Goal: Information Seeking & Learning: Compare options

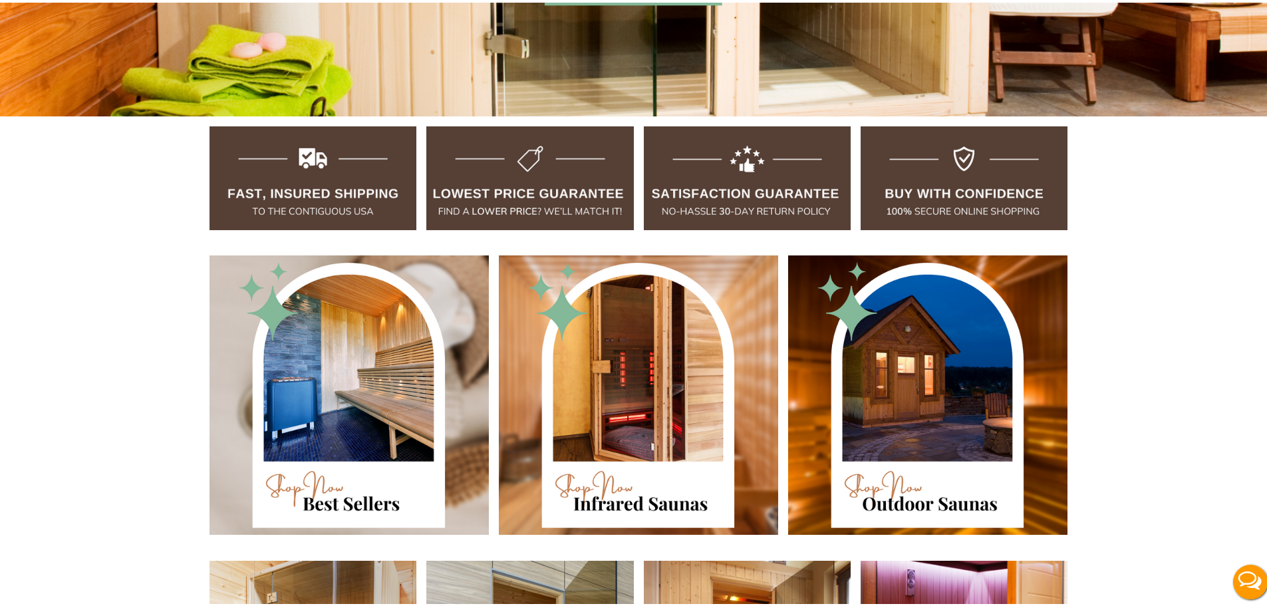
scroll to position [665, 0]
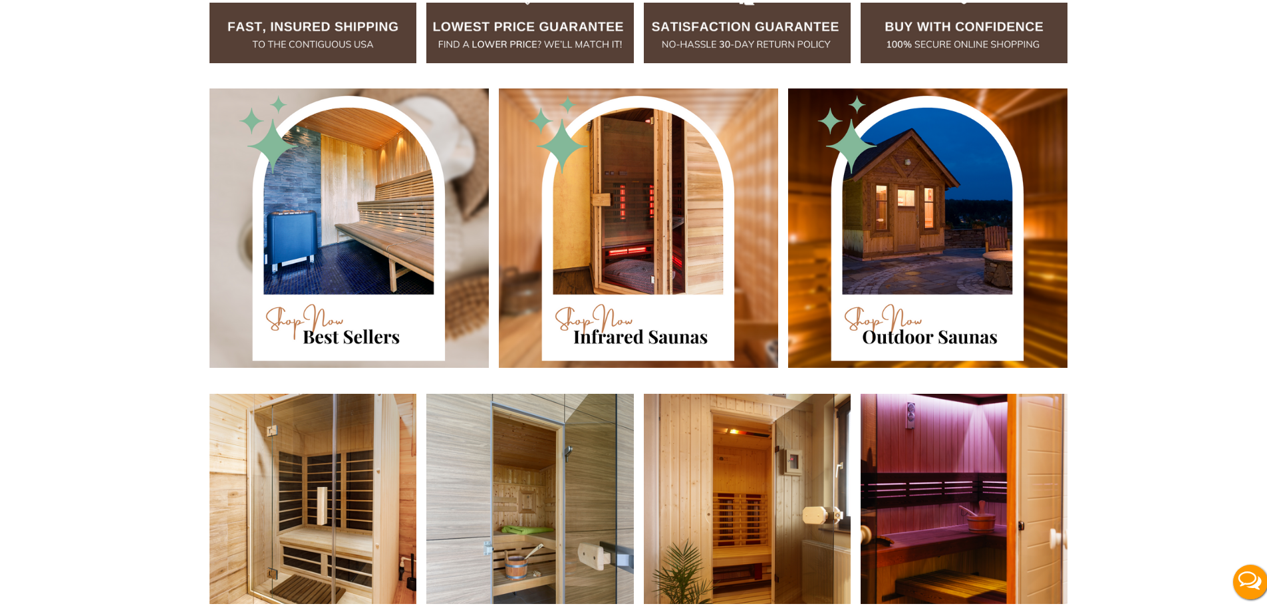
click at [640, 256] on img at bounding box center [638, 225] width 279 height 279
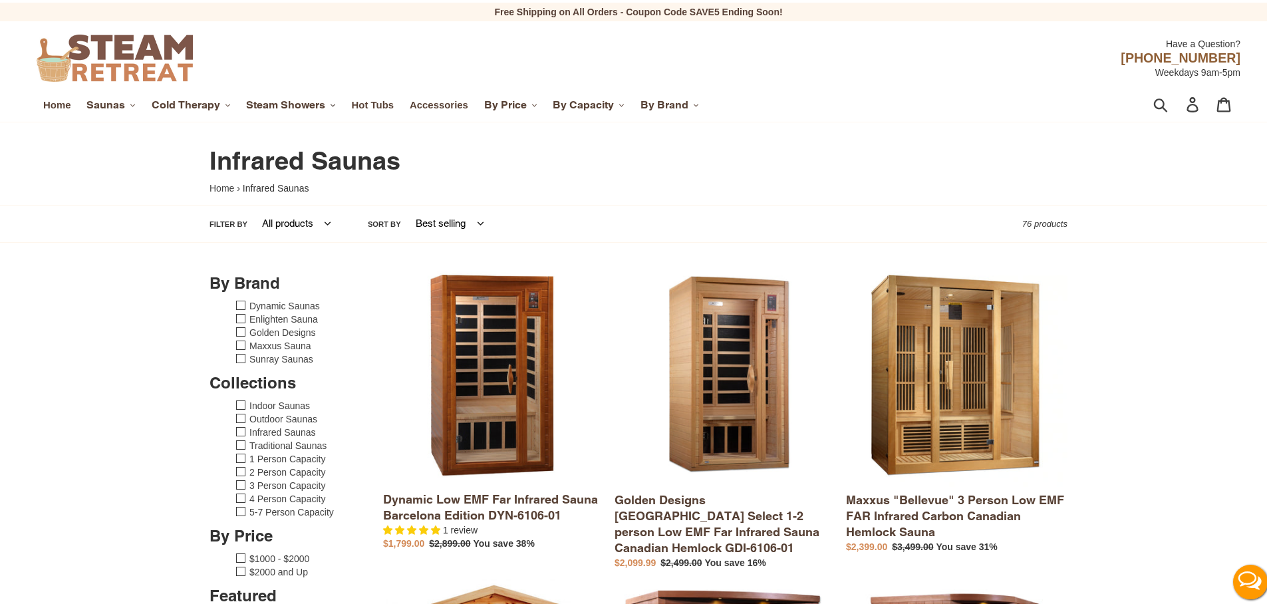
click at [315, 98] on span "Steam Showers" at bounding box center [285, 102] width 79 height 13
click at [220, 108] on span "Cold Therapy" at bounding box center [186, 102] width 68 height 13
click at [122, 109] on button "Saunas .cls-1{fill:#231f20}" at bounding box center [111, 102] width 62 height 20
click at [64, 109] on link "Home" at bounding box center [57, 102] width 41 height 17
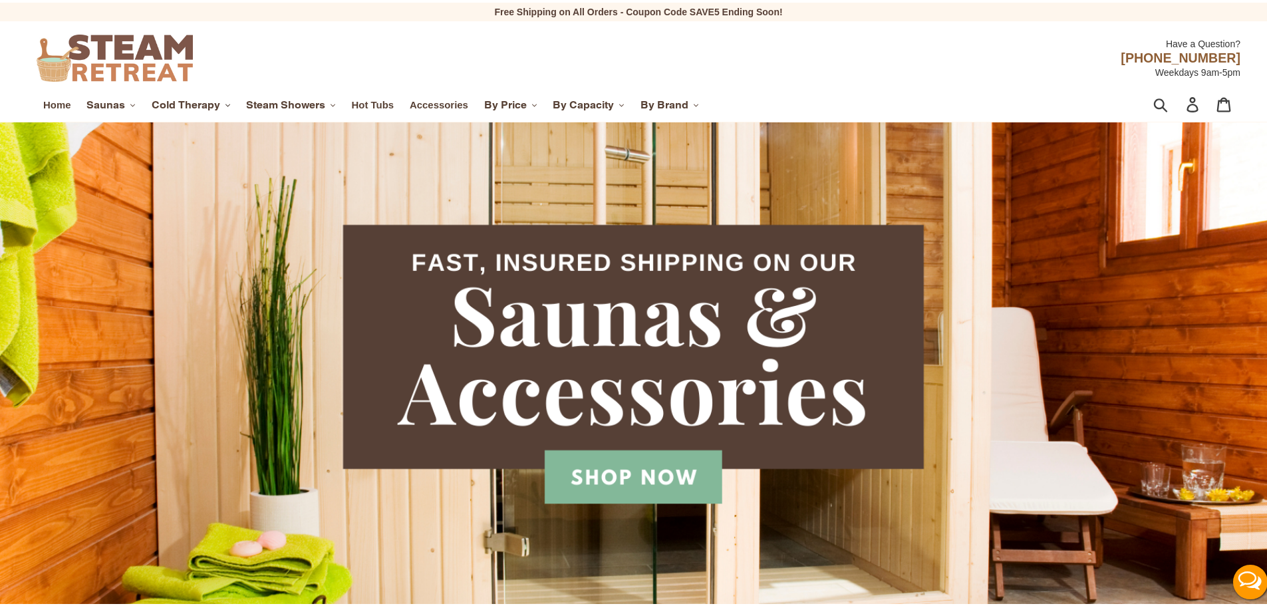
click at [199, 109] on button "Cold Therapy .cls-1{fill:#231f20}" at bounding box center [191, 102] width 92 height 20
click at [56, 104] on span "Home" at bounding box center [56, 102] width 27 height 12
click at [132, 90] on nav "Home Saunas .cls-1{fill:#231f20} Indoor Saunas Infrared Saunas Outdoor Saunas B…" at bounding box center [538, 102] width 1003 height 33
click at [129, 98] on button "Saunas .cls-1{fill:#231f20}" at bounding box center [111, 102] width 62 height 20
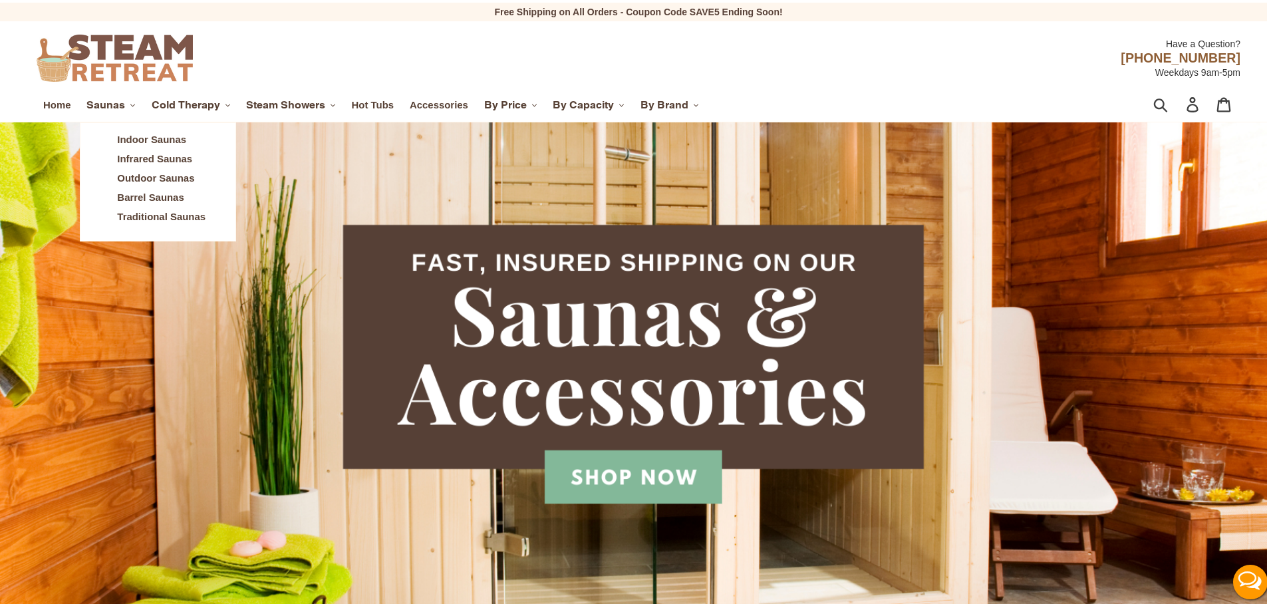
click at [136, 134] on span "Indoor Saunas" at bounding box center [151, 137] width 69 height 12
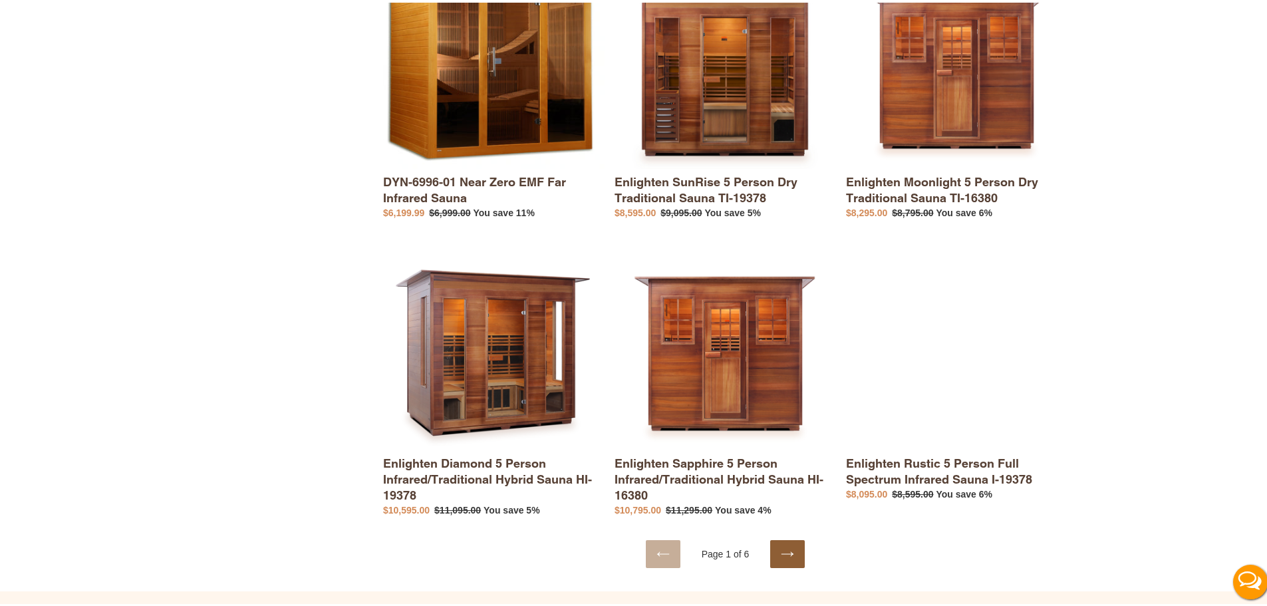
scroll to position [2194, 0]
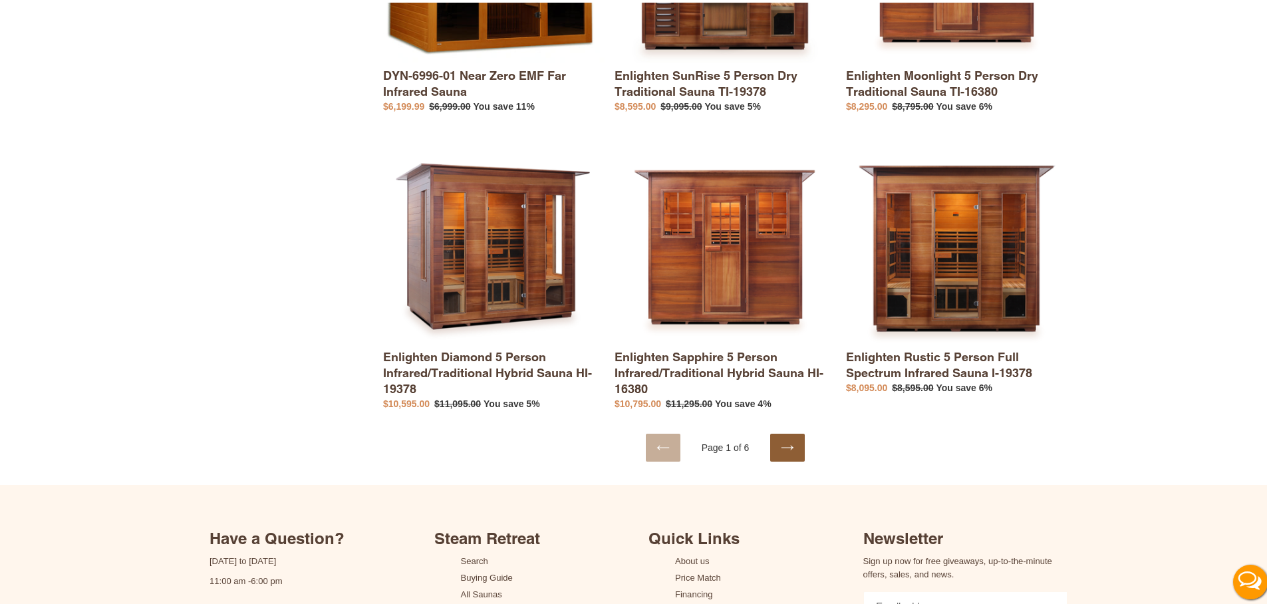
click at [789, 431] on link "Next page" at bounding box center [787, 445] width 35 height 28
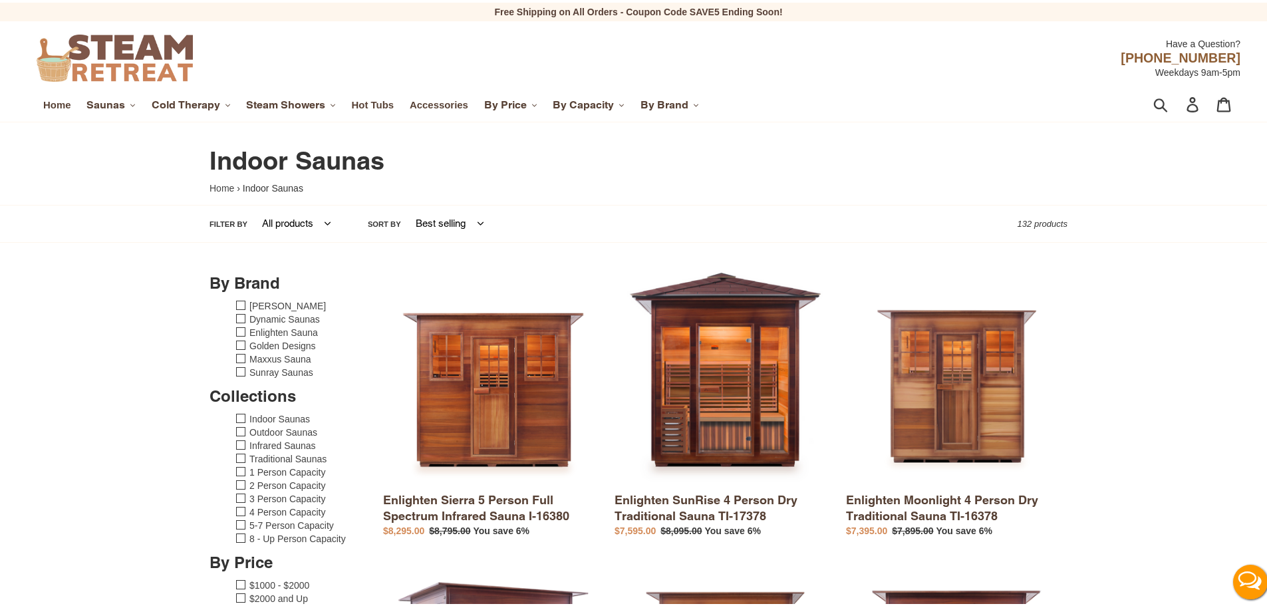
click at [55, 105] on span "Home" at bounding box center [56, 102] width 27 height 12
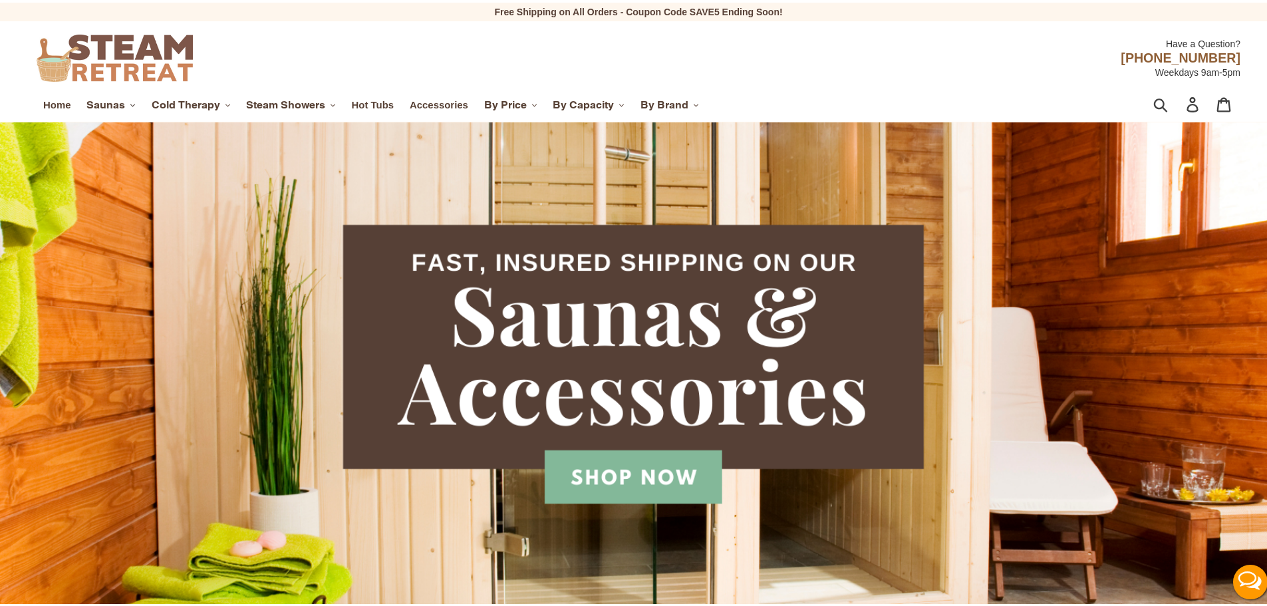
click at [110, 105] on span "Saunas" at bounding box center [105, 102] width 39 height 13
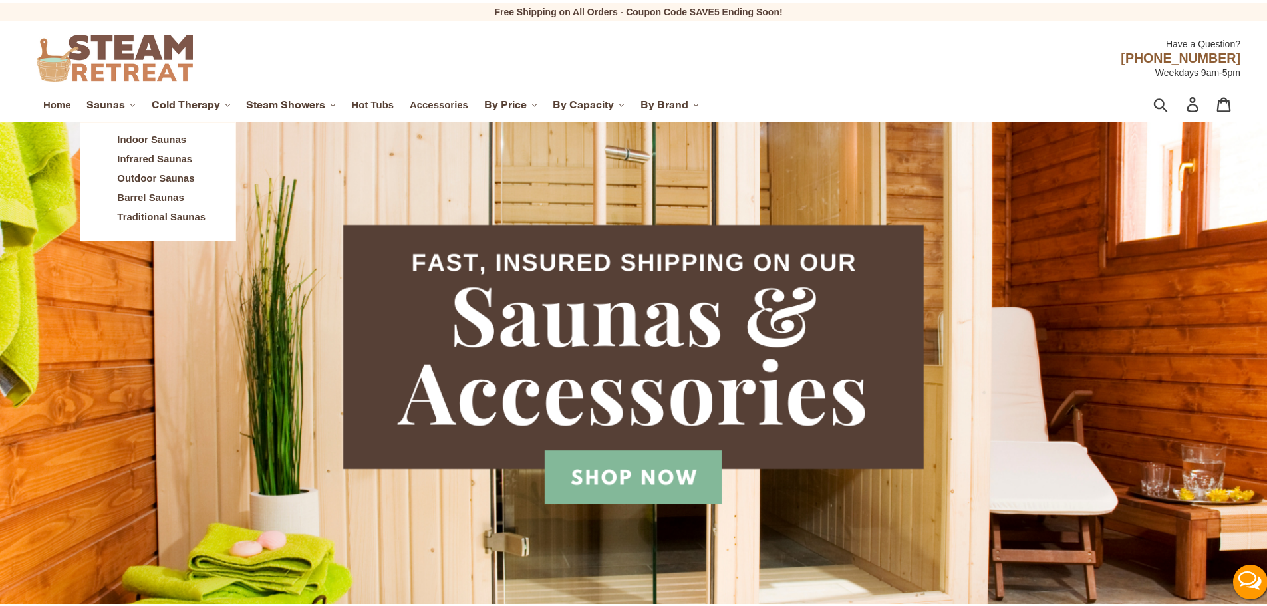
click at [152, 158] on span "Infrared Saunas" at bounding box center [154, 156] width 75 height 12
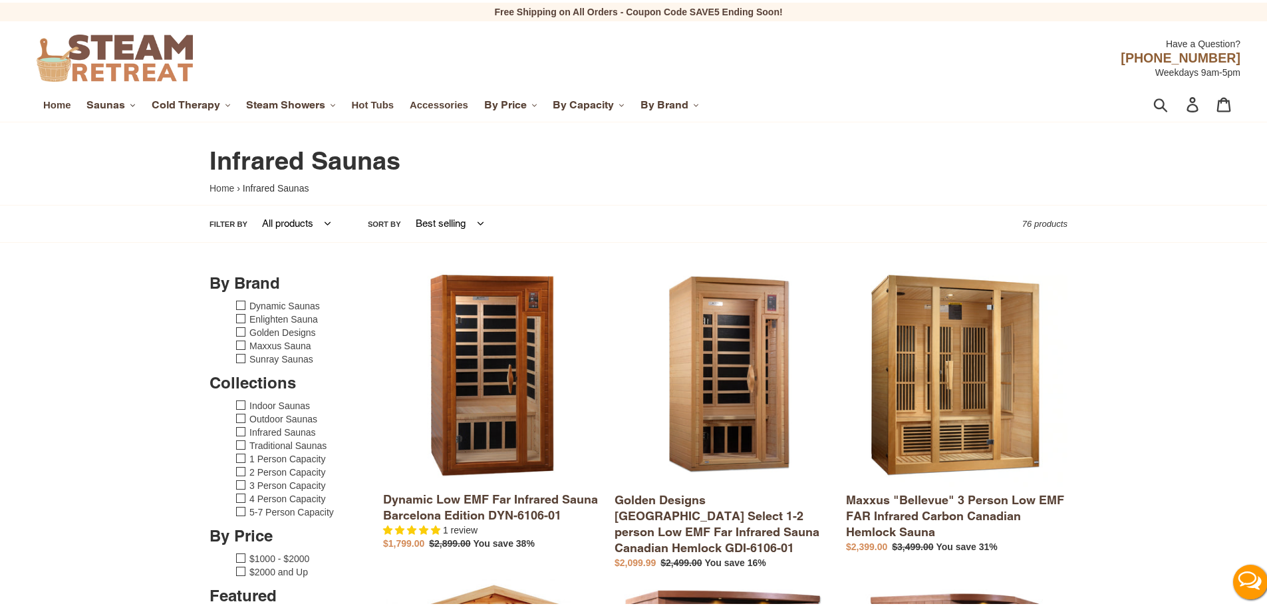
click at [114, 104] on span "Saunas" at bounding box center [105, 102] width 39 height 13
click at [149, 188] on link "Barrel Saunas" at bounding box center [161, 194] width 108 height 19
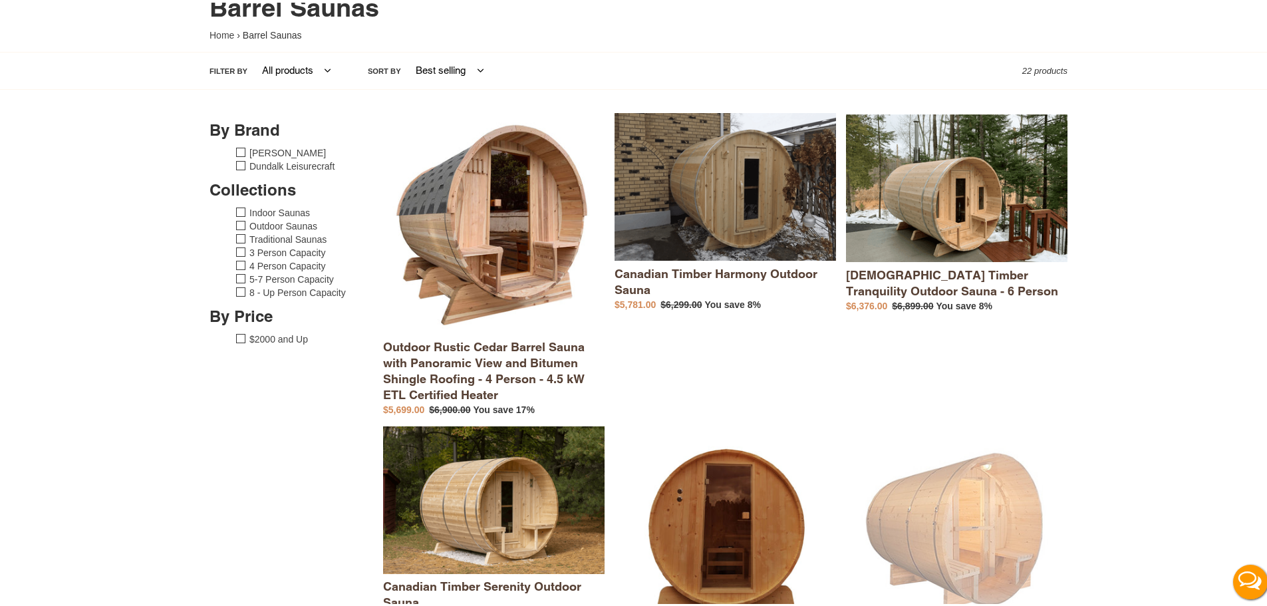
scroll to position [15, 0]
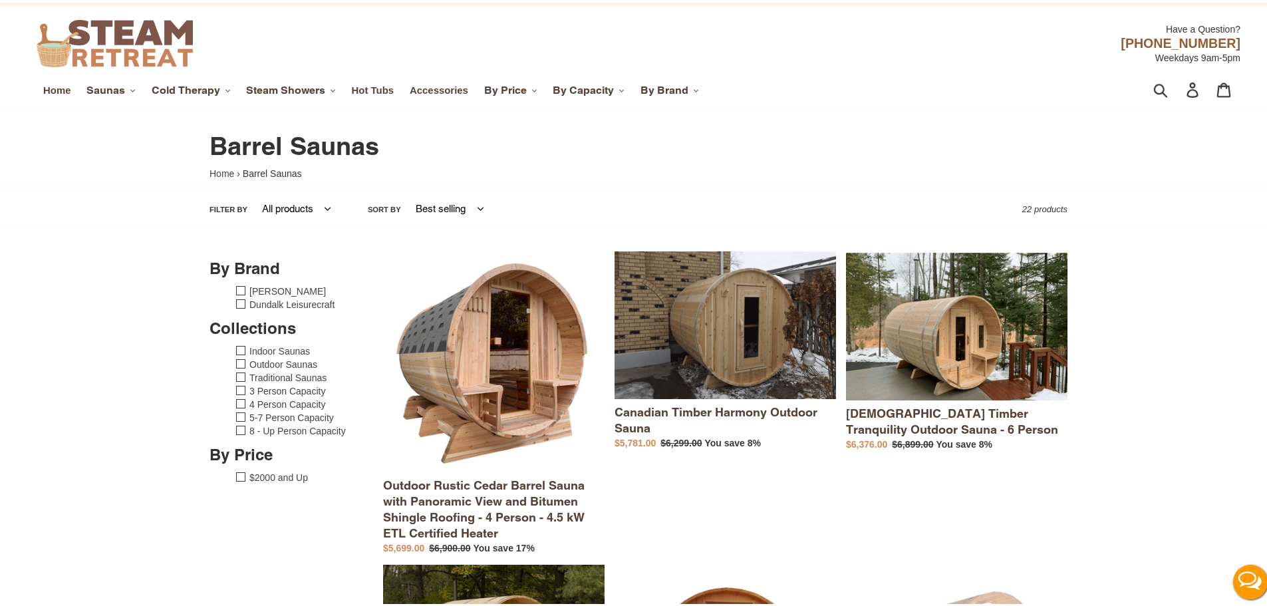
click at [378, 90] on span "Hot Tubs" at bounding box center [373, 88] width 43 height 12
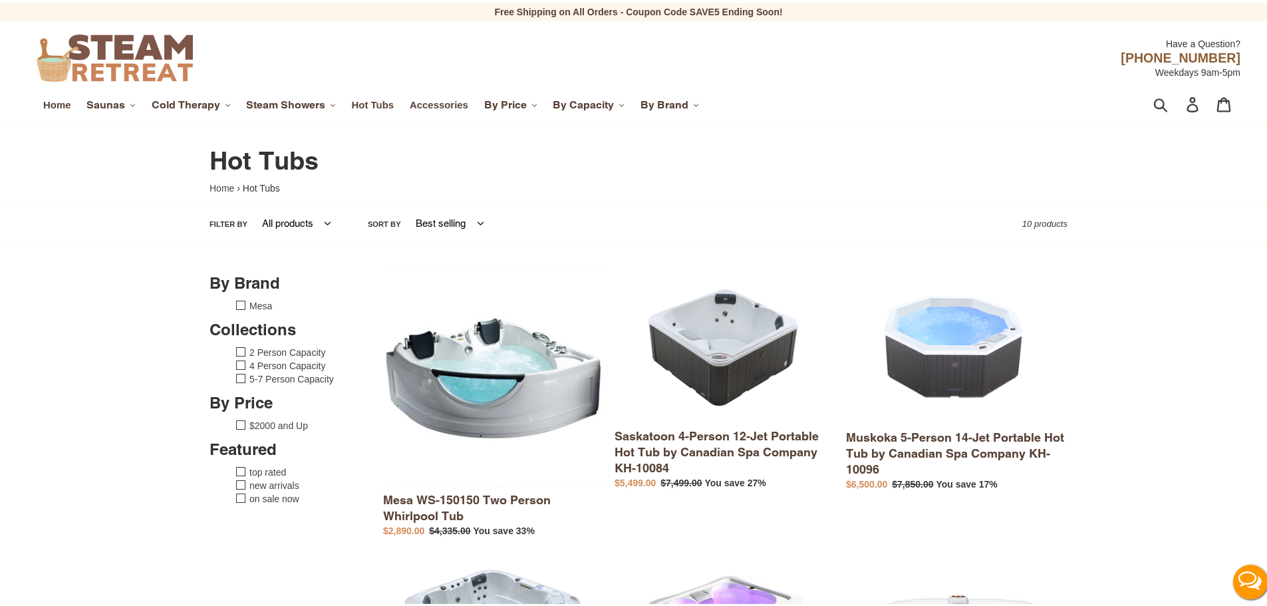
click at [944, 357] on link "Muskoka 5-Person 14-Jet Portable Hot Tub by Canadian Spa Company KH-10096" at bounding box center [956, 375] width 221 height 225
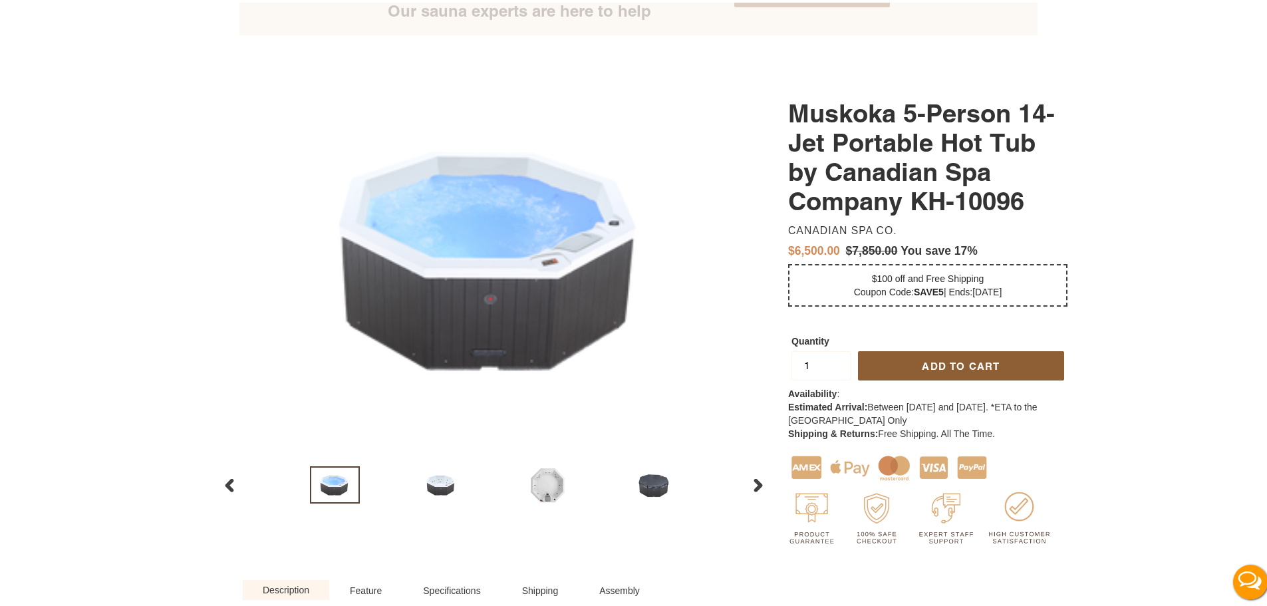
scroll to position [332, 0]
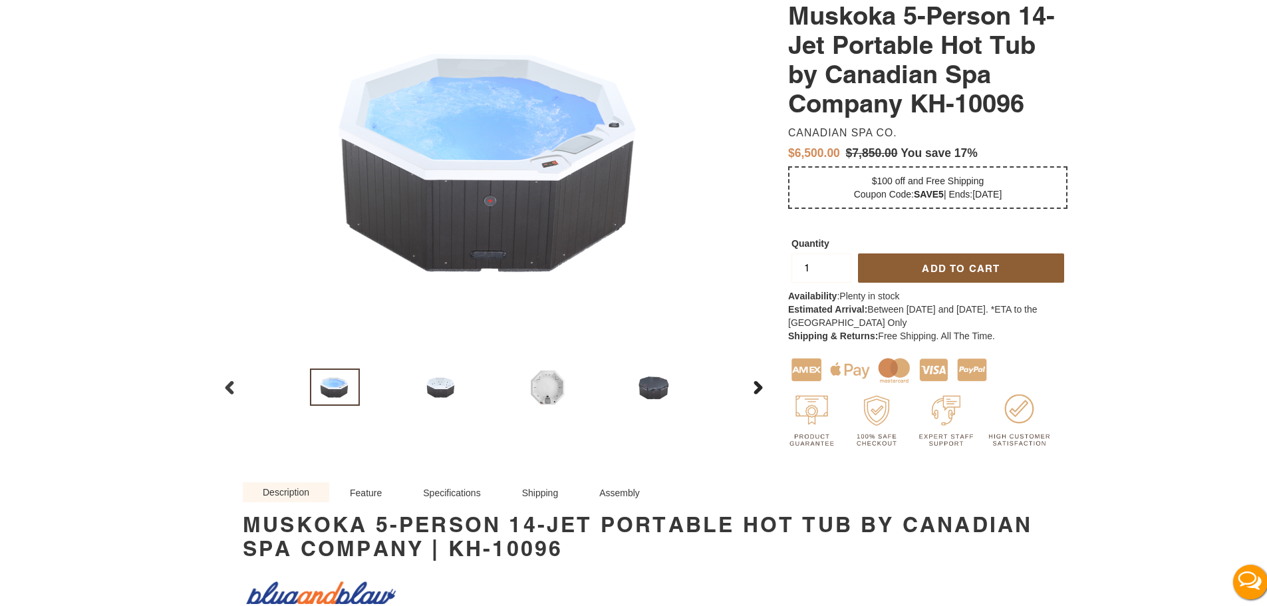
click at [759, 378] on button "Next slide" at bounding box center [757, 384] width 37 height 29
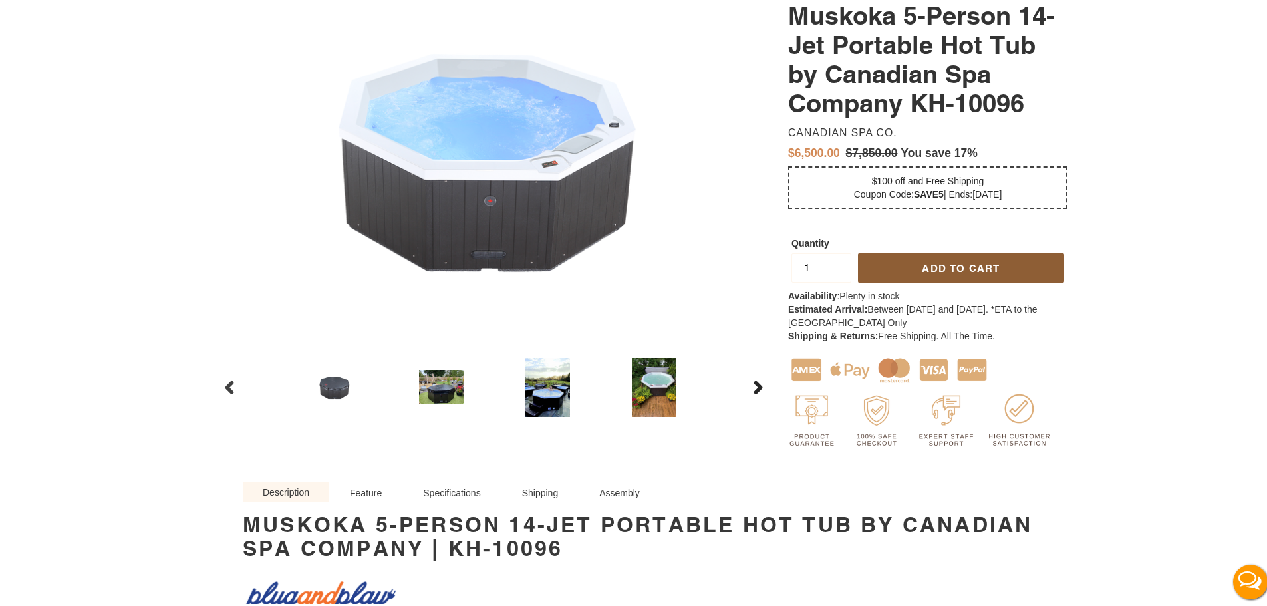
click at [757, 393] on button "Next slide" at bounding box center [757, 384] width 37 height 29
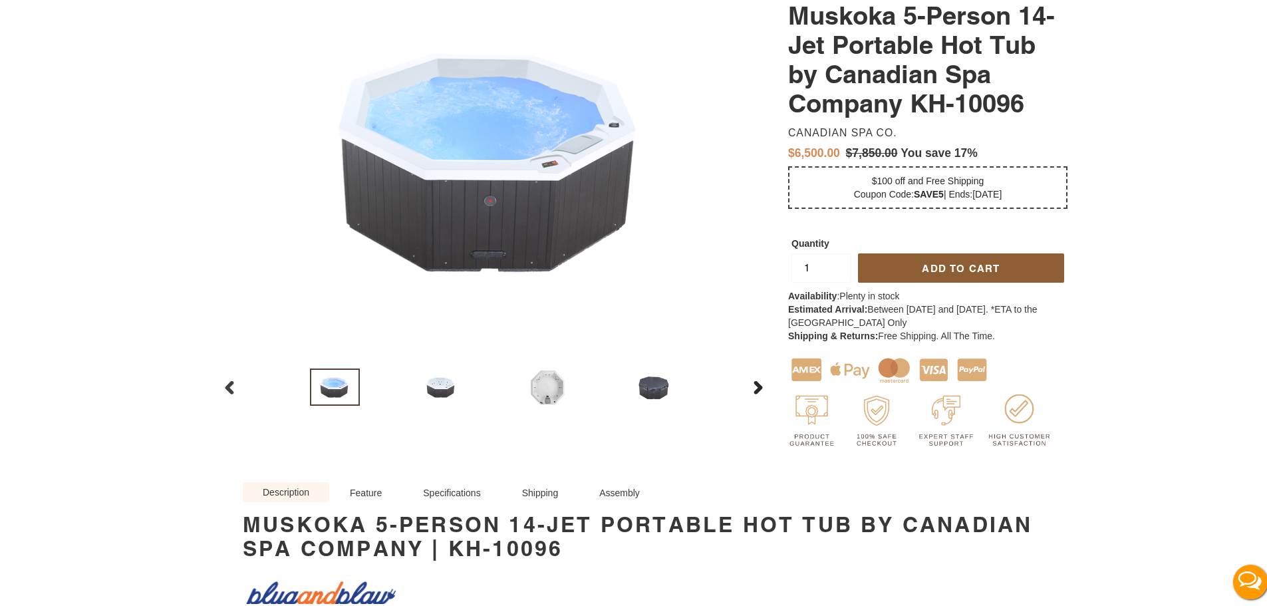
click at [753, 392] on icon "button" at bounding box center [757, 384] width 13 height 13
click at [756, 385] on icon "button" at bounding box center [758, 384] width 9 height 13
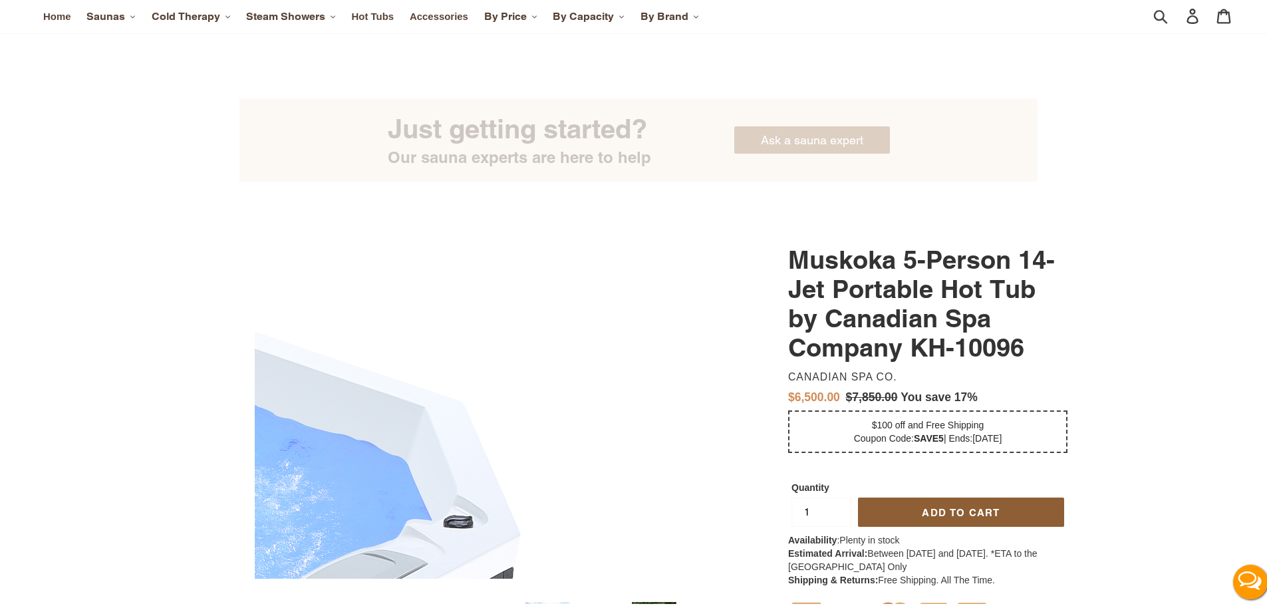
scroll to position [0, 0]
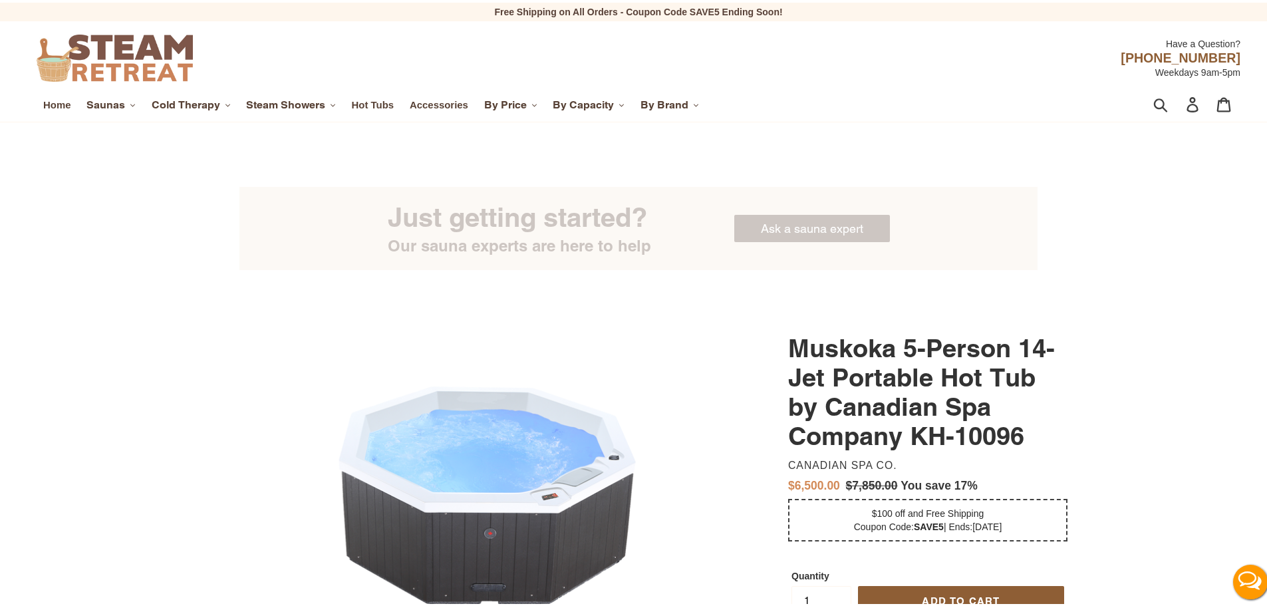
click at [795, 227] on link "Ask a sauna expert" at bounding box center [812, 225] width 156 height 27
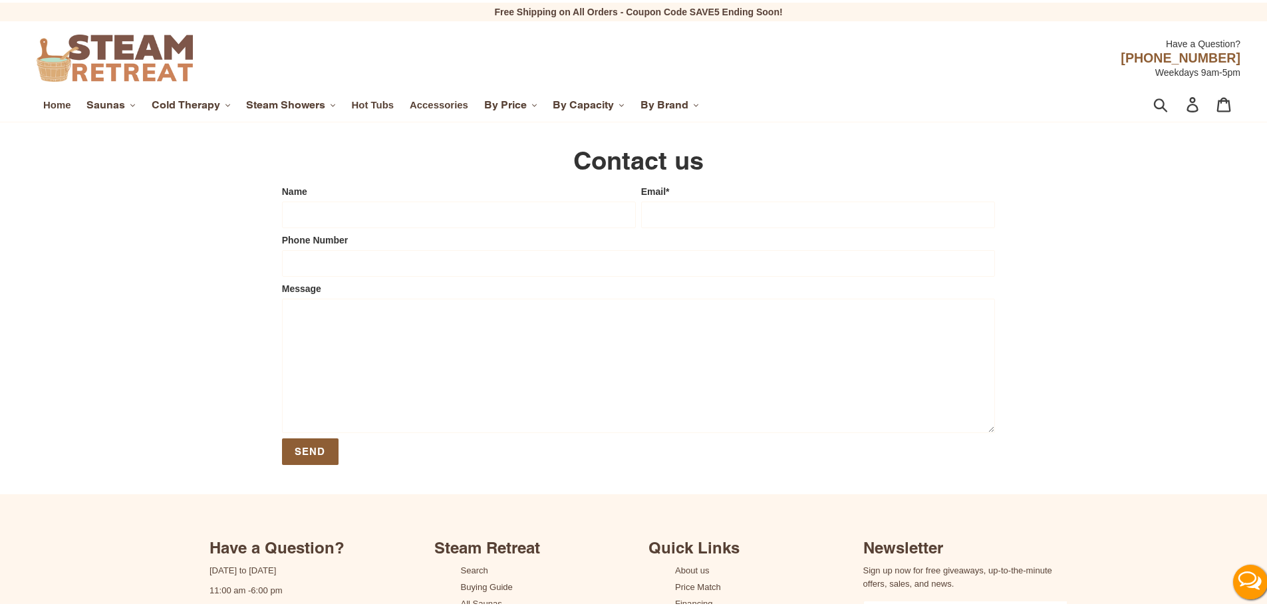
click at [402, 196] on div "Name" at bounding box center [456, 206] width 359 height 49
click at [391, 233] on label "Phone Number" at bounding box center [638, 237] width 713 height 13
click at [391, 247] on input "Phone Number" at bounding box center [638, 260] width 713 height 27
click at [401, 279] on label "Message" at bounding box center [638, 285] width 713 height 13
click at [401, 296] on textarea "Message" at bounding box center [638, 363] width 713 height 134
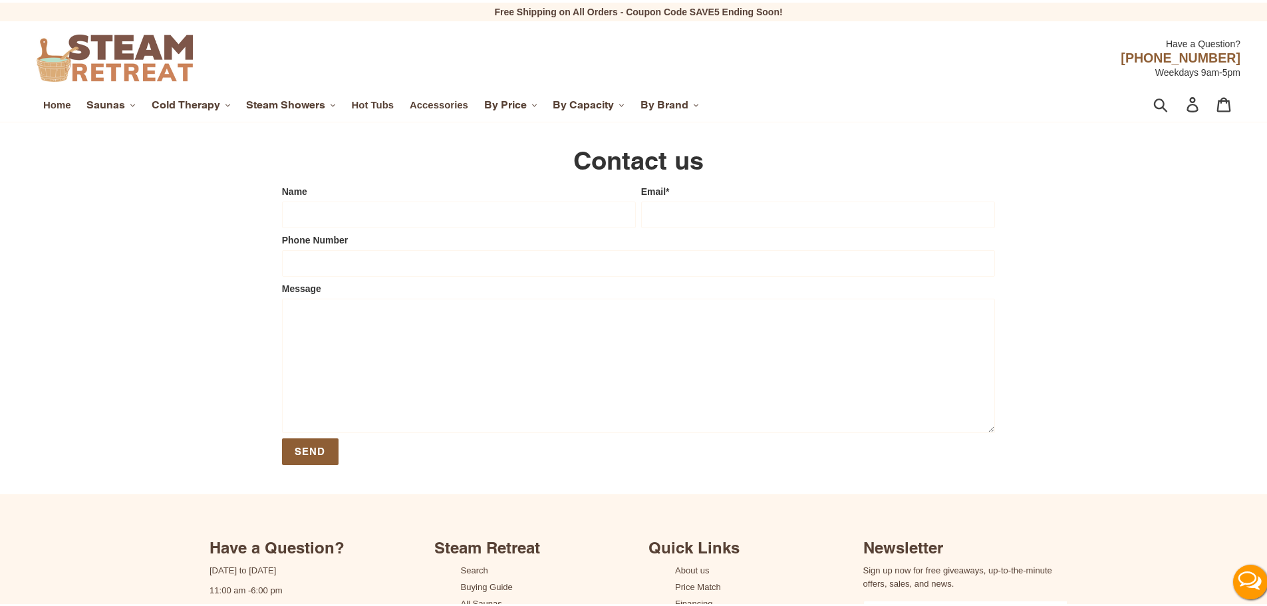
click at [401, 288] on label "Message" at bounding box center [638, 285] width 713 height 13
click at [401, 296] on textarea "Message" at bounding box center [638, 363] width 713 height 134
click at [668, 100] on span "By Brand" at bounding box center [664, 102] width 48 height 13
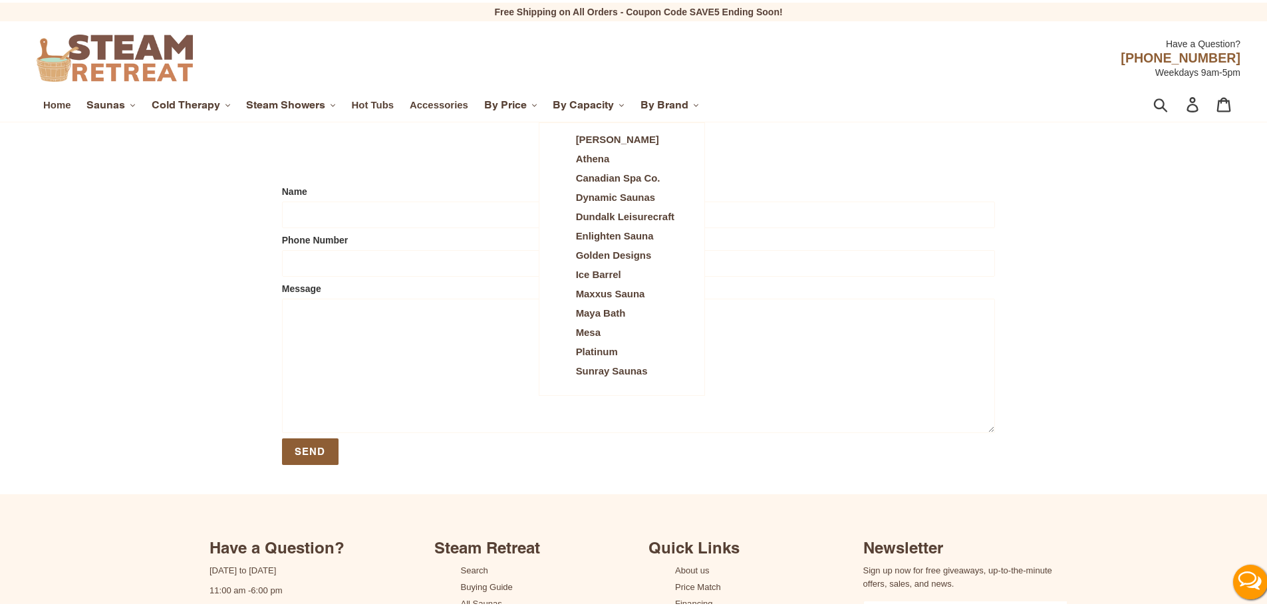
click at [592, 328] on span "Mesa" at bounding box center [588, 330] width 25 height 12
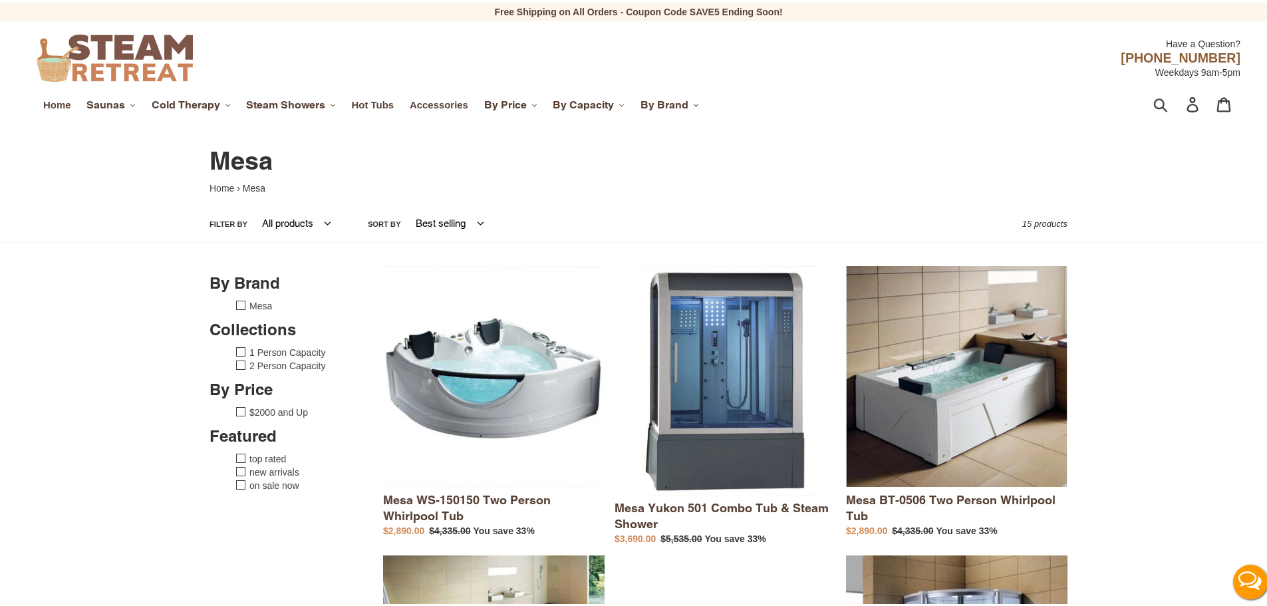
click at [668, 102] on span "By Brand" at bounding box center [664, 102] width 48 height 13
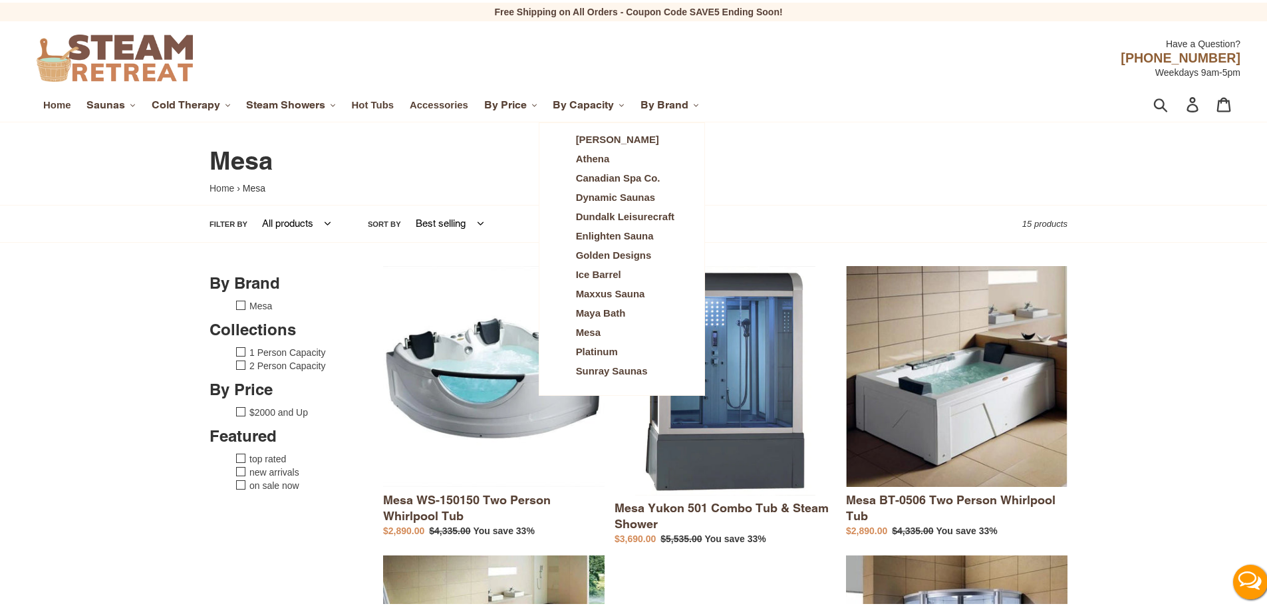
click at [607, 157] on span "Athena" at bounding box center [593, 156] width 34 height 12
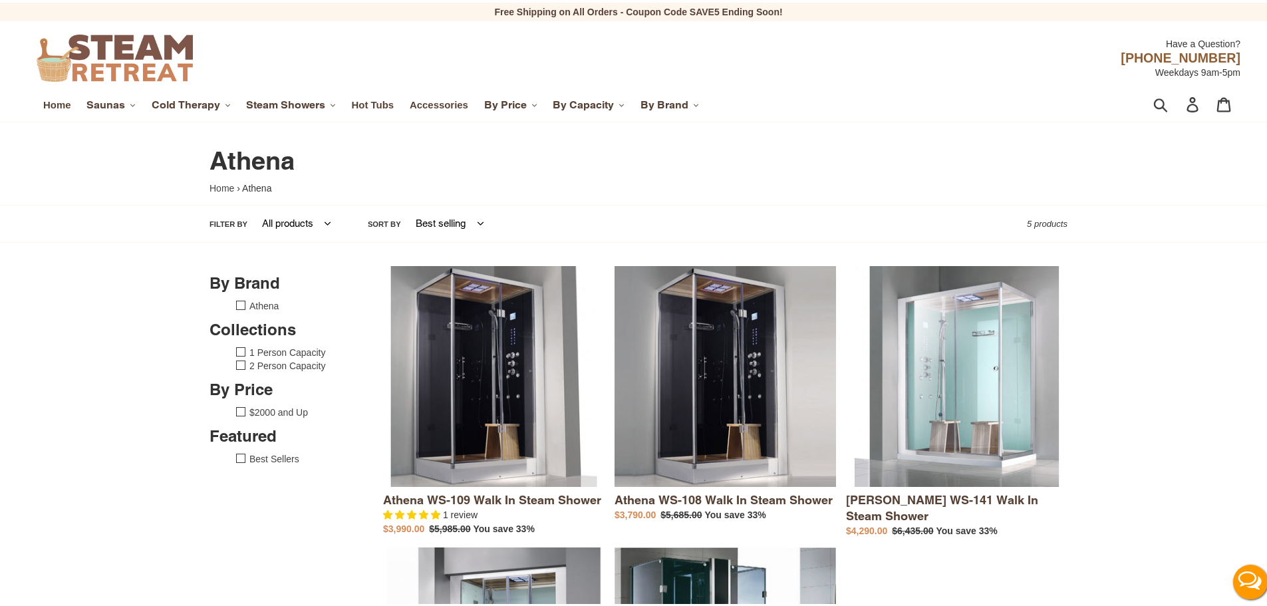
click at [658, 116] on nav "Home Saunas .cls-1{fill:#231f20} Indoor Saunas Infrared Saunas Outdoor Saunas B…" at bounding box center [538, 102] width 1003 height 33
click at [665, 111] on button "By Brand .cls-1{fill:#231f20}" at bounding box center [670, 102] width 72 height 20
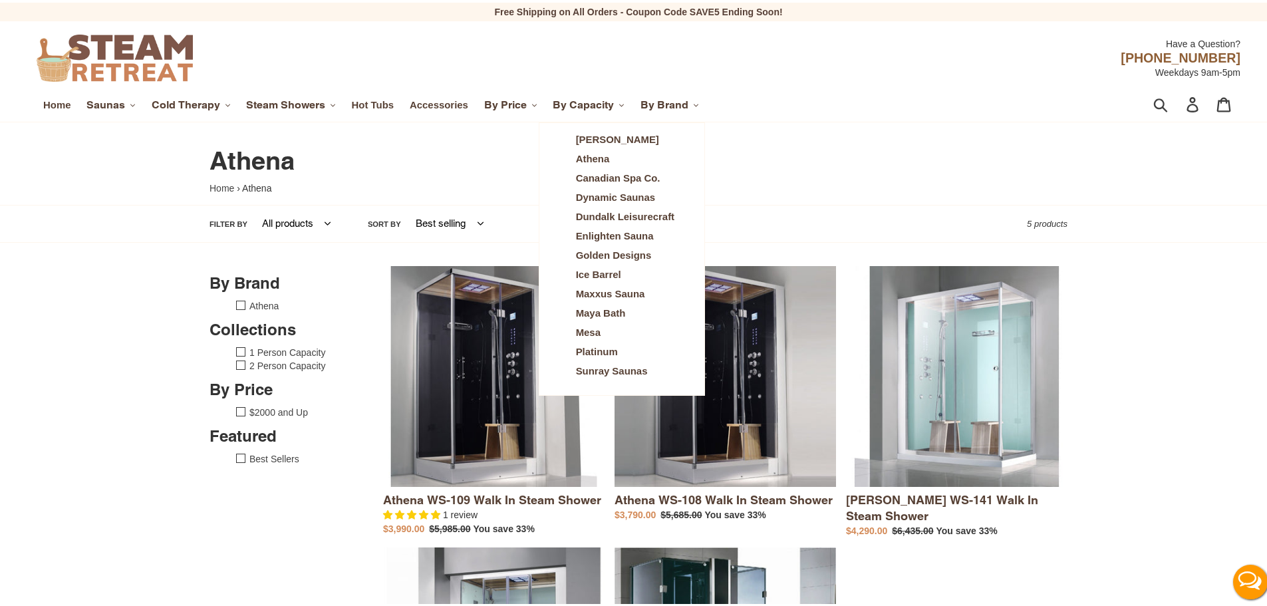
click at [604, 270] on span "Ice Barrel" at bounding box center [598, 272] width 45 height 12
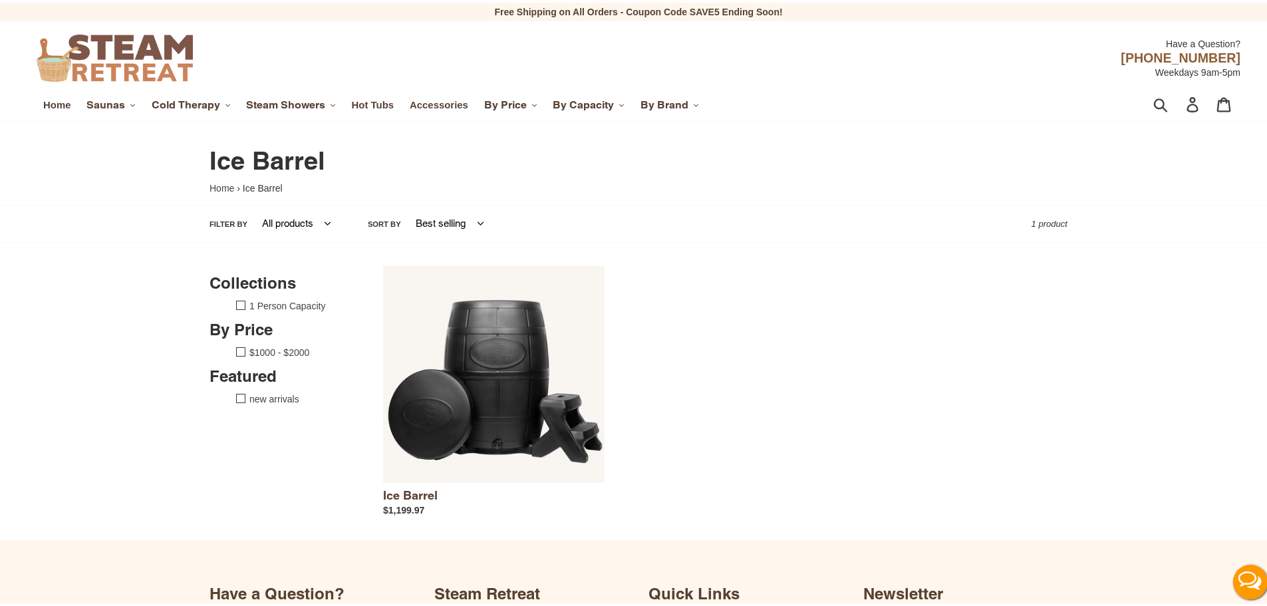
click at [519, 342] on link "Ice Barrel" at bounding box center [493, 388] width 221 height 251
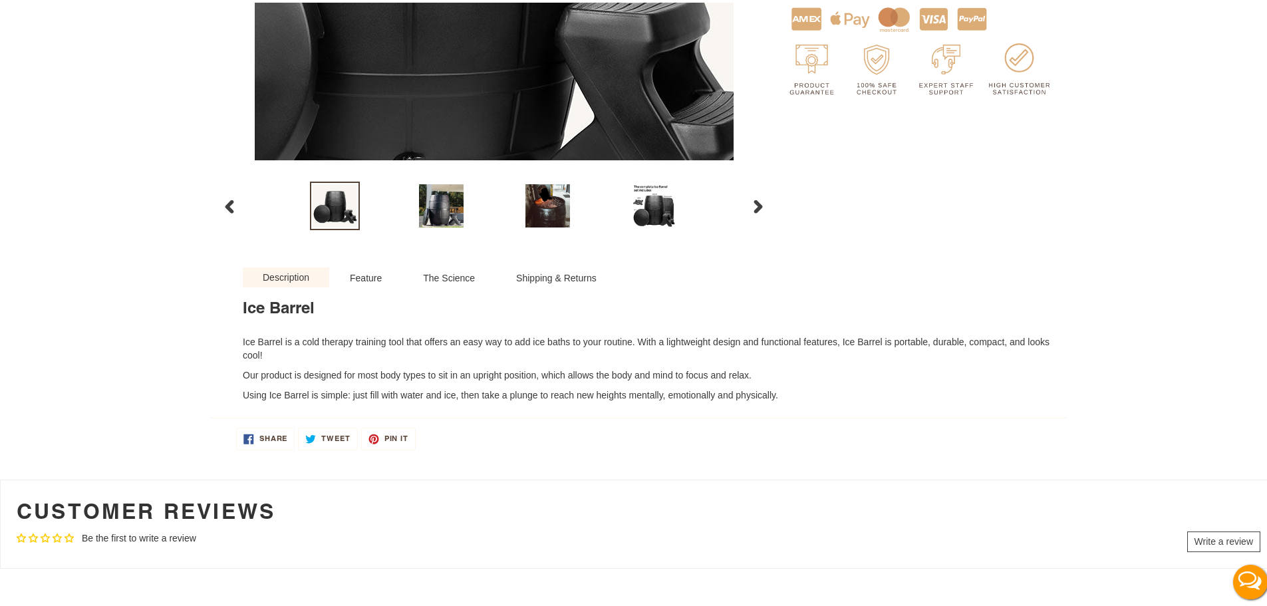
scroll to position [465, 0]
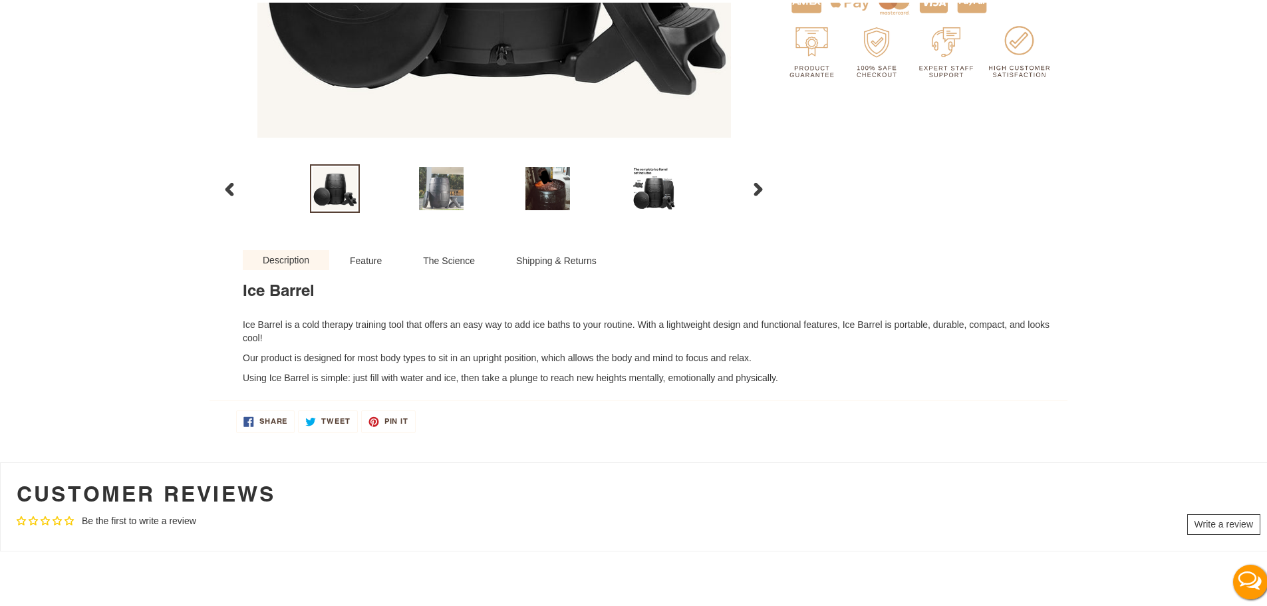
click at [451, 207] on img at bounding box center [441, 186] width 50 height 49
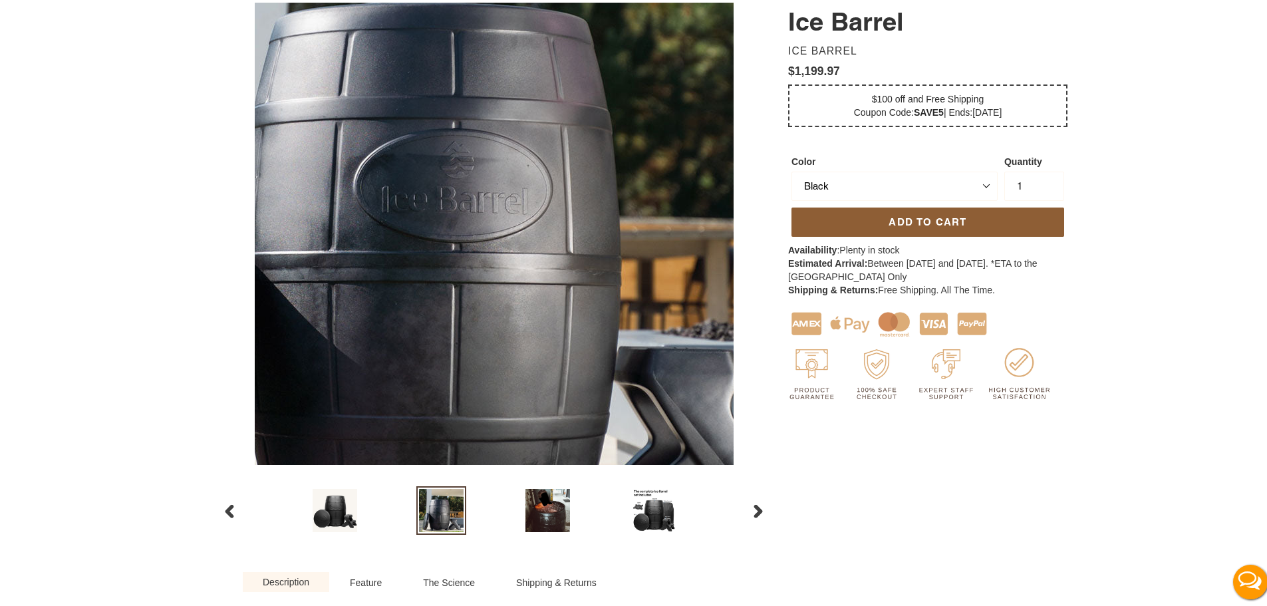
scroll to position [266, 0]
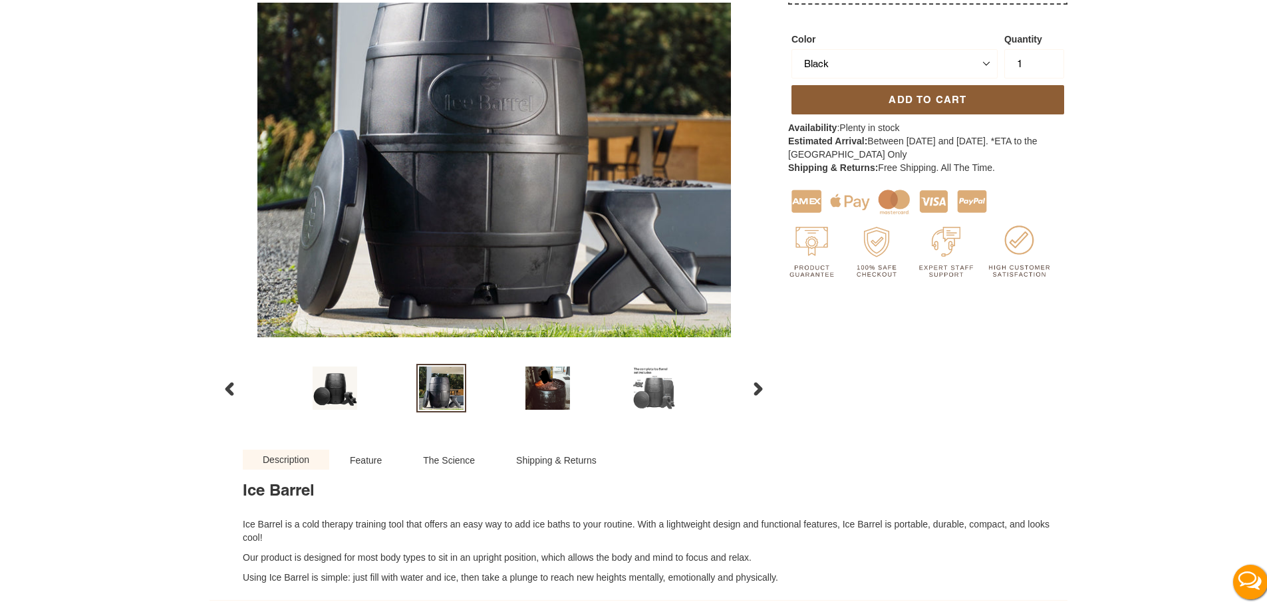
click at [643, 389] on img at bounding box center [654, 385] width 50 height 50
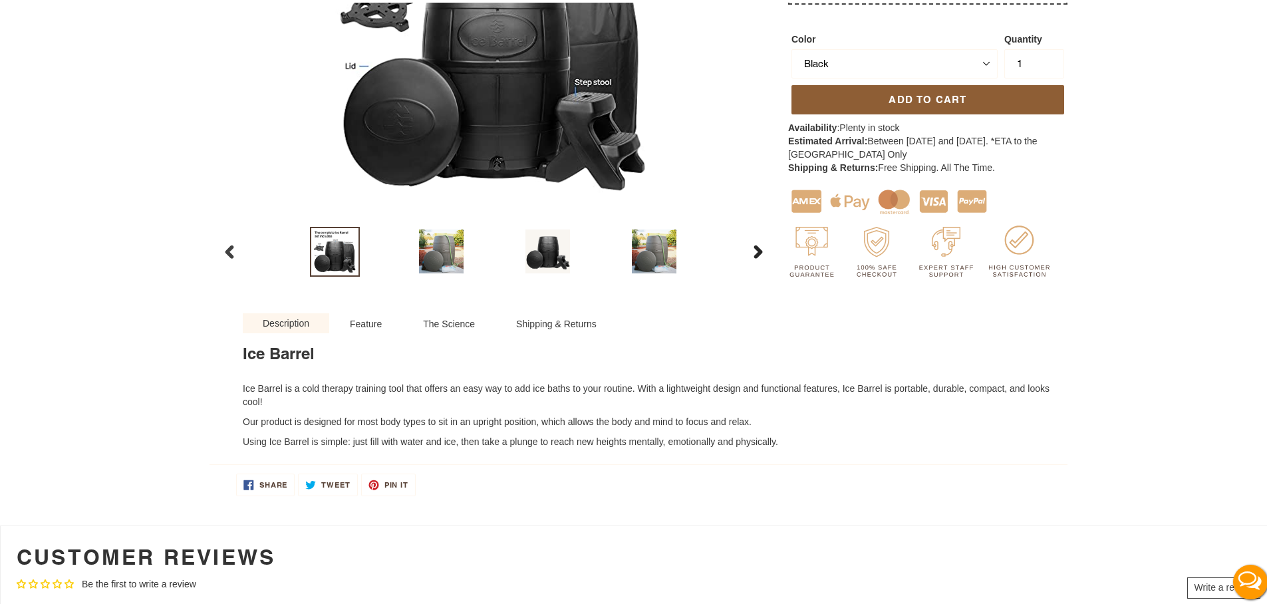
click at [761, 249] on button "Next slide" at bounding box center [757, 249] width 37 height 29
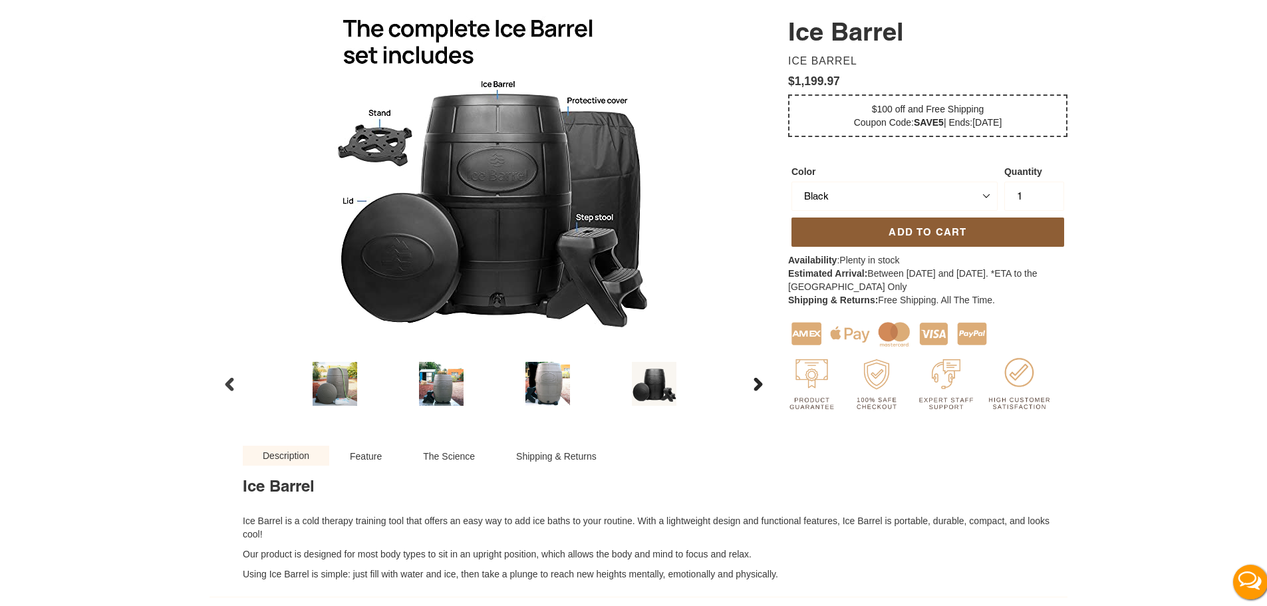
scroll to position [133, 0]
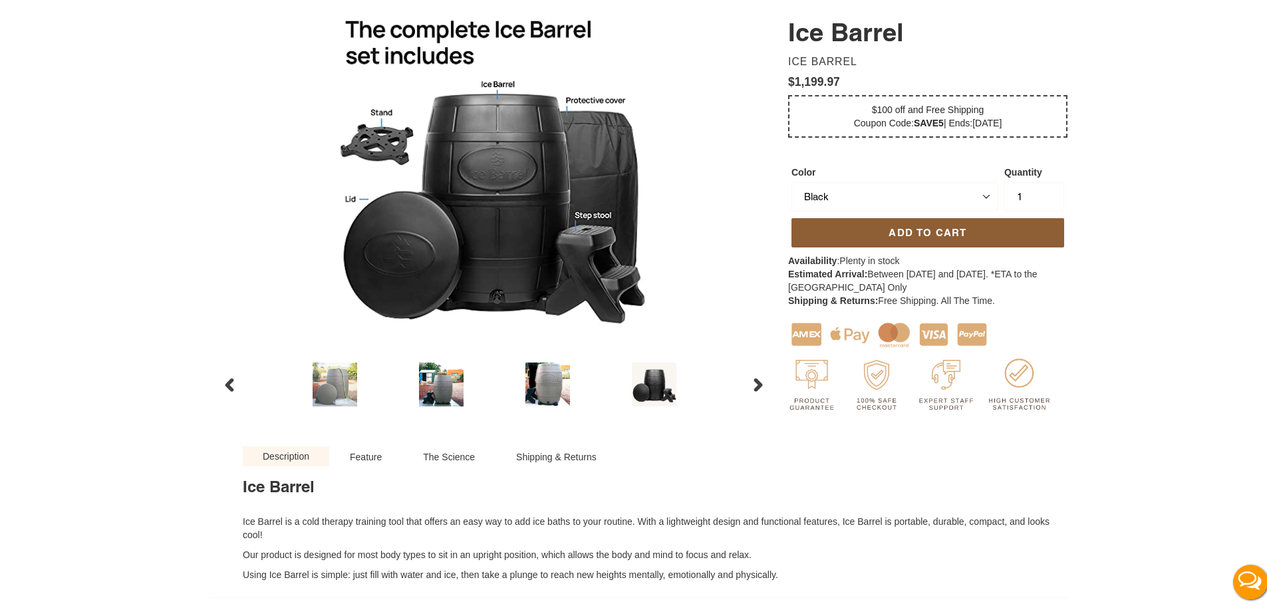
click at [332, 386] on img at bounding box center [335, 381] width 50 height 49
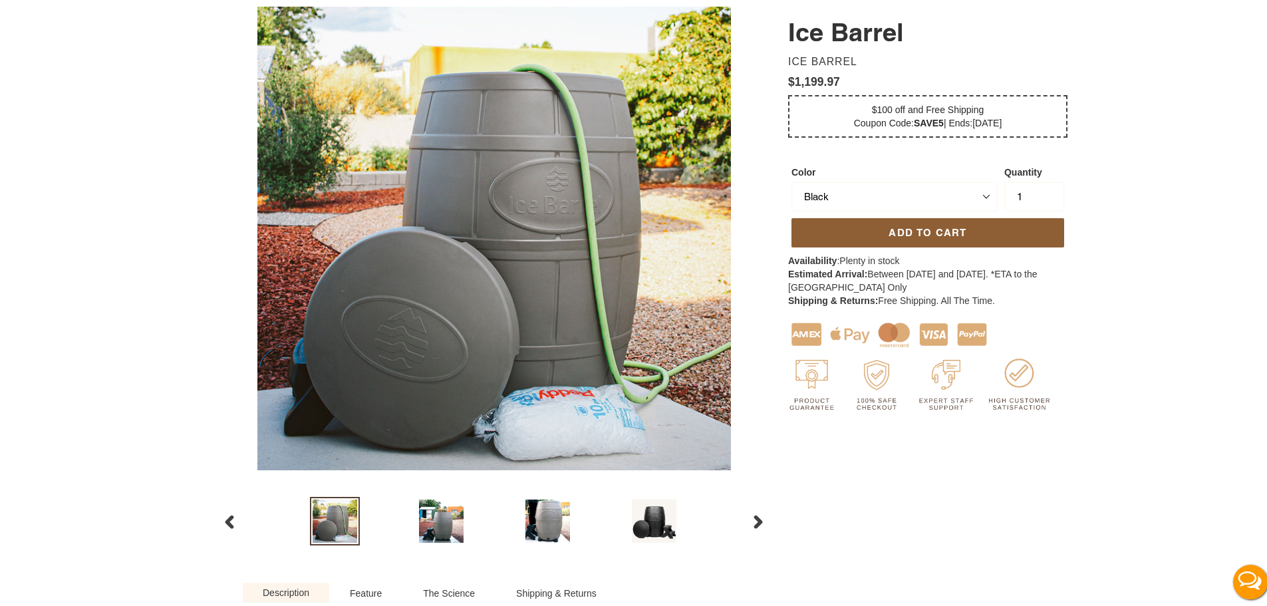
click at [431, 493] on li at bounding box center [441, 519] width 106 height 56
click at [446, 513] on img at bounding box center [441, 518] width 50 height 49
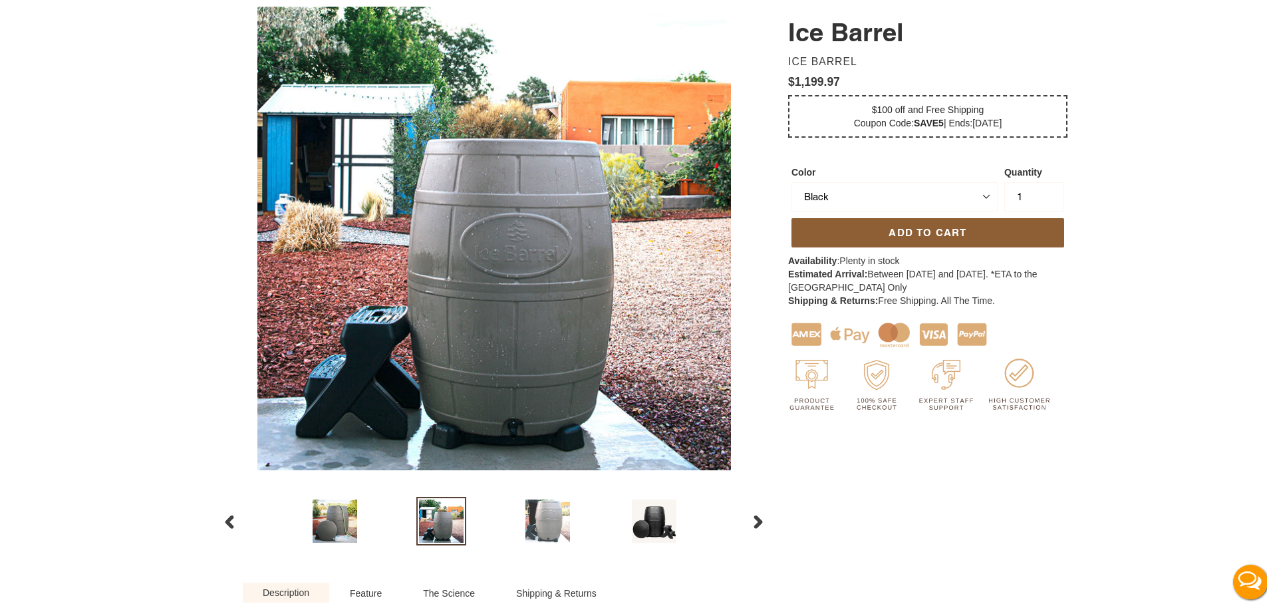
click at [523, 512] on img at bounding box center [548, 518] width 50 height 49
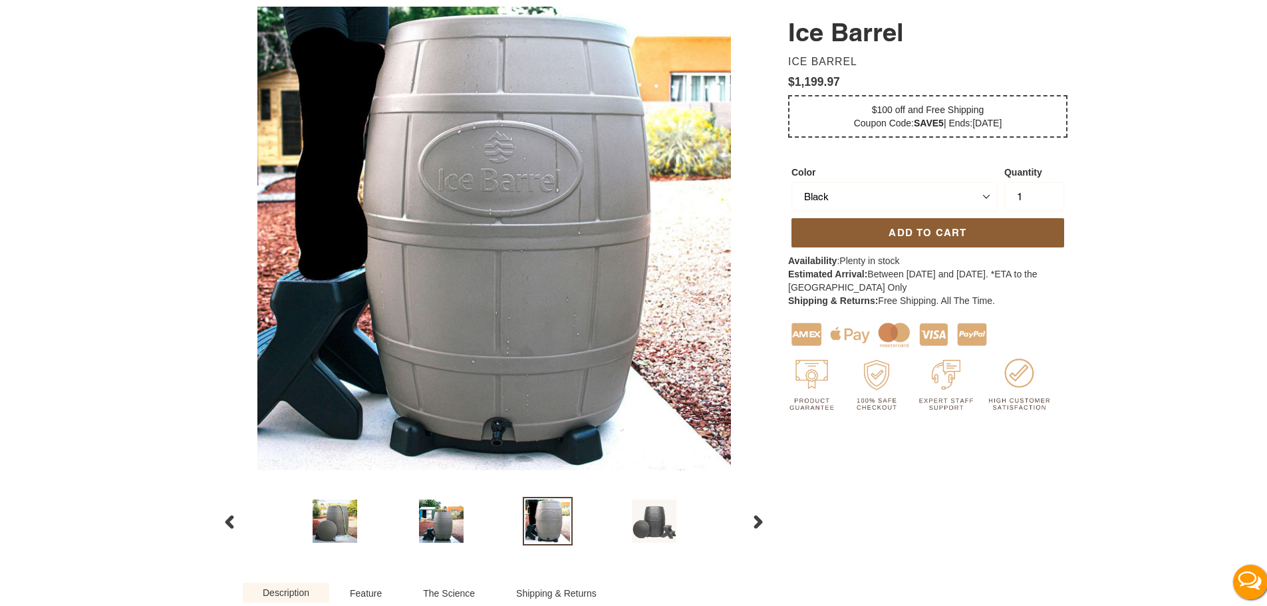
click at [661, 527] on img at bounding box center [654, 518] width 50 height 49
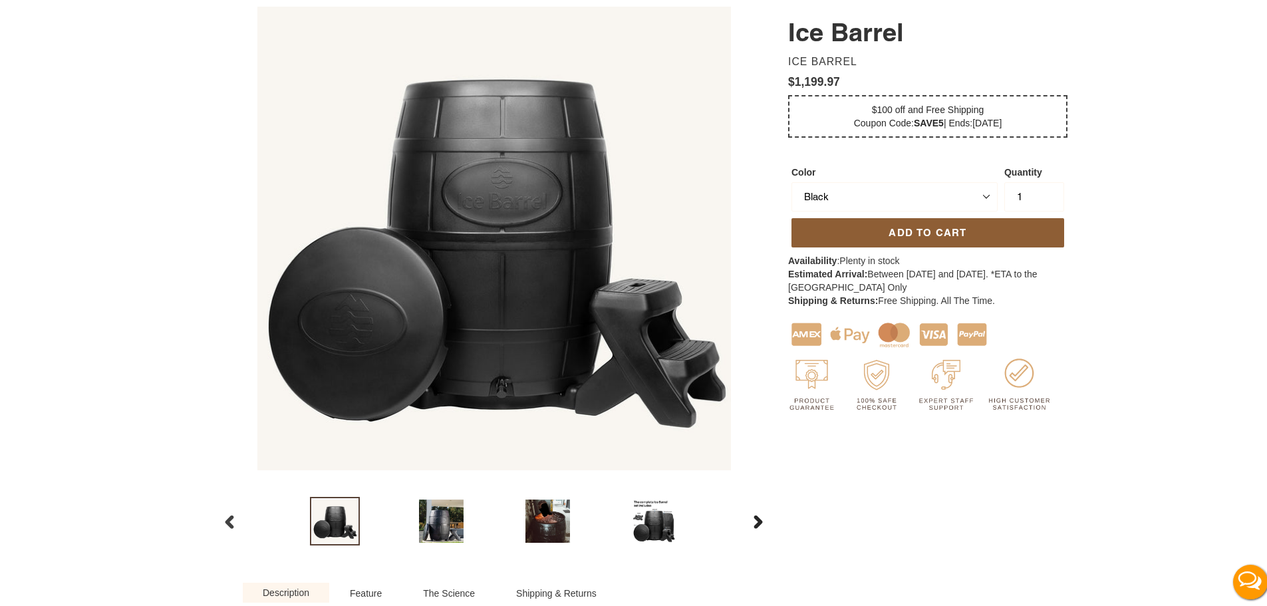
click at [756, 524] on icon "button" at bounding box center [757, 518] width 13 height 13
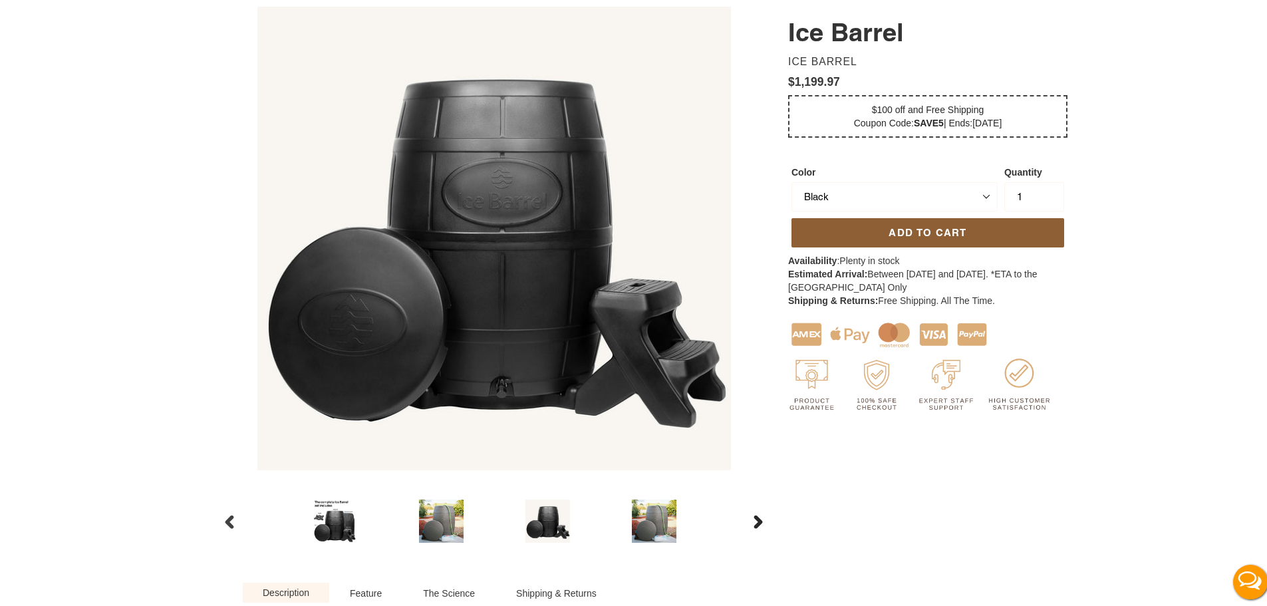
click at [756, 524] on icon "button" at bounding box center [757, 518] width 13 height 13
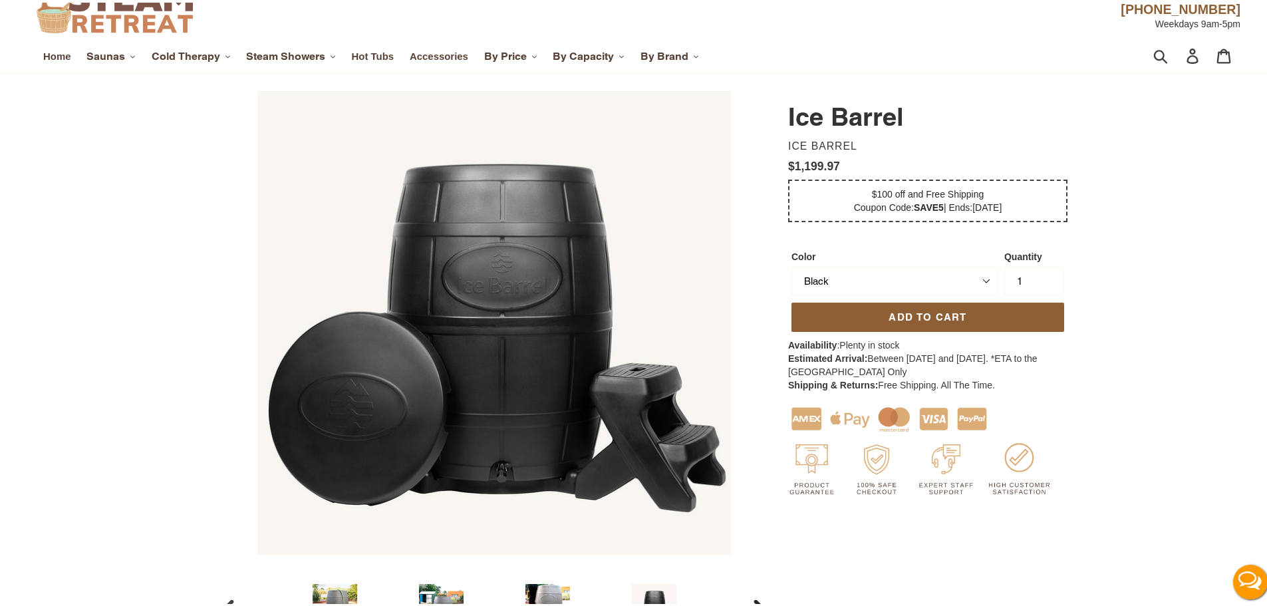
scroll to position [0, 0]
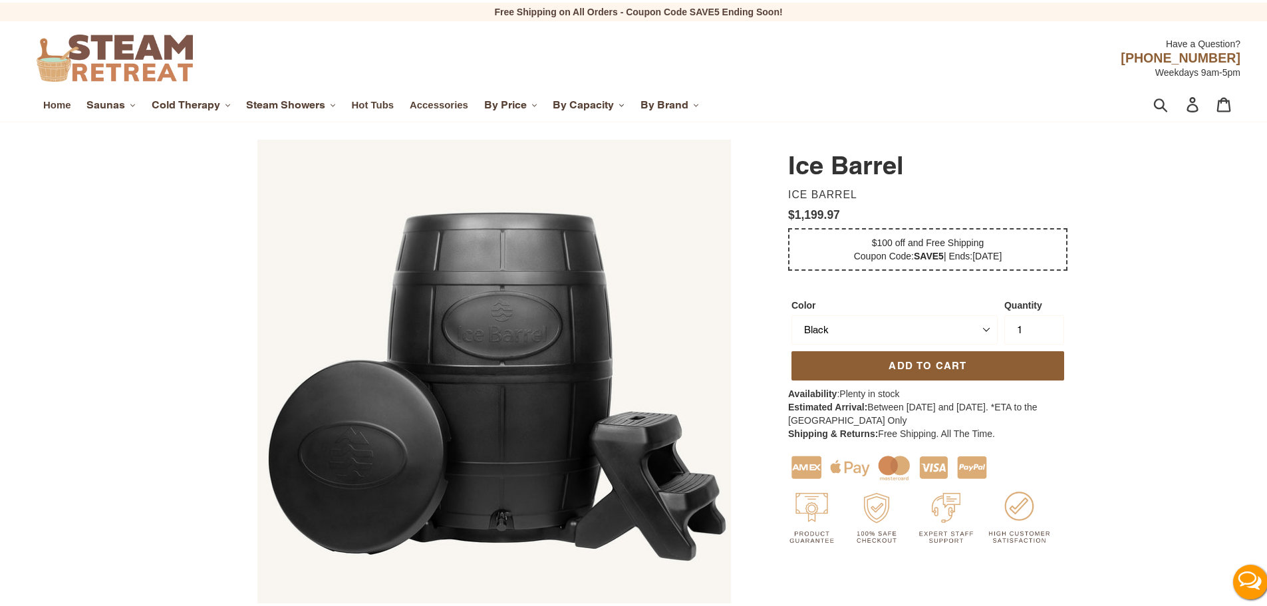
click at [606, 98] on span "By Capacity" at bounding box center [582, 102] width 61 height 13
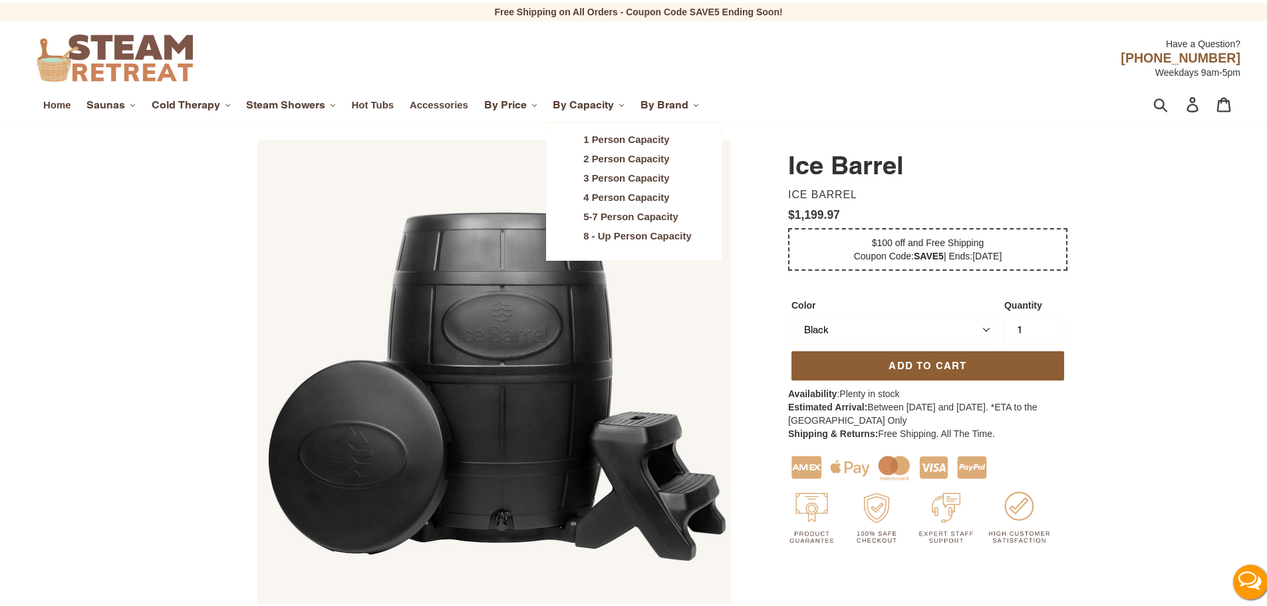
click at [618, 239] on span "8 - Up Person Capacity" at bounding box center [637, 233] width 108 height 12
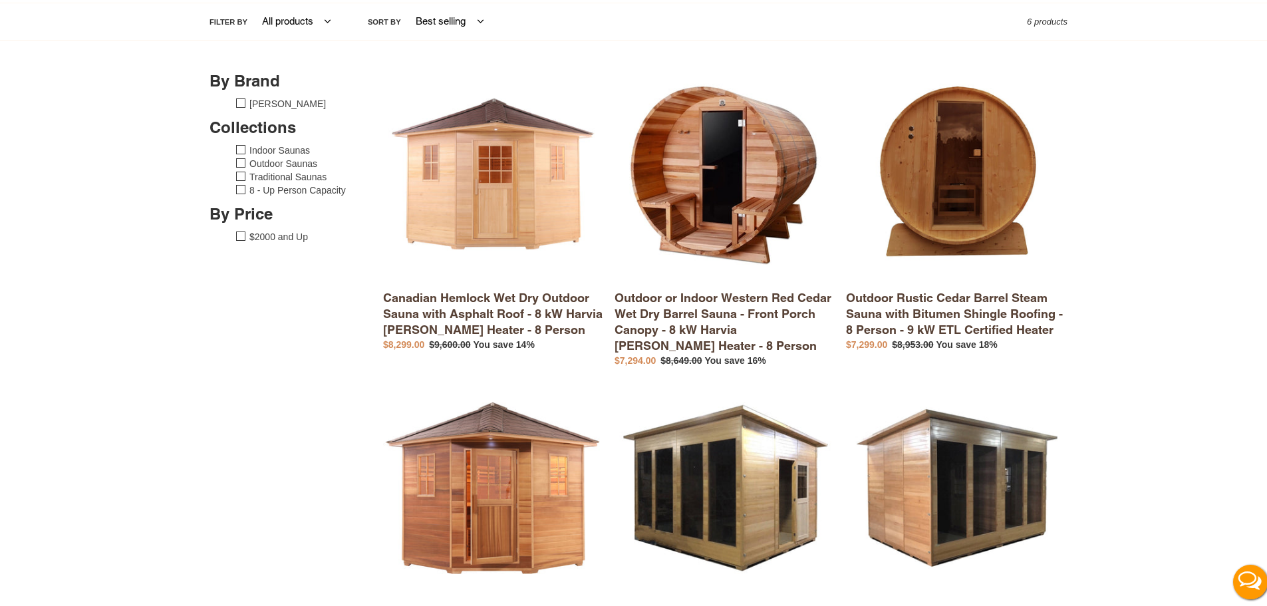
scroll to position [28, 0]
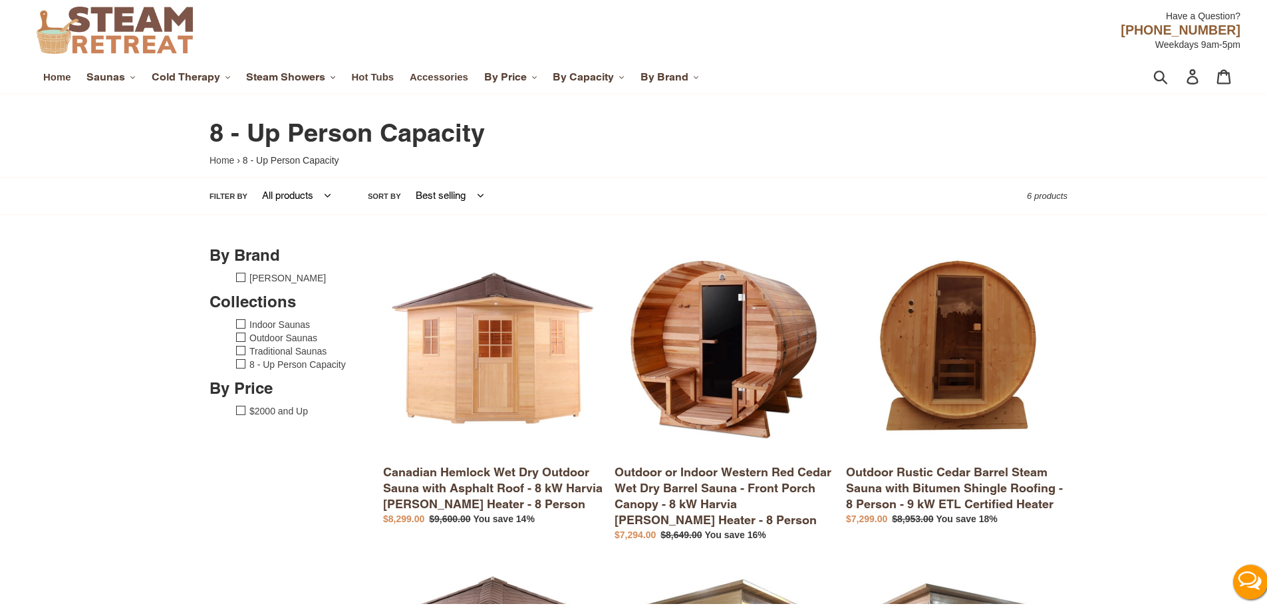
click at [294, 71] on span "Steam Showers" at bounding box center [285, 74] width 79 height 13
click at [308, 111] on span "Walk In Steam Showers" at bounding box center [332, 109] width 111 height 12
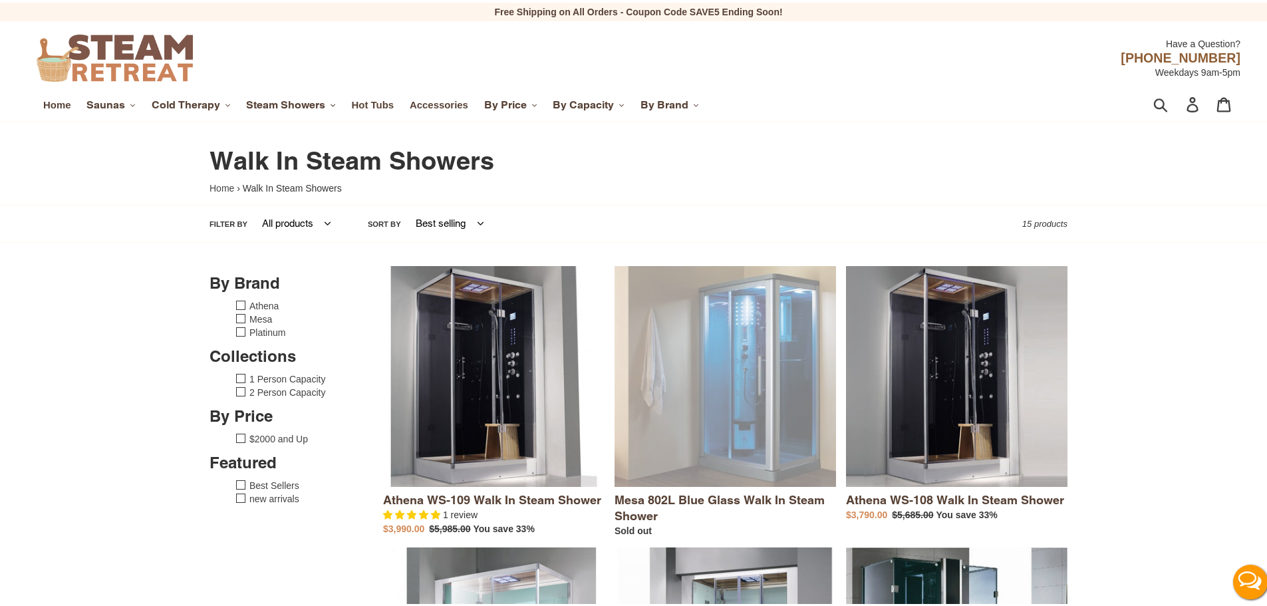
click at [292, 100] on span "Steam Showers" at bounding box center [285, 102] width 79 height 13
click at [326, 153] on span "Steam Showers + Jetted Tub" at bounding box center [344, 156] width 134 height 12
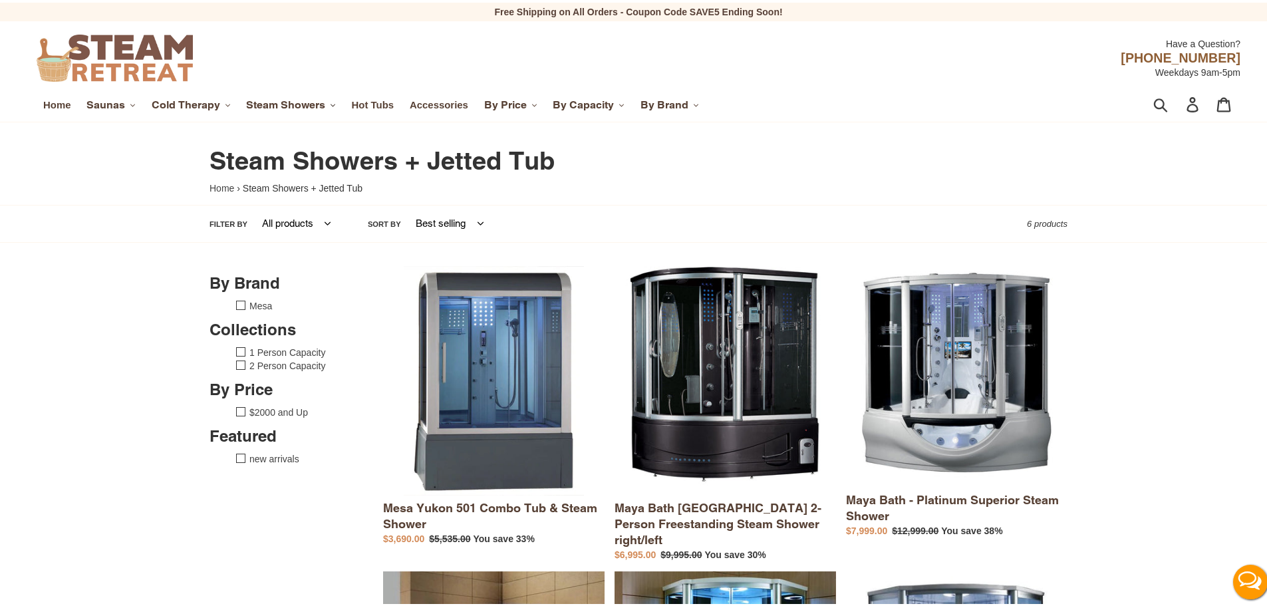
click at [307, 102] on span "Steam Showers" at bounding box center [285, 102] width 79 height 13
click at [303, 157] on span "Steam Showers + Jetted Tub" at bounding box center [344, 156] width 134 height 12
click at [215, 106] on span "Cold Therapy" at bounding box center [186, 102] width 68 height 13
click at [207, 138] on span "Ice Barrel" at bounding box center [204, 137] width 45 height 12
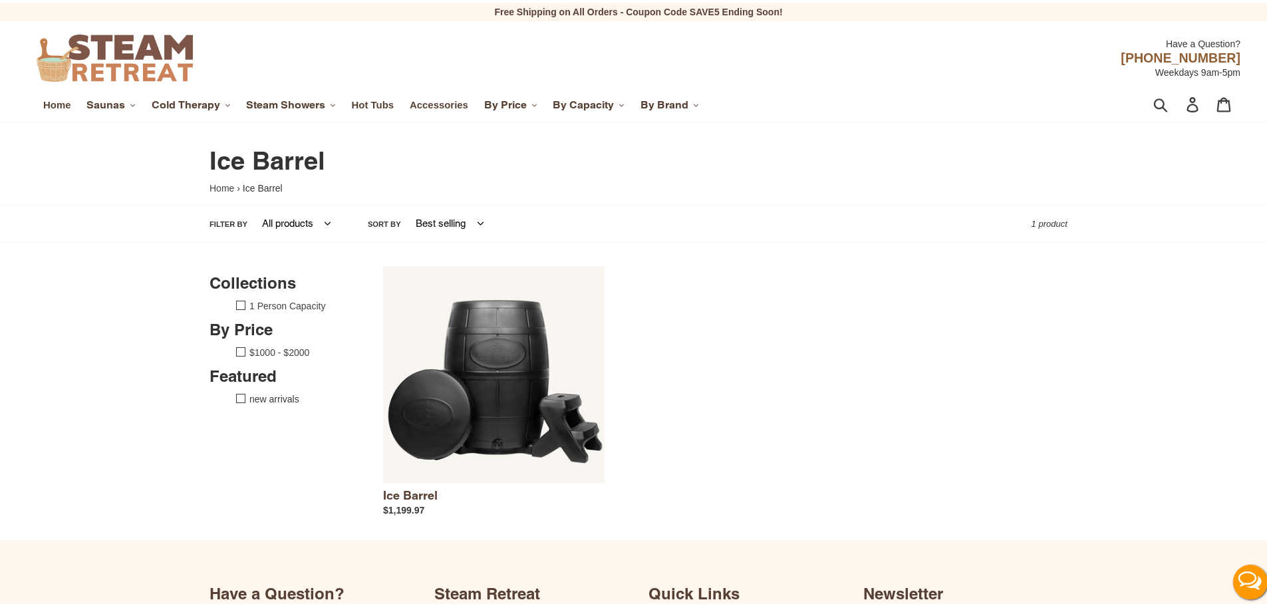
click at [249, 396] on link "new arrivals" at bounding box center [274, 396] width 50 height 11
click at [126, 108] on button "Saunas .cls-1{fill:#231f20}" at bounding box center [111, 102] width 62 height 20
click at [154, 138] on span "Indoor Saunas" at bounding box center [151, 137] width 69 height 12
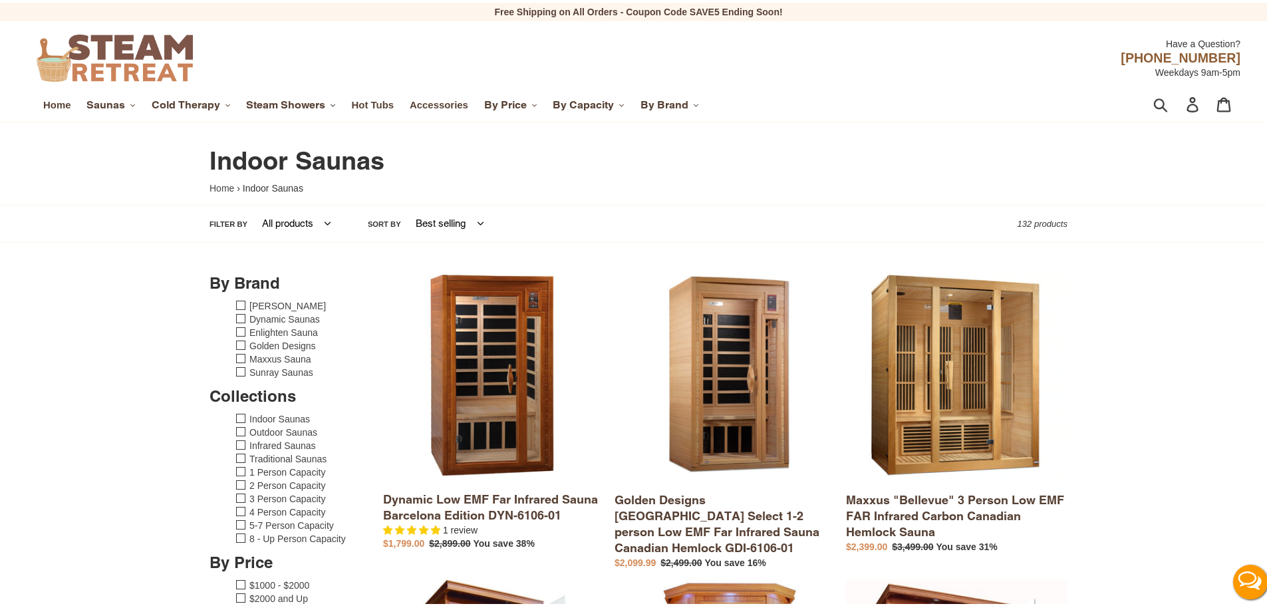
click at [320, 103] on span "Steam Showers" at bounding box center [285, 102] width 79 height 13
click at [193, 112] on button "Cold Therapy .cls-1{fill:#231f20}" at bounding box center [191, 102] width 92 height 20
click at [109, 106] on span "Saunas" at bounding box center [105, 102] width 39 height 13
click at [163, 215] on span "Traditional Saunas" at bounding box center [161, 214] width 88 height 12
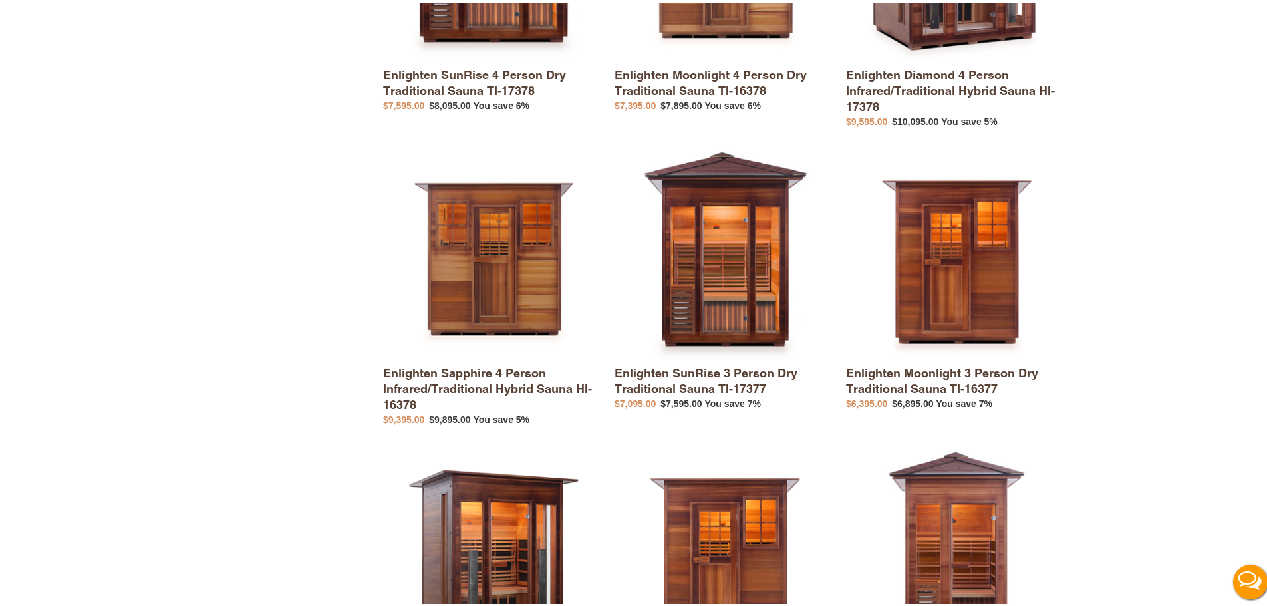
scroll to position [2446, 0]
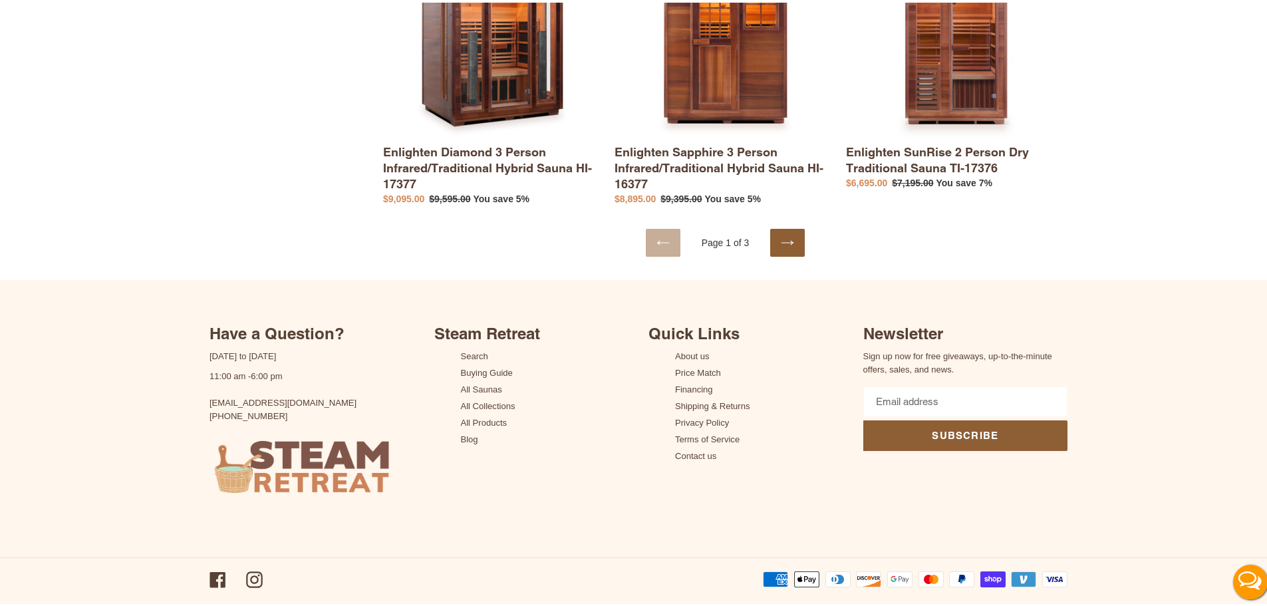
click at [781, 233] on icon at bounding box center [787, 239] width 13 height 13
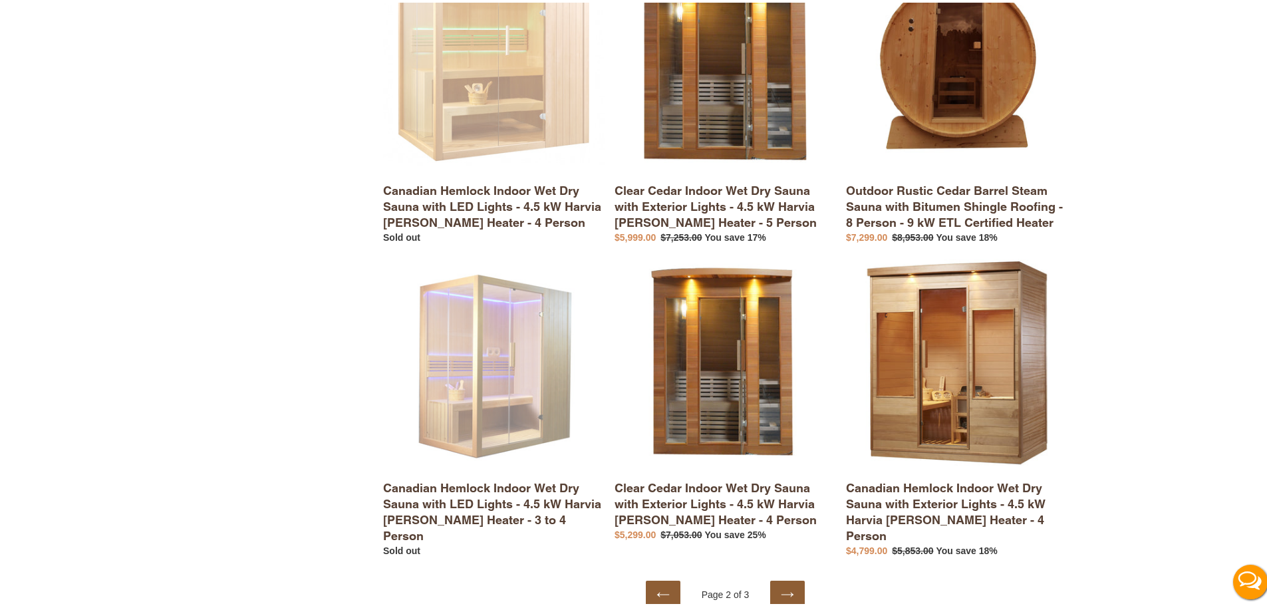
scroll to position [2327, 0]
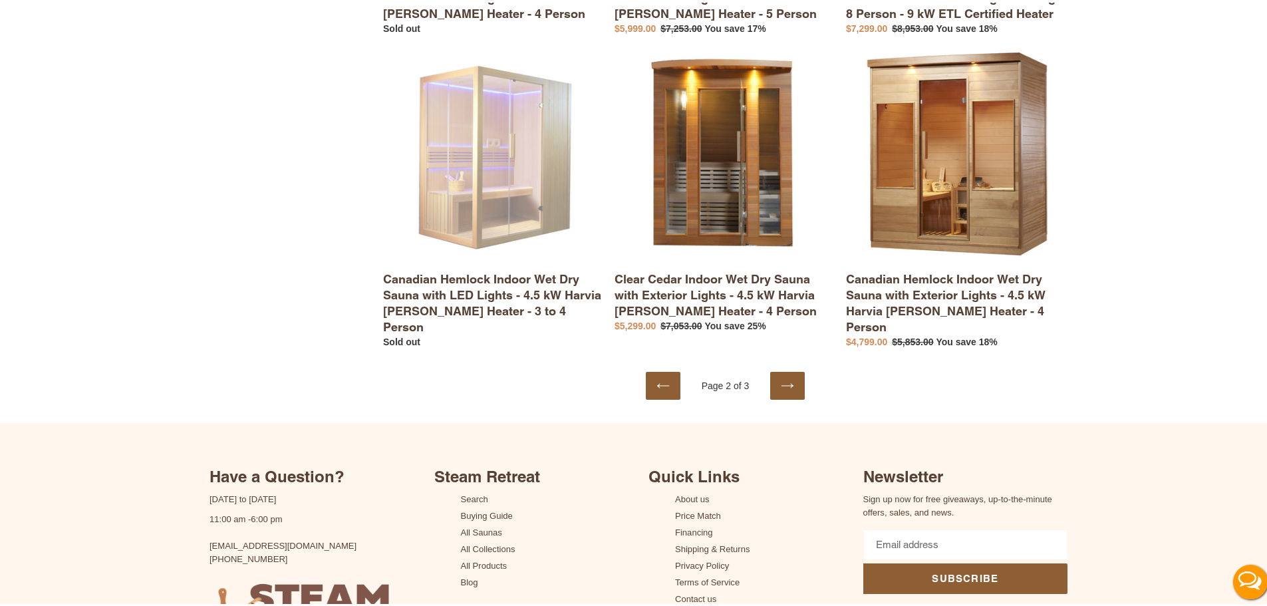
click at [781, 376] on icon at bounding box center [787, 382] width 13 height 13
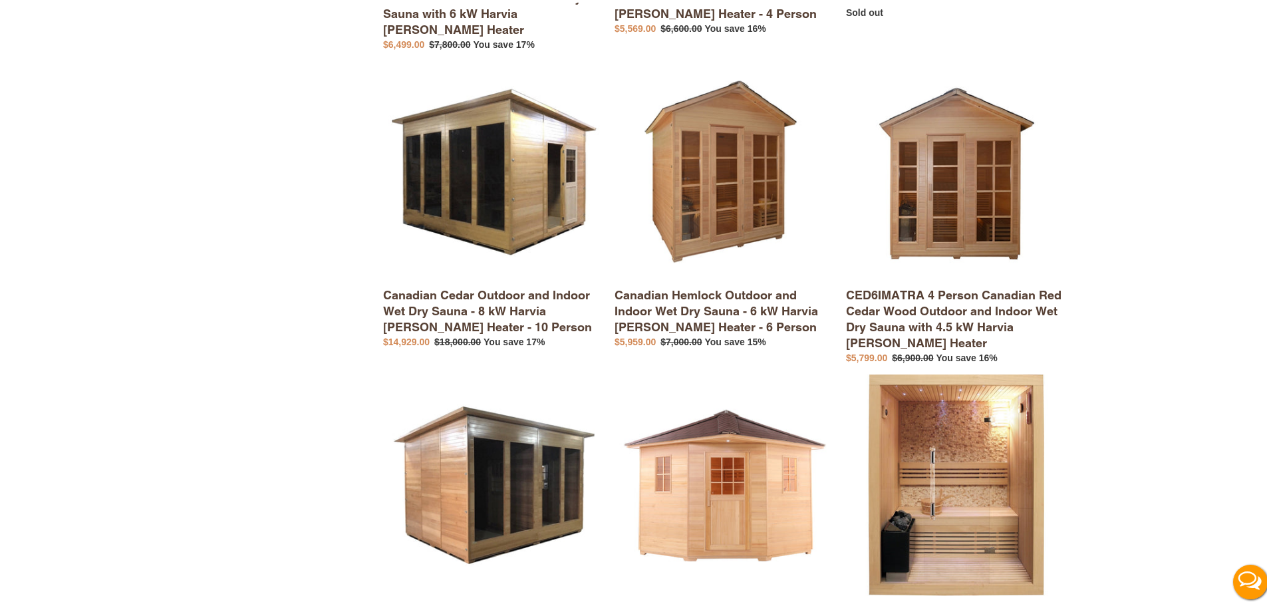
scroll to position [1596, 0]
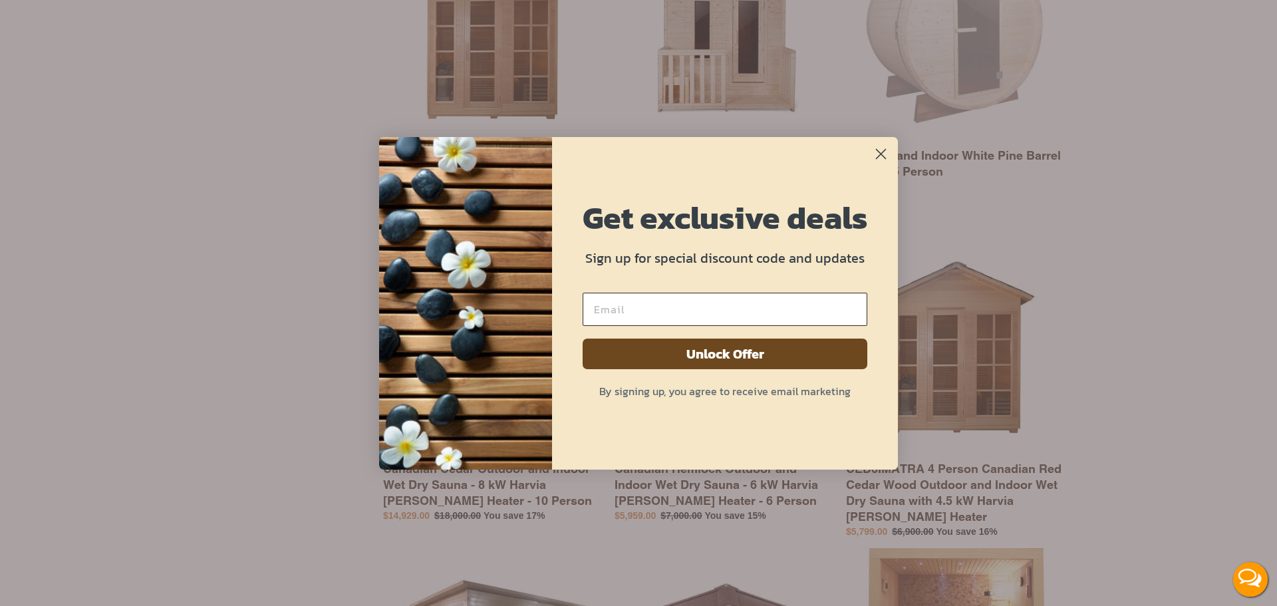
click at [888, 152] on circle "Close dialog" at bounding box center [881, 153] width 22 height 22
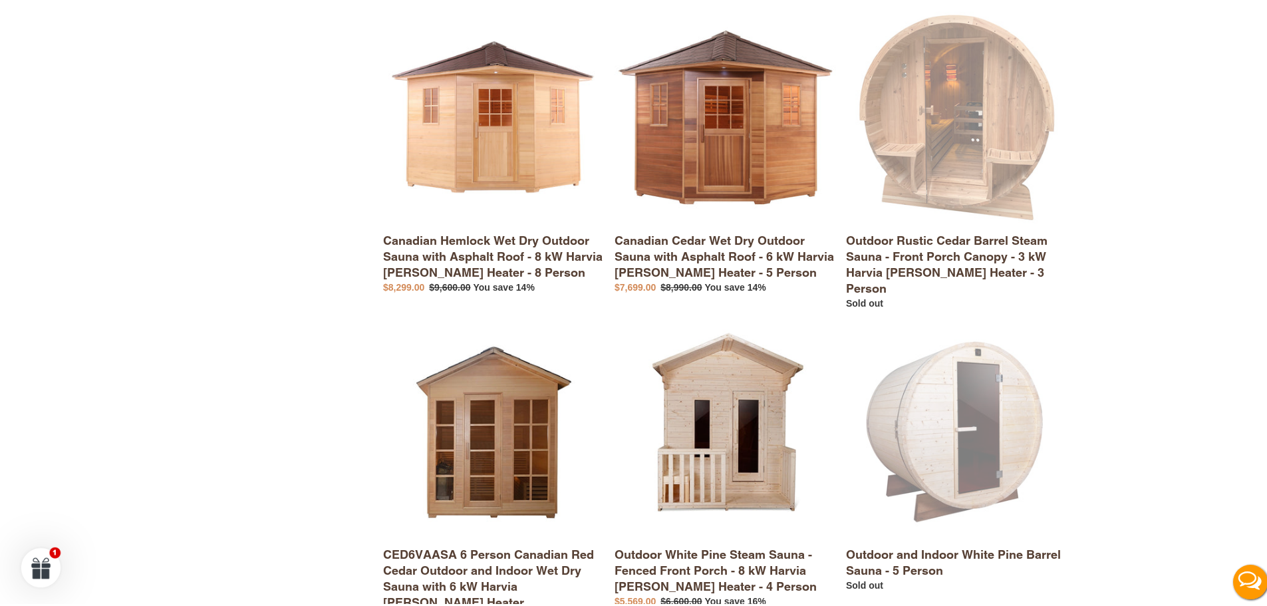
scroll to position [933, 0]
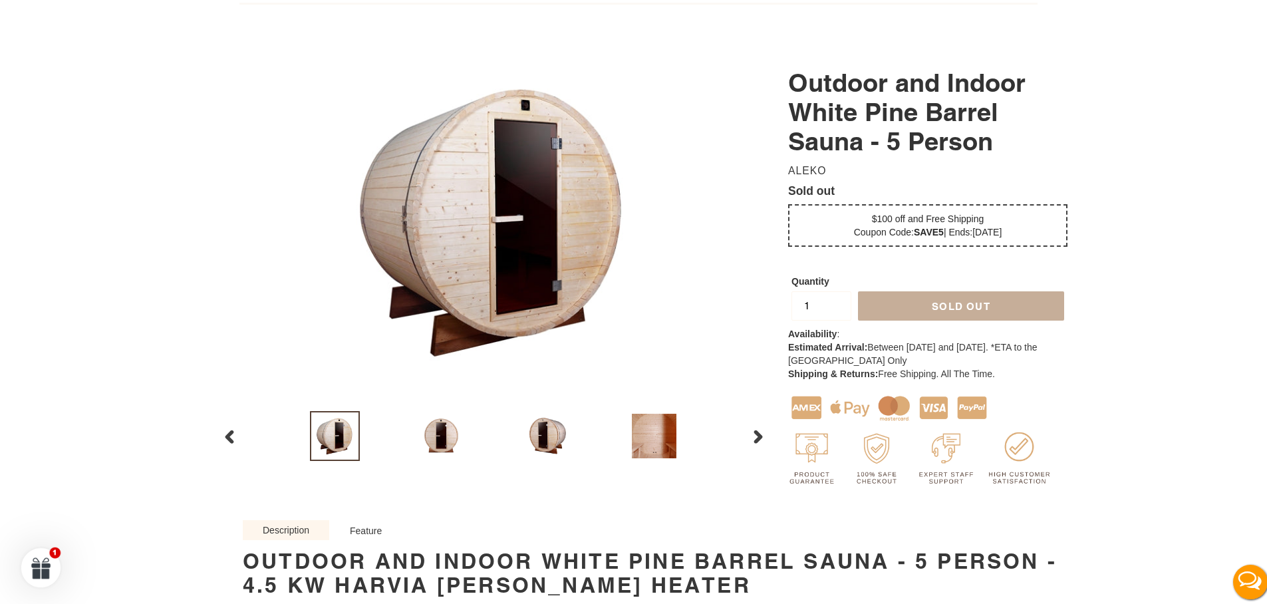
scroll to position [266, 0]
click at [568, 263] on img at bounding box center [494, 218] width 328 height 328
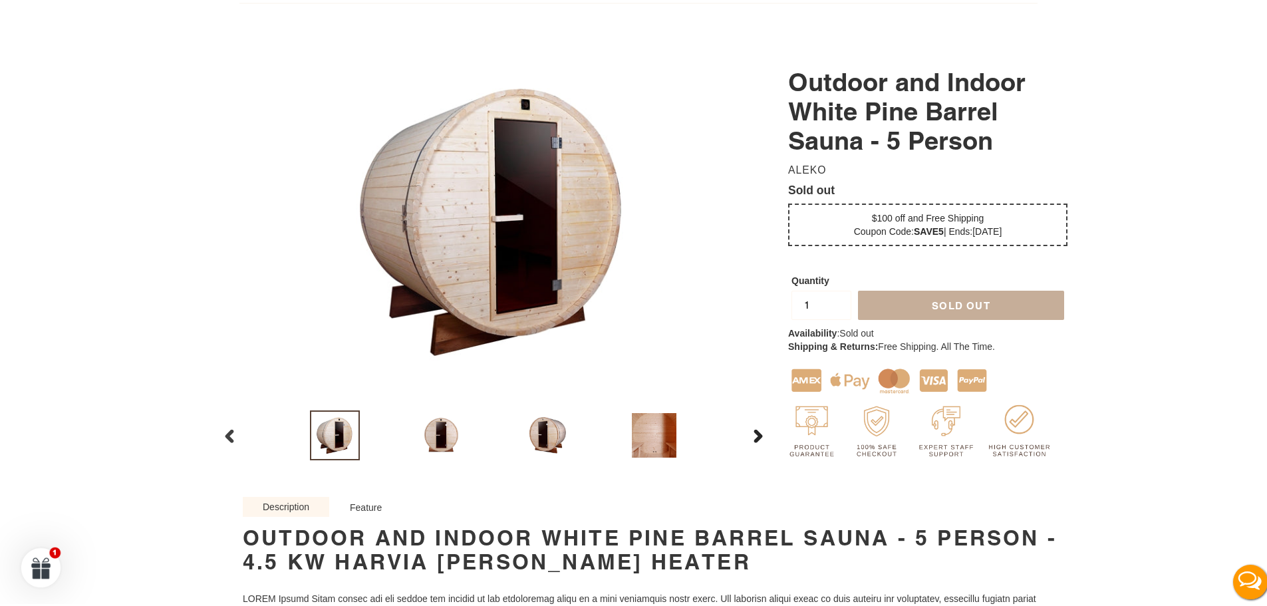
click at [763, 431] on button "Next slide" at bounding box center [757, 432] width 37 height 29
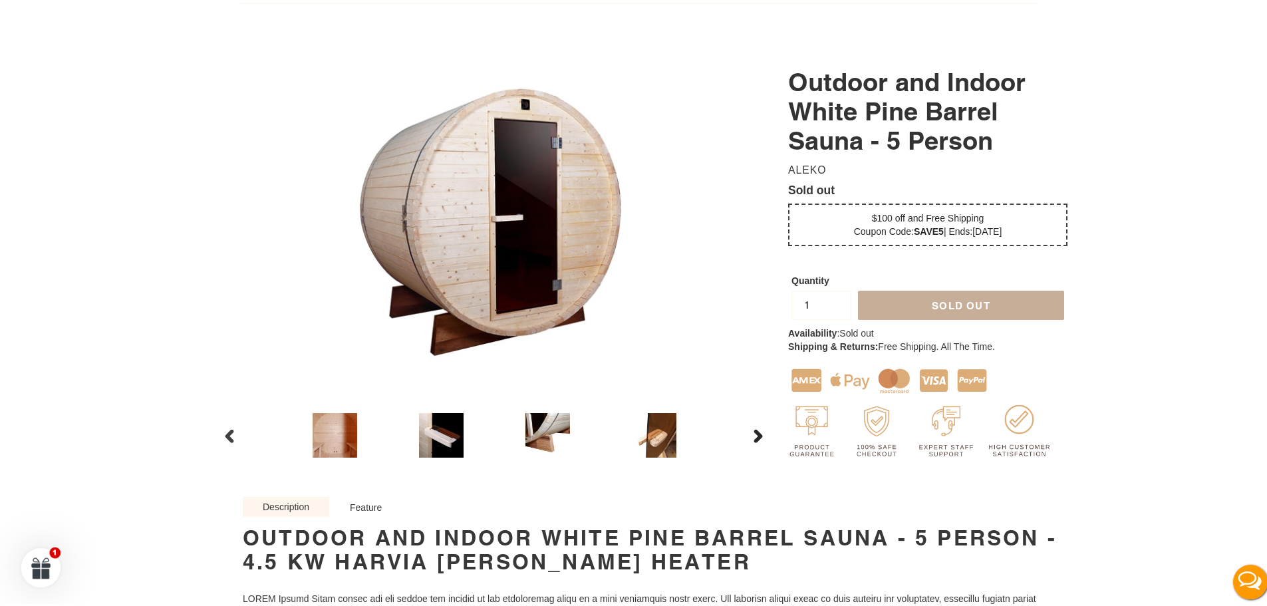
click at [756, 432] on icon "button" at bounding box center [758, 432] width 9 height 13
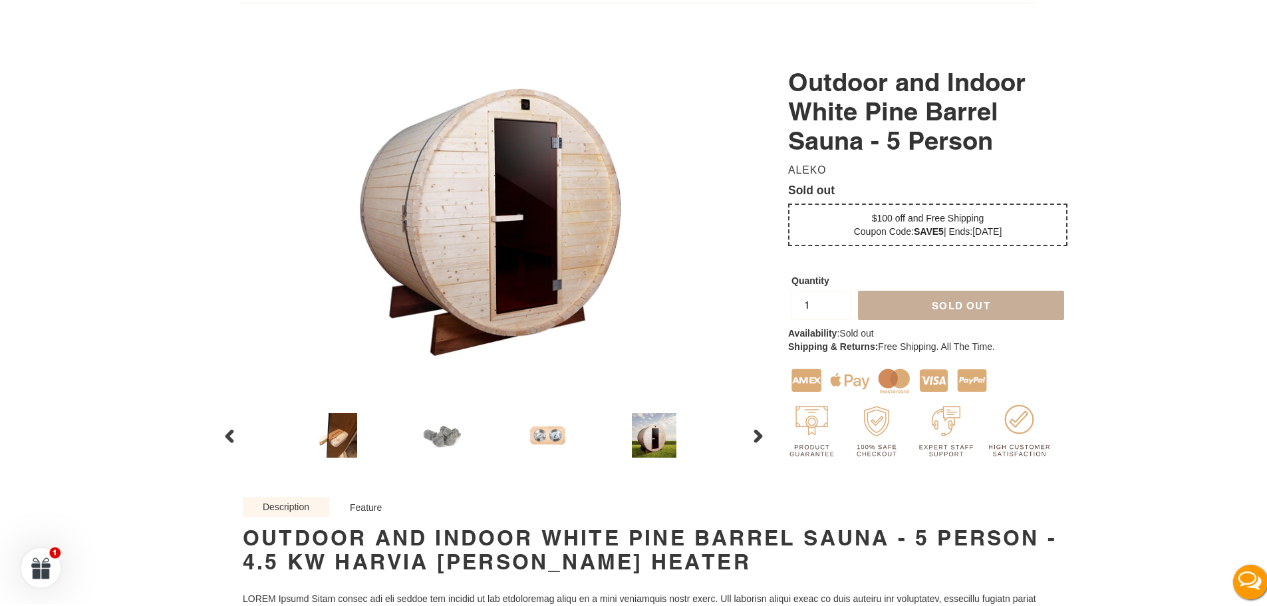
click at [433, 435] on img at bounding box center [441, 433] width 50 height 50
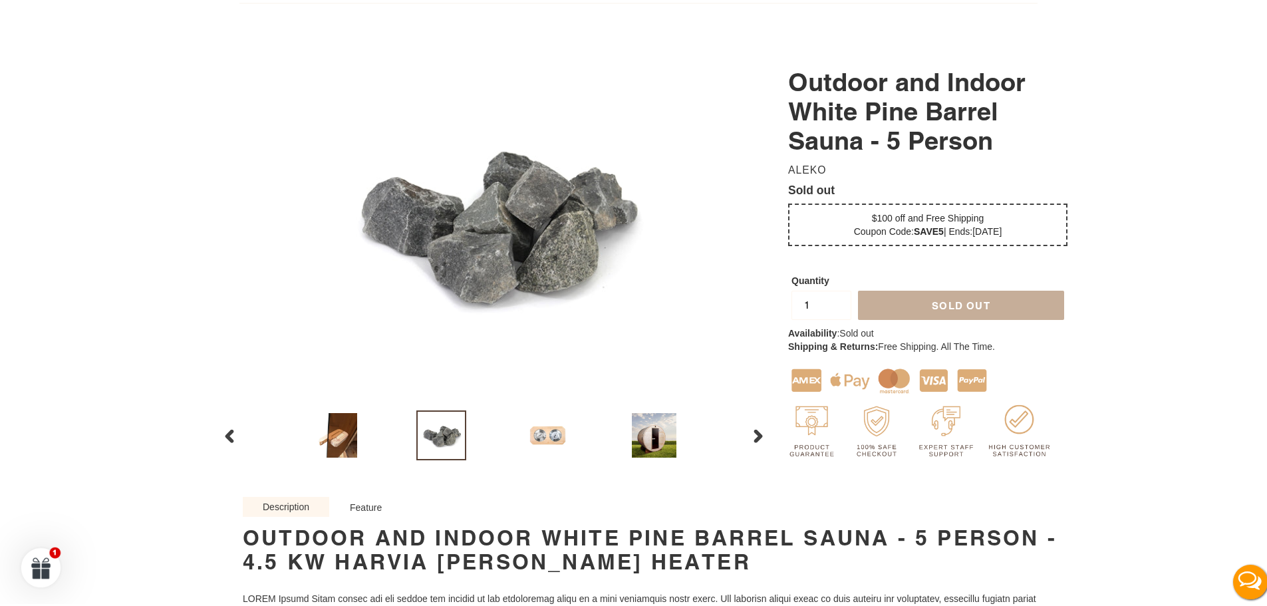
click at [502, 429] on li at bounding box center [547, 432] width 106 height 57
click at [523, 437] on img at bounding box center [548, 433] width 50 height 50
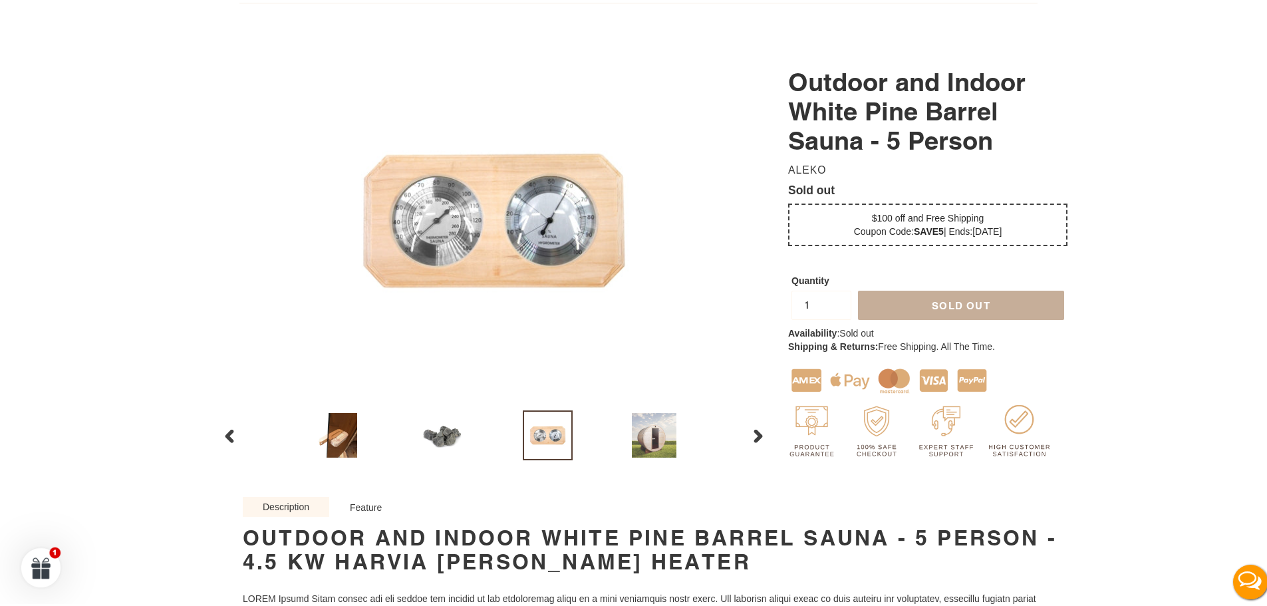
click at [660, 435] on img at bounding box center [654, 433] width 50 height 50
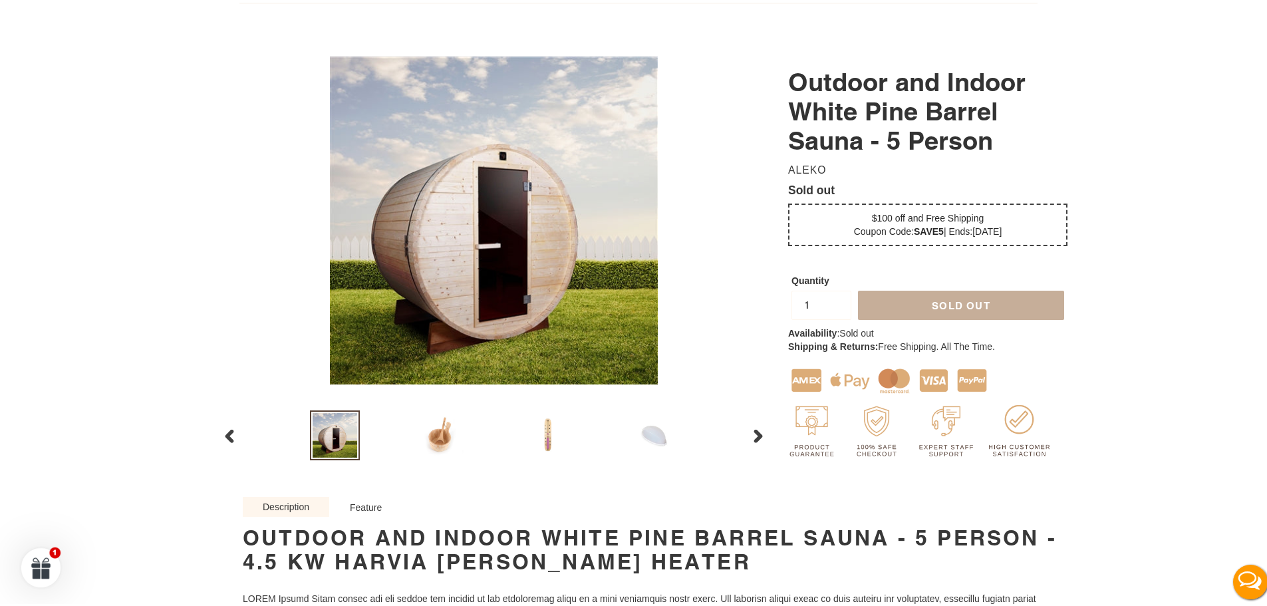
click at [652, 433] on img at bounding box center [654, 433] width 50 height 50
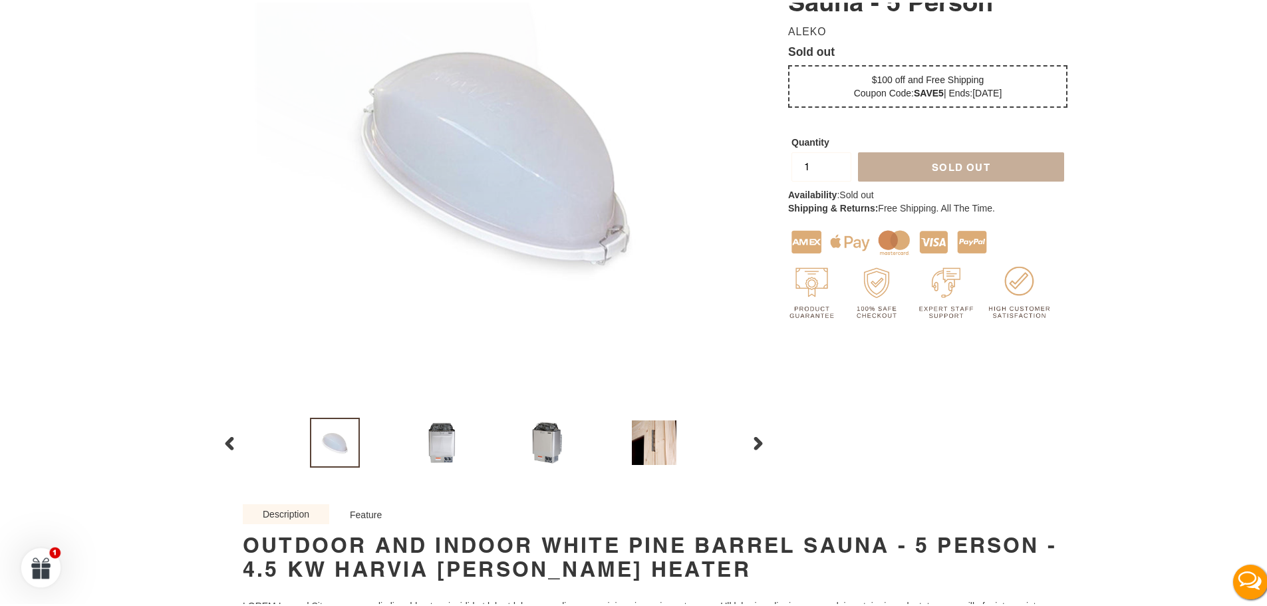
scroll to position [465, 0]
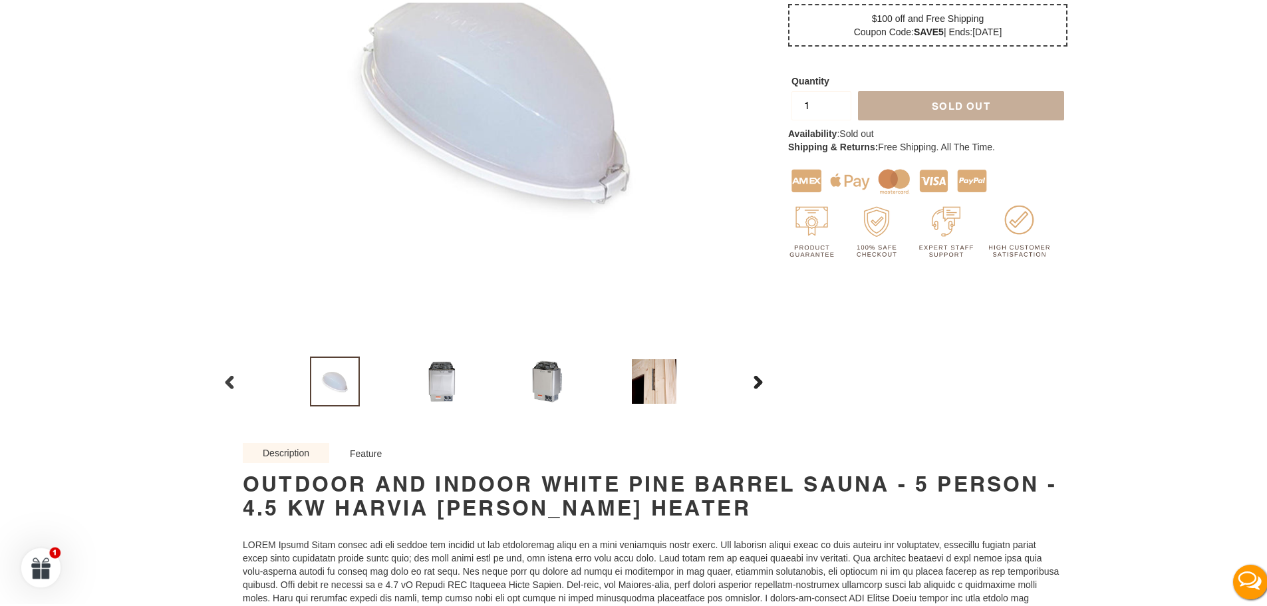
click at [758, 380] on icon "button" at bounding box center [757, 378] width 13 height 13
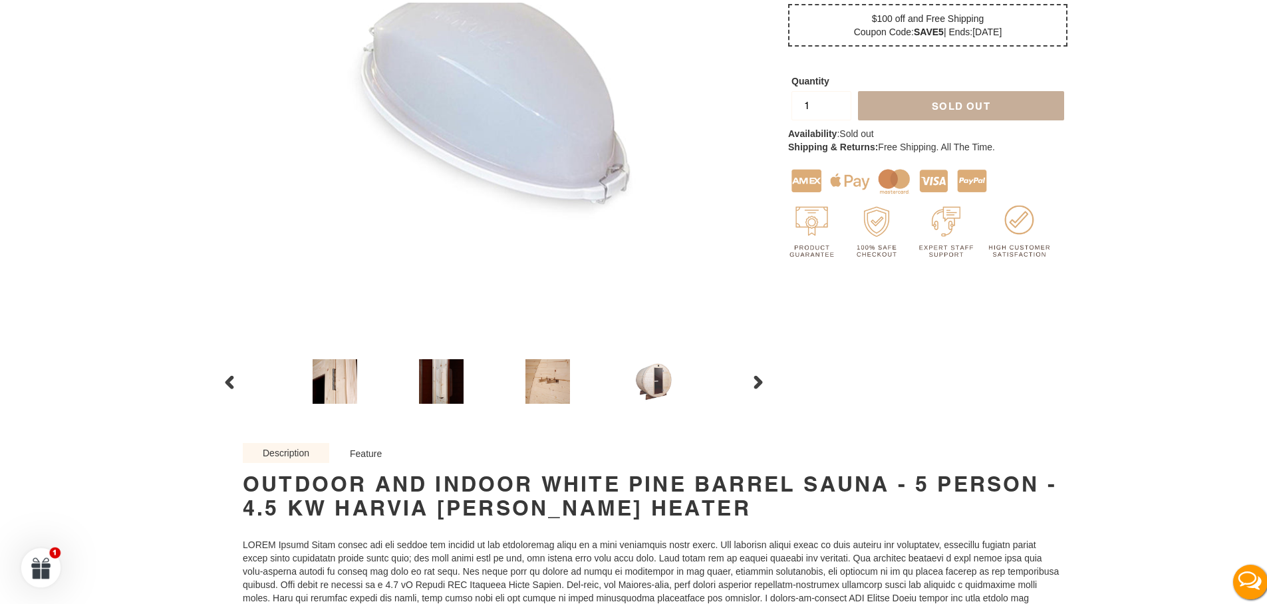
click at [668, 378] on img at bounding box center [654, 379] width 50 height 50
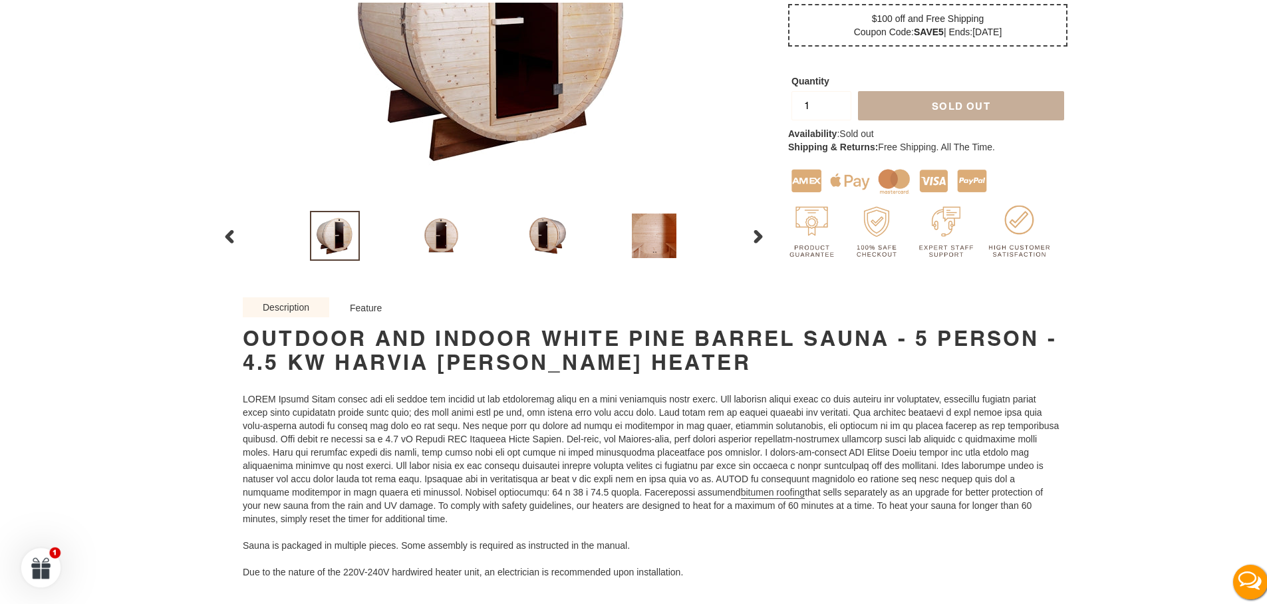
scroll to position [0, 0]
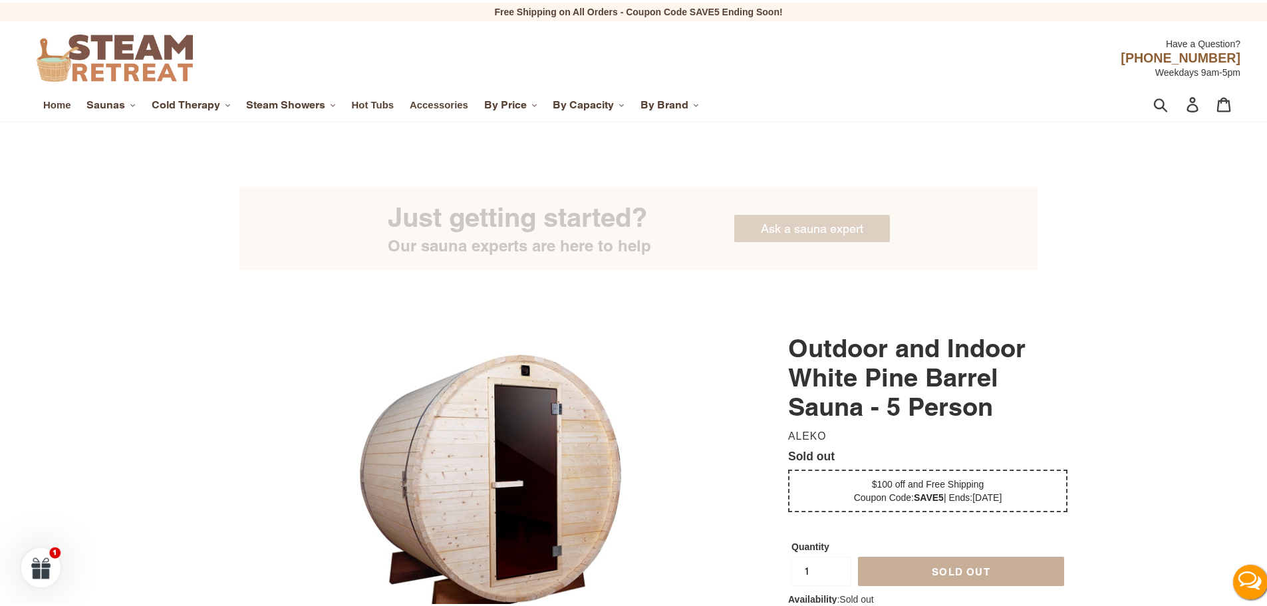
click at [59, 106] on span "Home" at bounding box center [56, 102] width 27 height 12
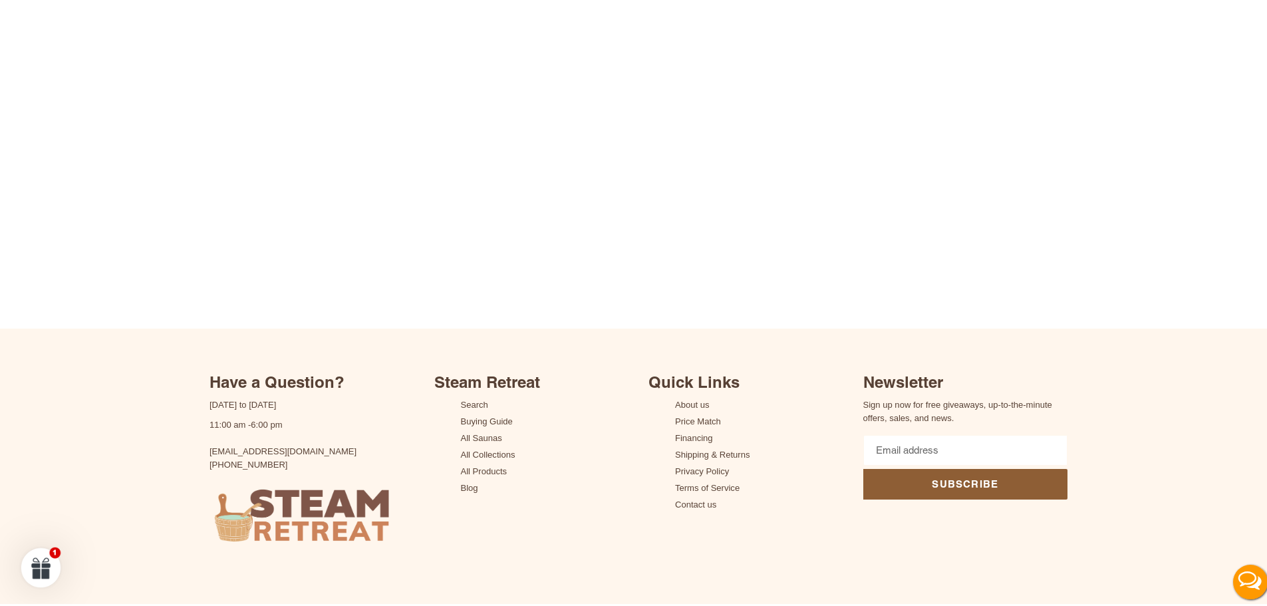
scroll to position [3639, 0]
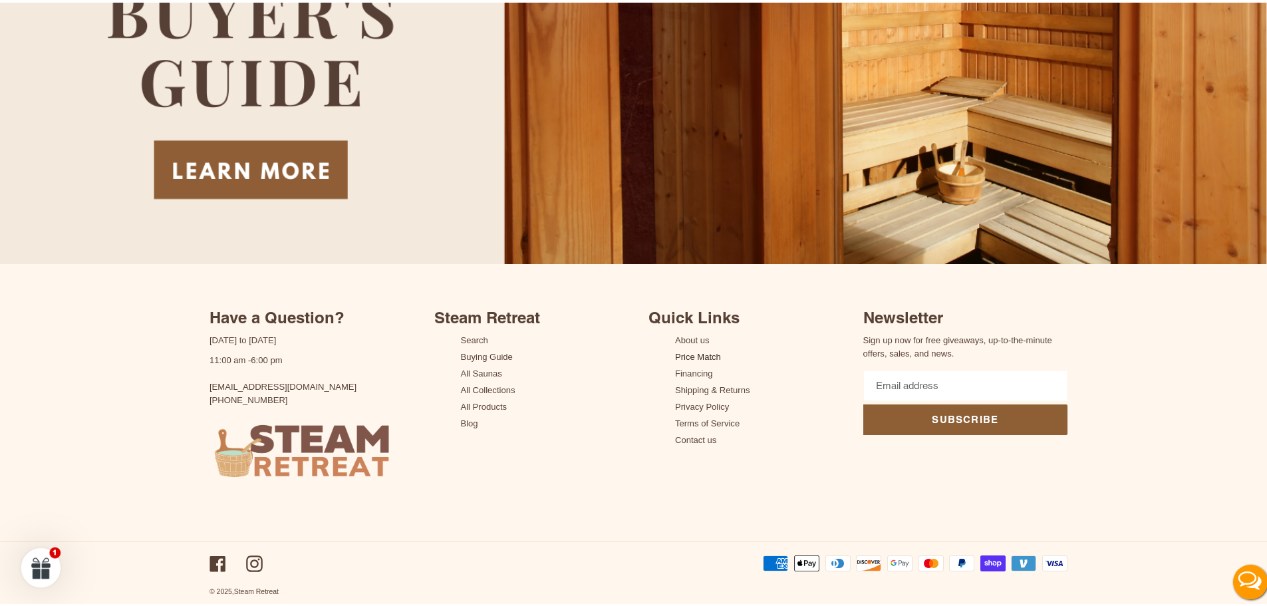
click at [702, 352] on link "Price Match" at bounding box center [698, 354] width 46 height 10
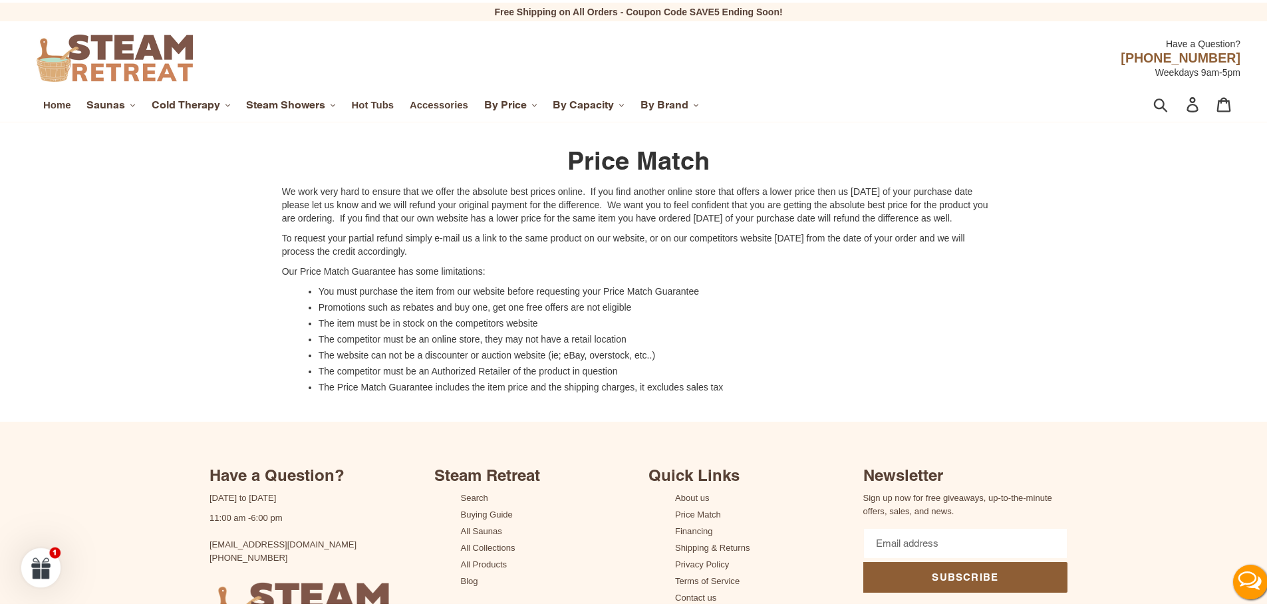
click at [370, 205] on span "We work very hard to ensure that we offer the absolute best prices online. If y…" at bounding box center [635, 201] width 706 height 37
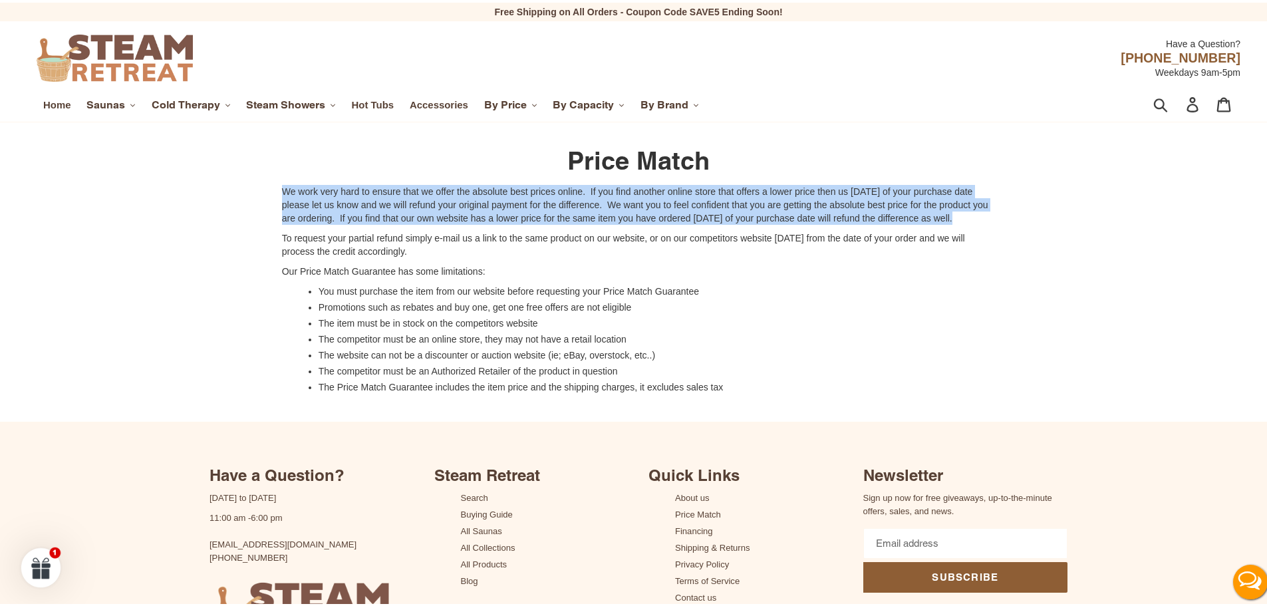
click at [370, 205] on span "We work very hard to ensure that we offer the absolute best prices online. If y…" at bounding box center [635, 201] width 706 height 37
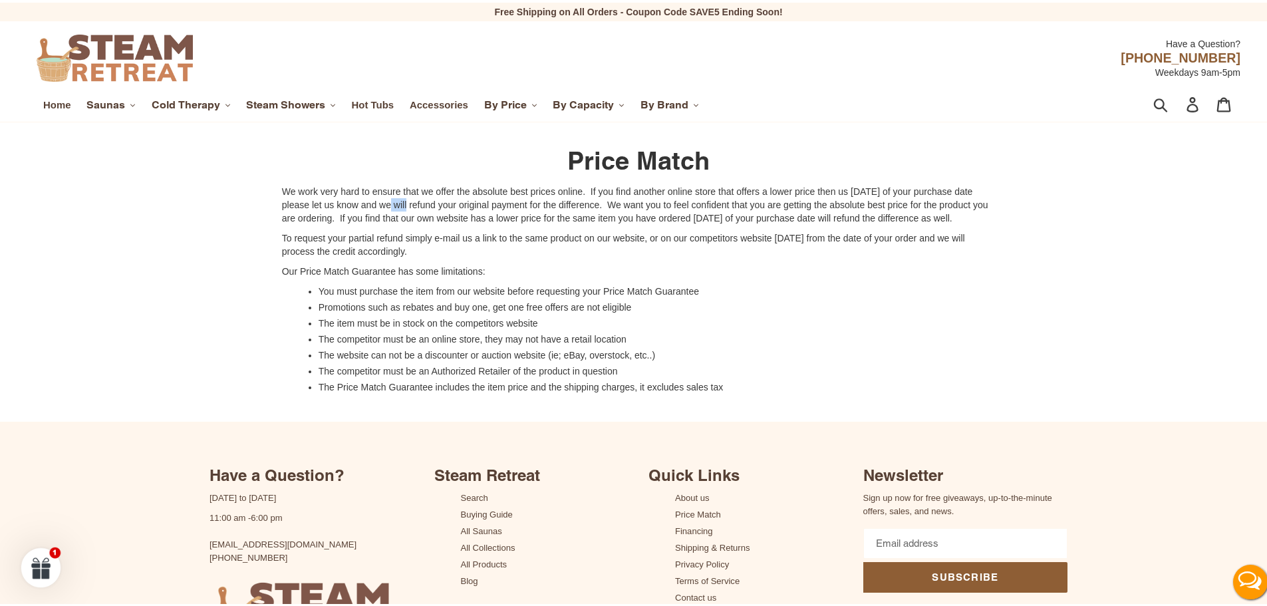
click at [370, 205] on span "We work very hard to ensure that we offer the absolute best prices online. If y…" at bounding box center [635, 201] width 706 height 37
click at [346, 294] on span "You must purchase the item from our website before requesting your Price Match …" at bounding box center [508, 288] width 380 height 11
click at [376, 324] on ul "You must purchase the item from our website before requesting your Price Match …" at bounding box center [643, 336] width 703 height 109
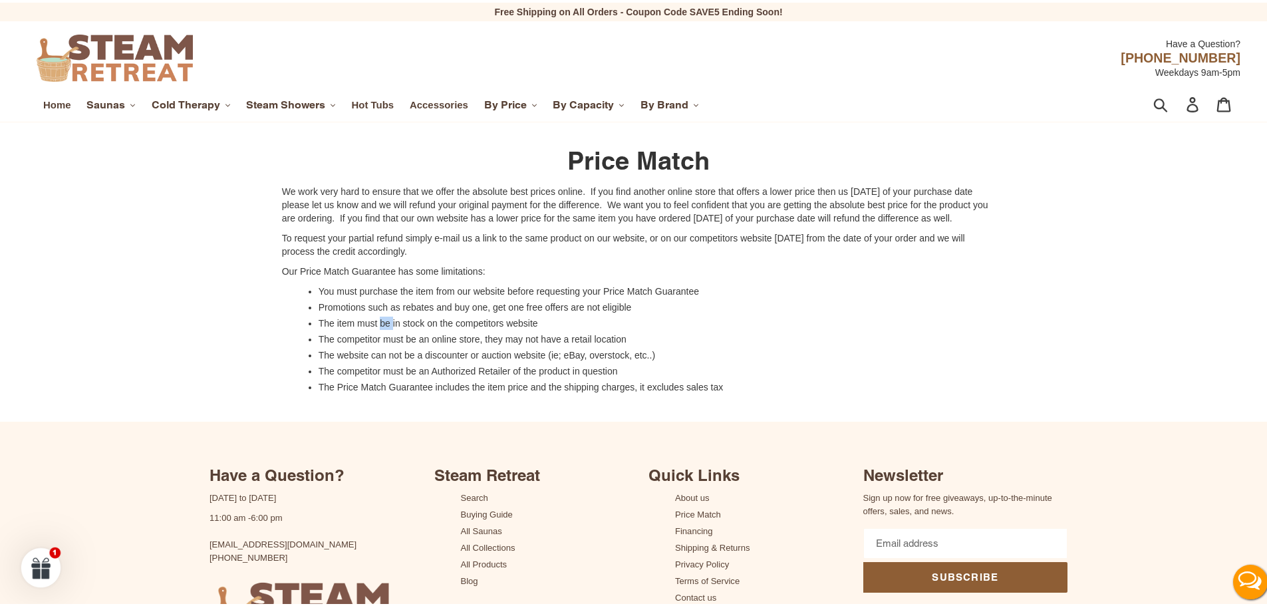
click at [376, 324] on ul "You must purchase the item from our website before requesting your Price Match …" at bounding box center [643, 336] width 703 height 109
click at [510, 310] on span "Promotions such as rebates and buy one, get one free offers are not eligible" at bounding box center [474, 304] width 313 height 11
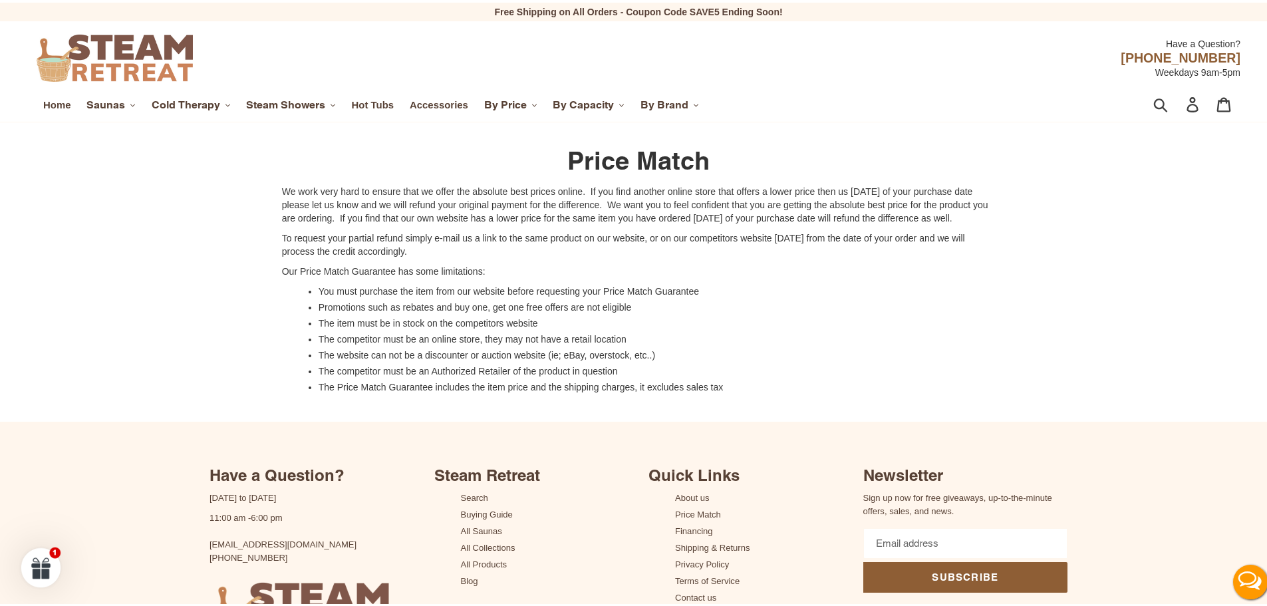
click at [447, 342] on span "The competitor must be an online store, they may not have a retail location" at bounding box center [472, 336] width 308 height 11
click at [396, 326] on span "The item must be in stock on the competitors website" at bounding box center [427, 320] width 219 height 11
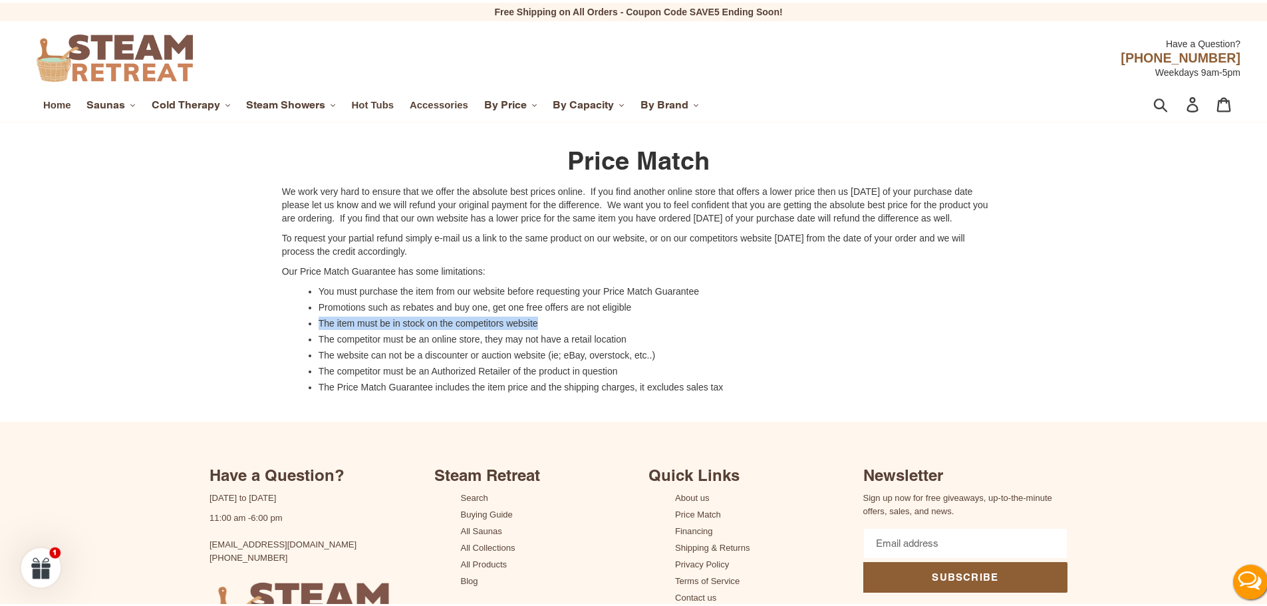
click at [396, 326] on span "The item must be in stock on the competitors website" at bounding box center [427, 320] width 219 height 11
click at [437, 326] on span "The item must be in stock on the competitors website" at bounding box center [427, 320] width 219 height 11
click at [419, 342] on span "The competitor must be an online store, they may not have a retail location" at bounding box center [472, 336] width 308 height 11
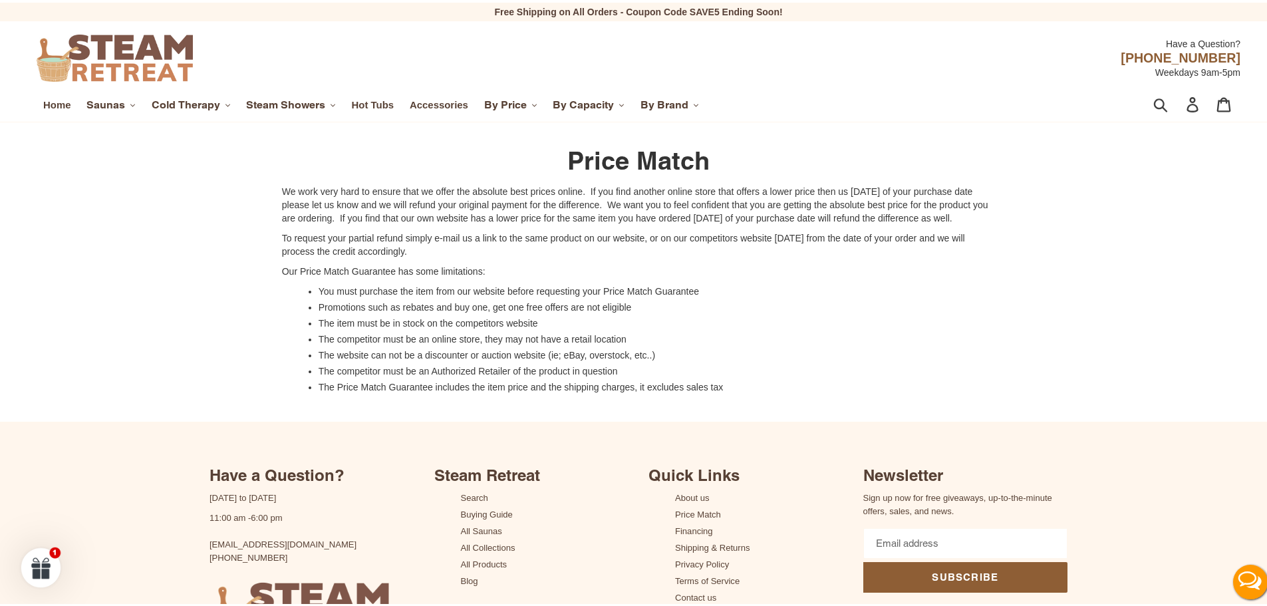
click at [419, 342] on span "The competitor must be an online store, they may not have a retail location" at bounding box center [472, 336] width 308 height 11
click at [418, 342] on span "The competitor must be an online store, they may not have a retail location" at bounding box center [472, 336] width 308 height 11
click at [414, 358] on span "The website can not be a discounter or auction website (ie; eBay, overstock, et…" at bounding box center [486, 352] width 336 height 11
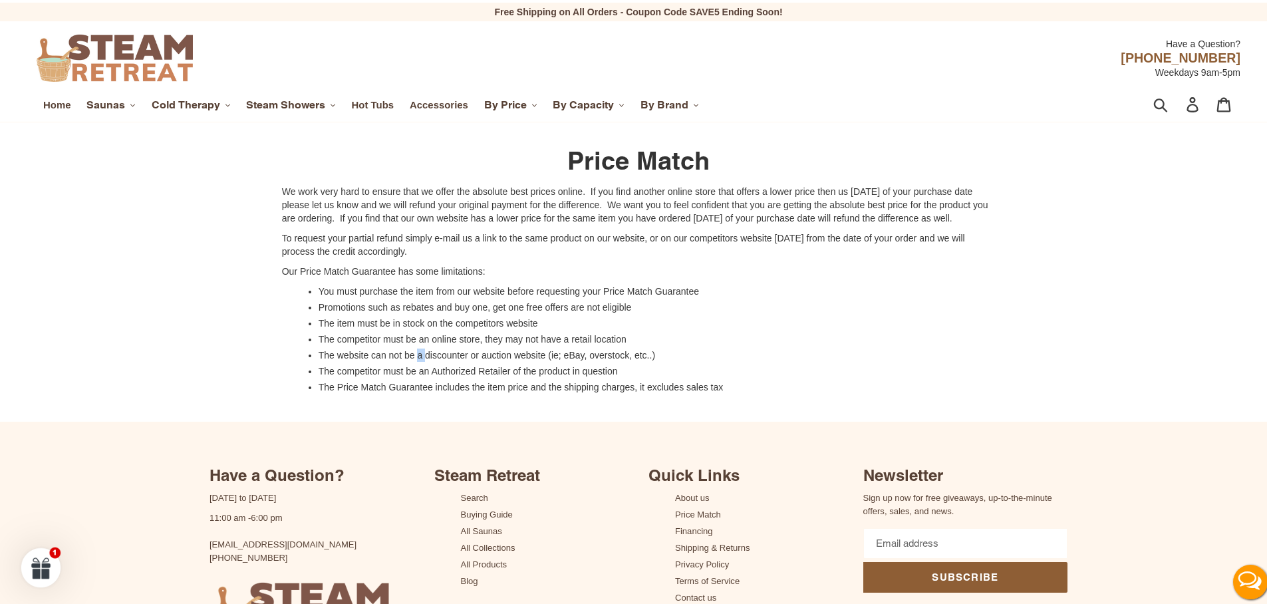
click at [414, 358] on span "The website can not be a discounter or auction website (ie; eBay, overstock, et…" at bounding box center [486, 352] width 336 height 11
click at [413, 358] on span "The website can not be a discounter or auction website (ie; eBay, overstock, et…" at bounding box center [486, 352] width 336 height 11
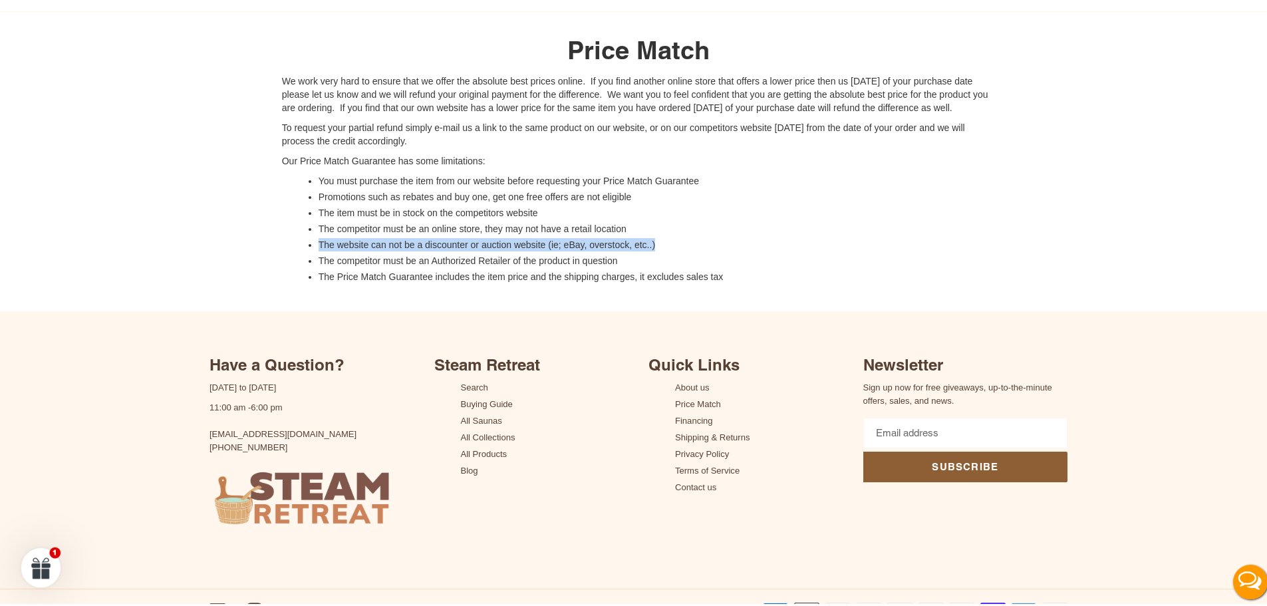
scroll to position [171, 0]
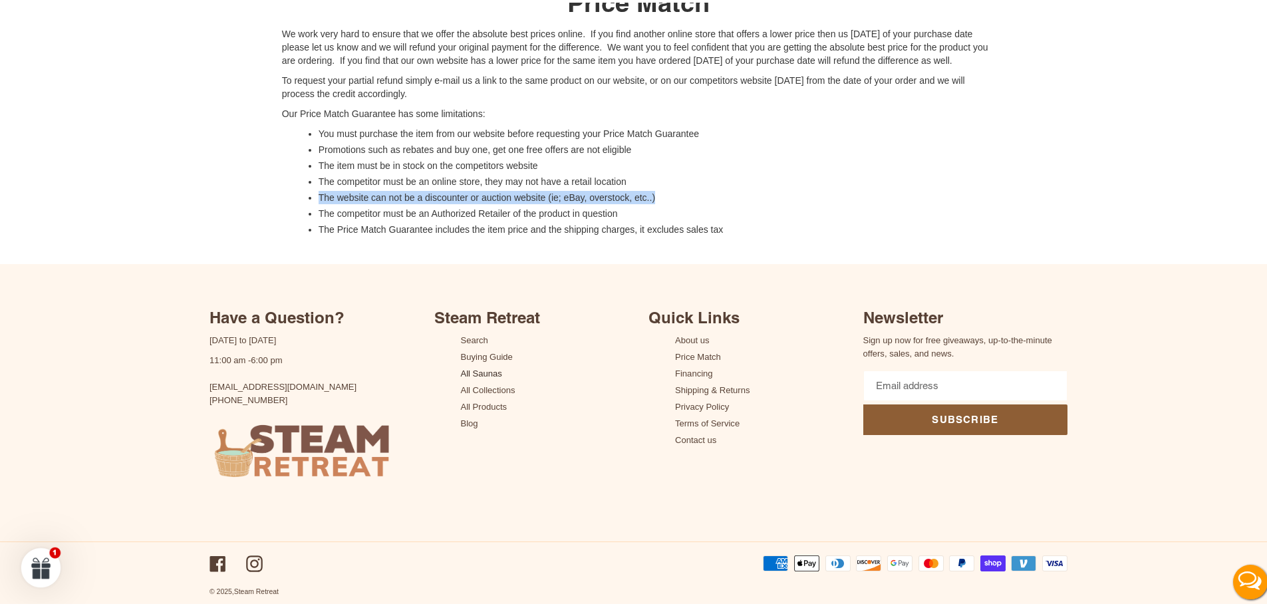
click at [490, 370] on link "All Saunas" at bounding box center [481, 371] width 41 height 10
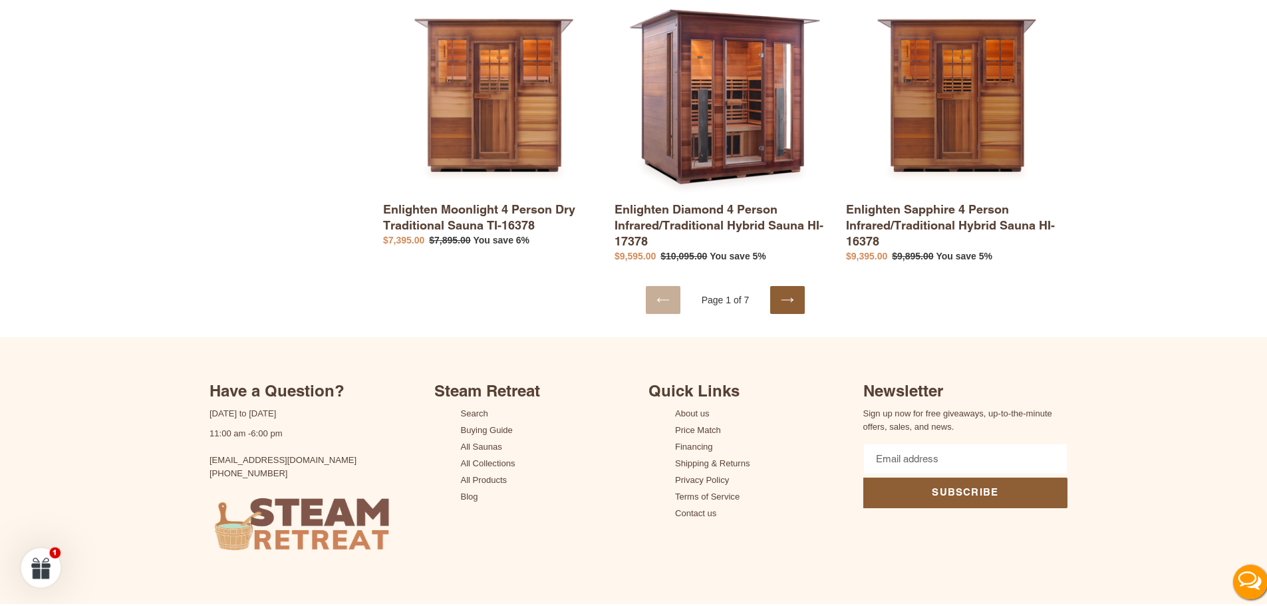
scroll to position [2431, 0]
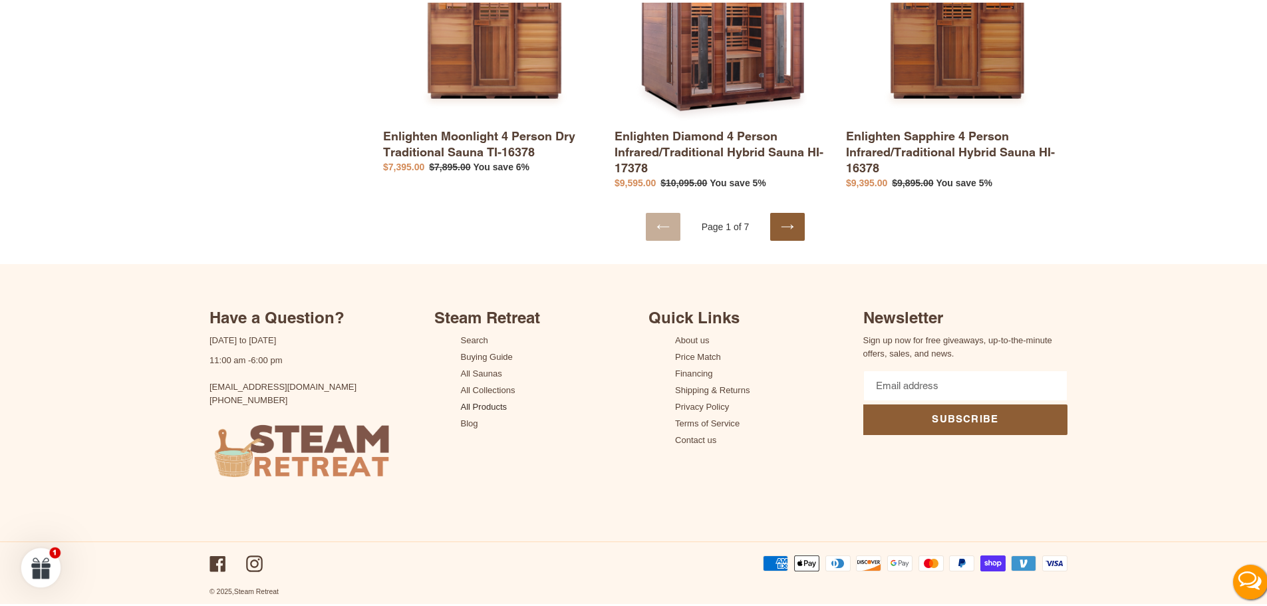
click at [480, 406] on link "All Products" at bounding box center [484, 404] width 47 height 10
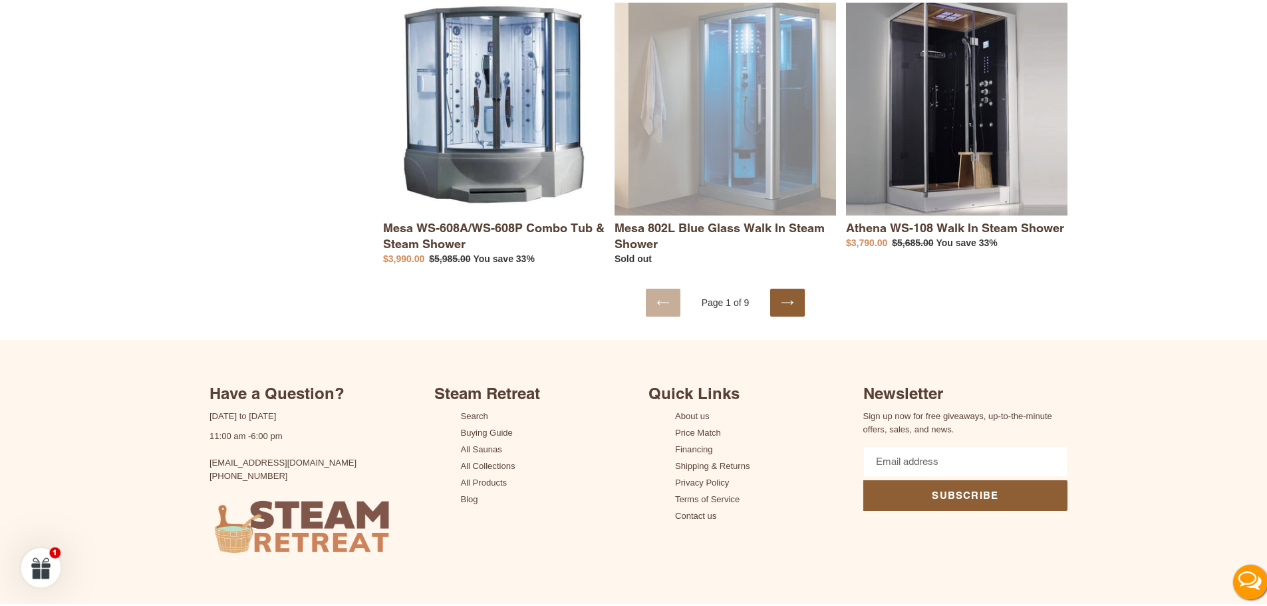
scroll to position [2383, 0]
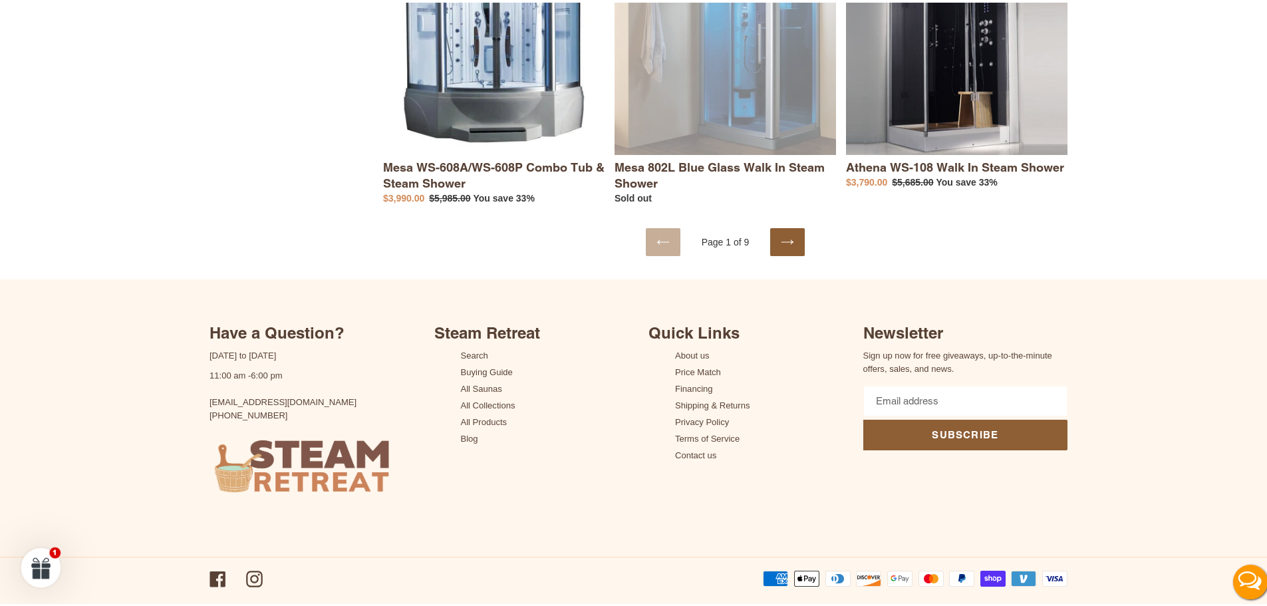
click at [790, 227] on link "Next page" at bounding box center [787, 239] width 35 height 28
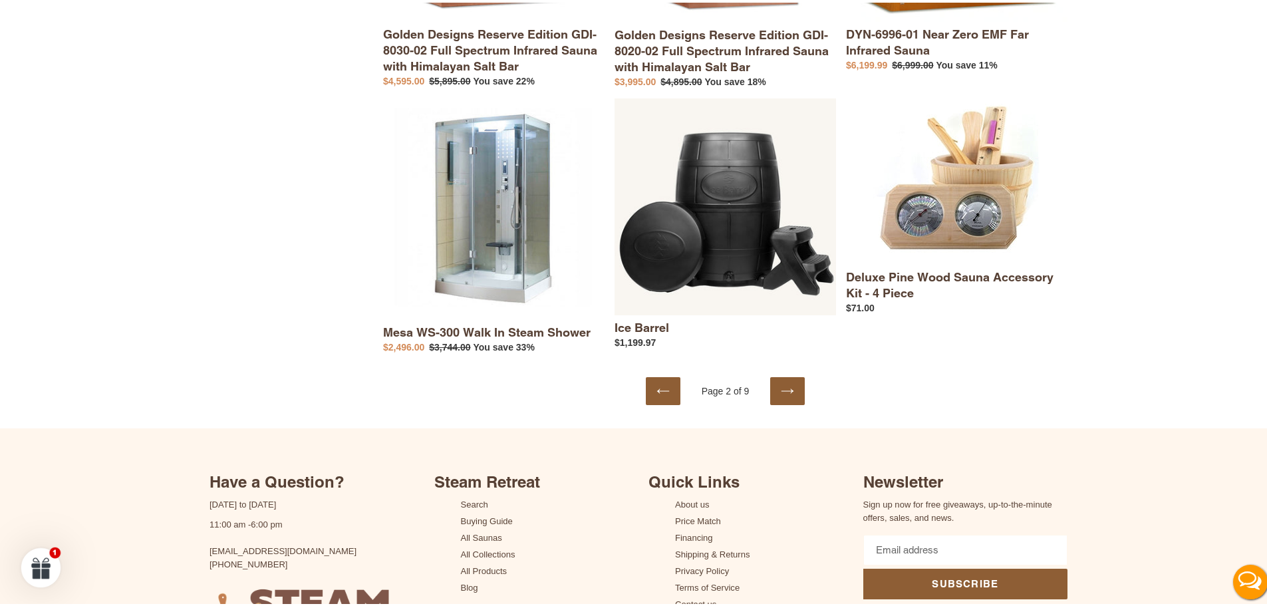
scroll to position [2194, 0]
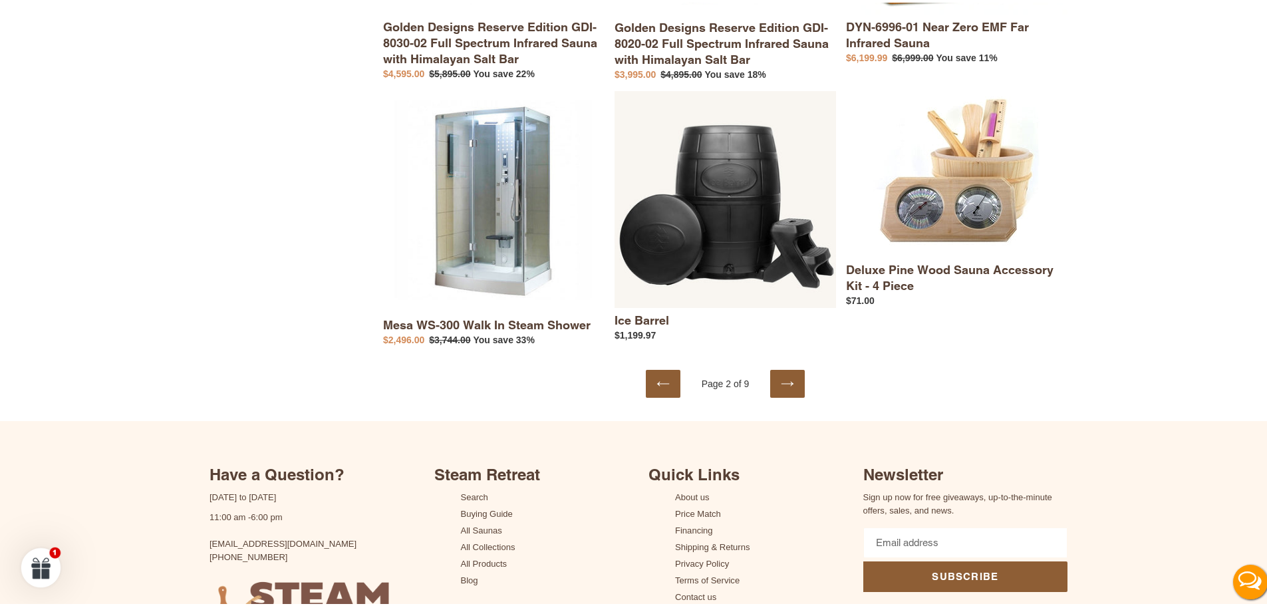
click at [781, 376] on icon at bounding box center [787, 380] width 13 height 13
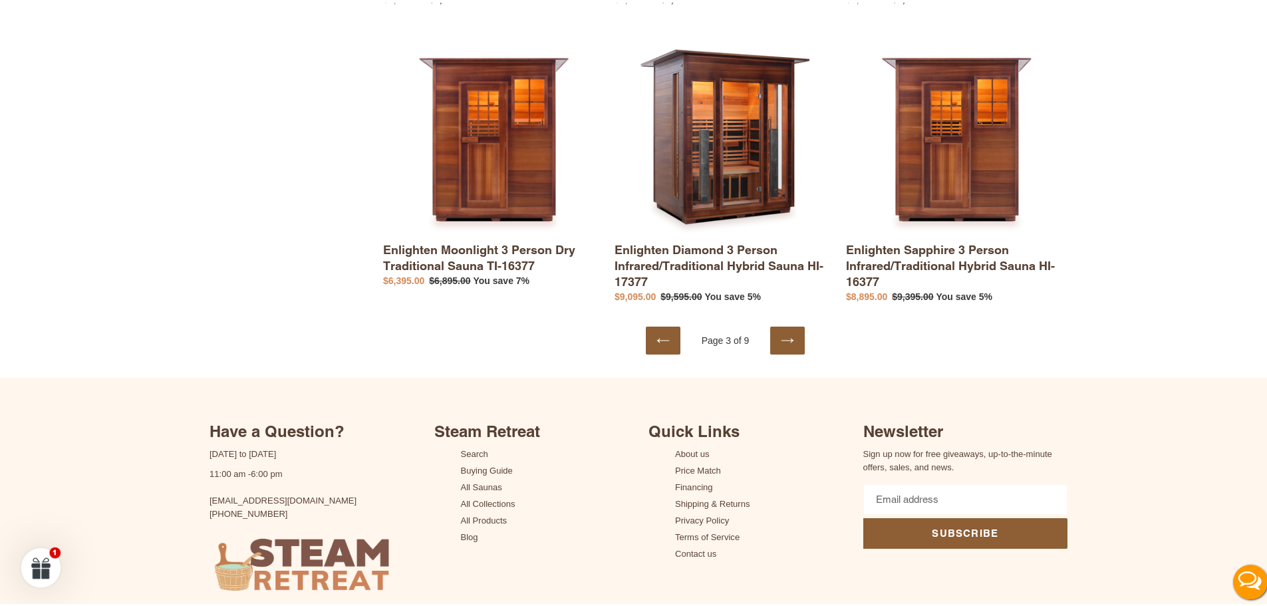
scroll to position [2374, 0]
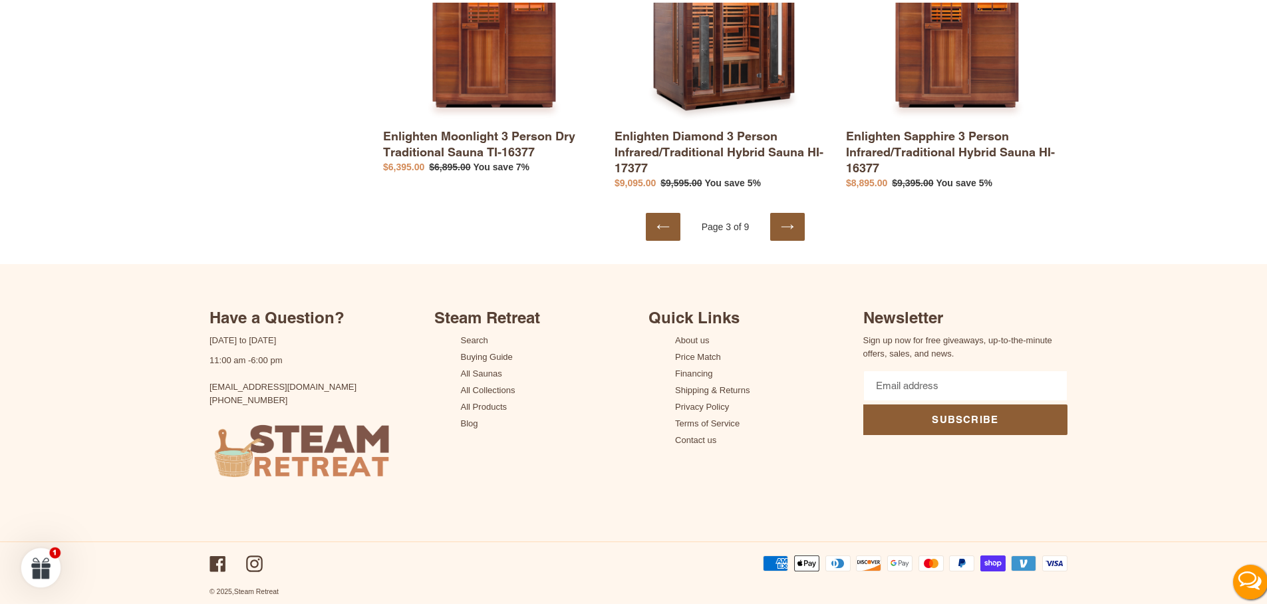
click at [770, 211] on link "Next page" at bounding box center [787, 224] width 35 height 28
click at [774, 218] on link "Next page" at bounding box center [787, 224] width 35 height 28
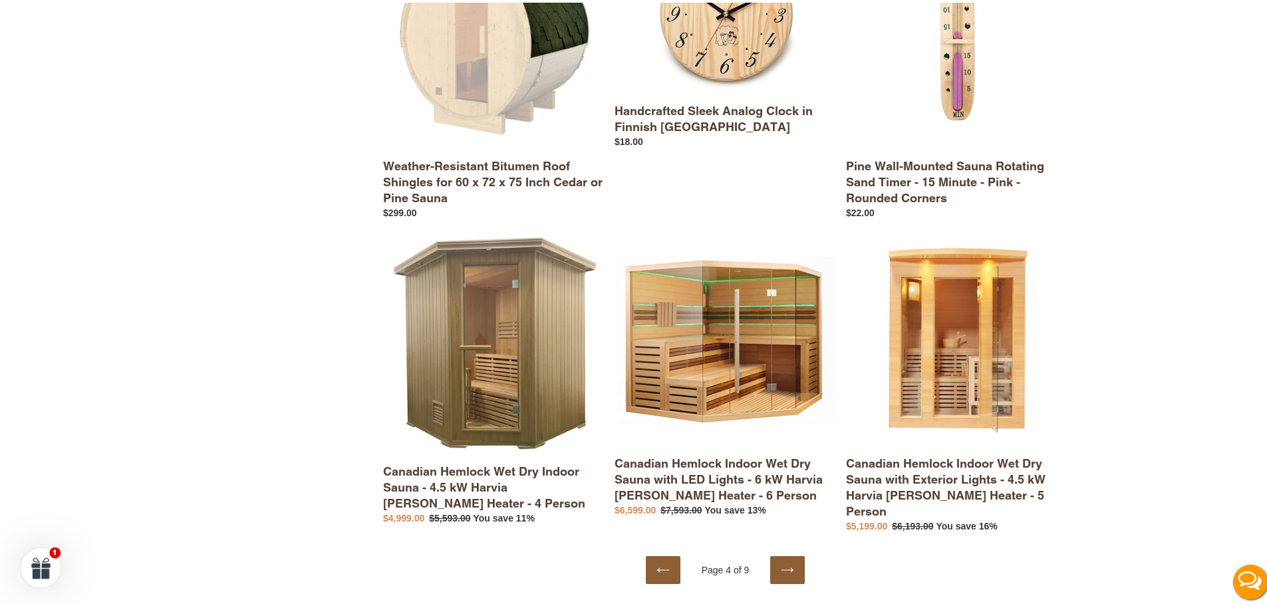
scroll to position [2423, 0]
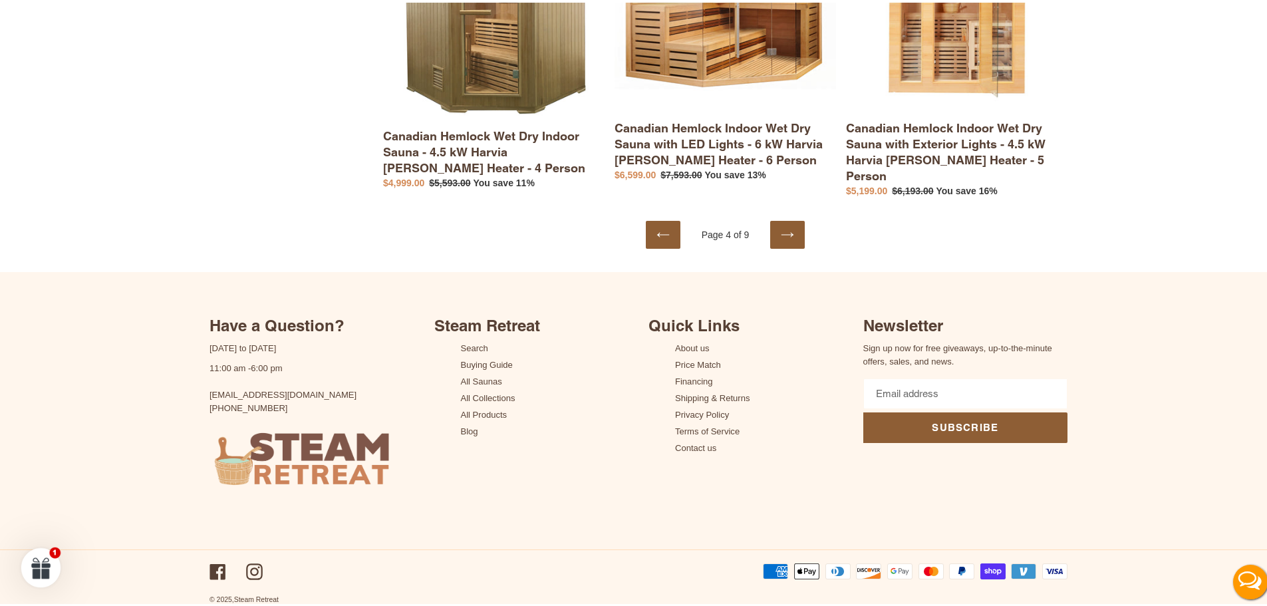
click at [783, 227] on icon at bounding box center [787, 231] width 13 height 13
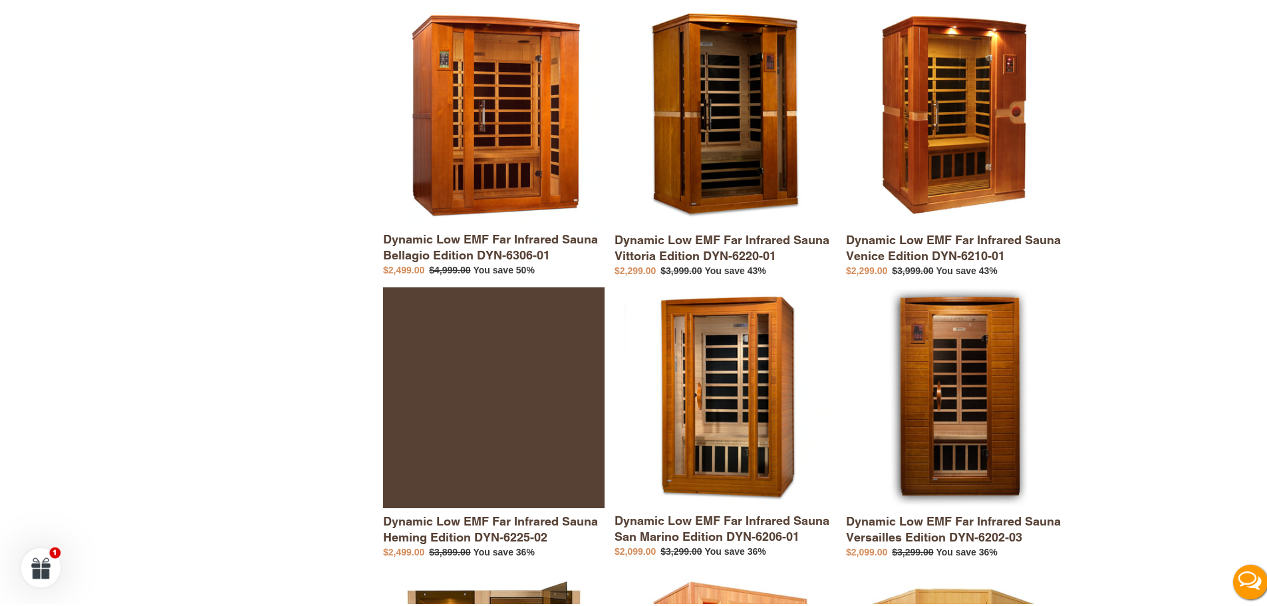
scroll to position [2429, 0]
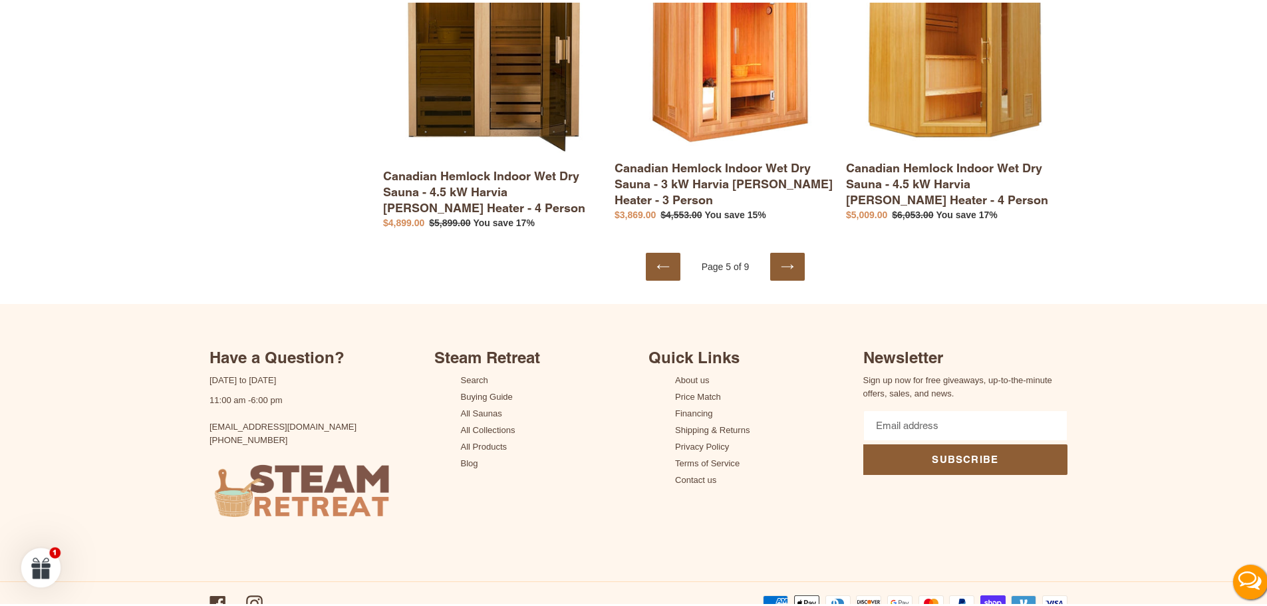
click at [773, 250] on link "Next page" at bounding box center [787, 264] width 35 height 28
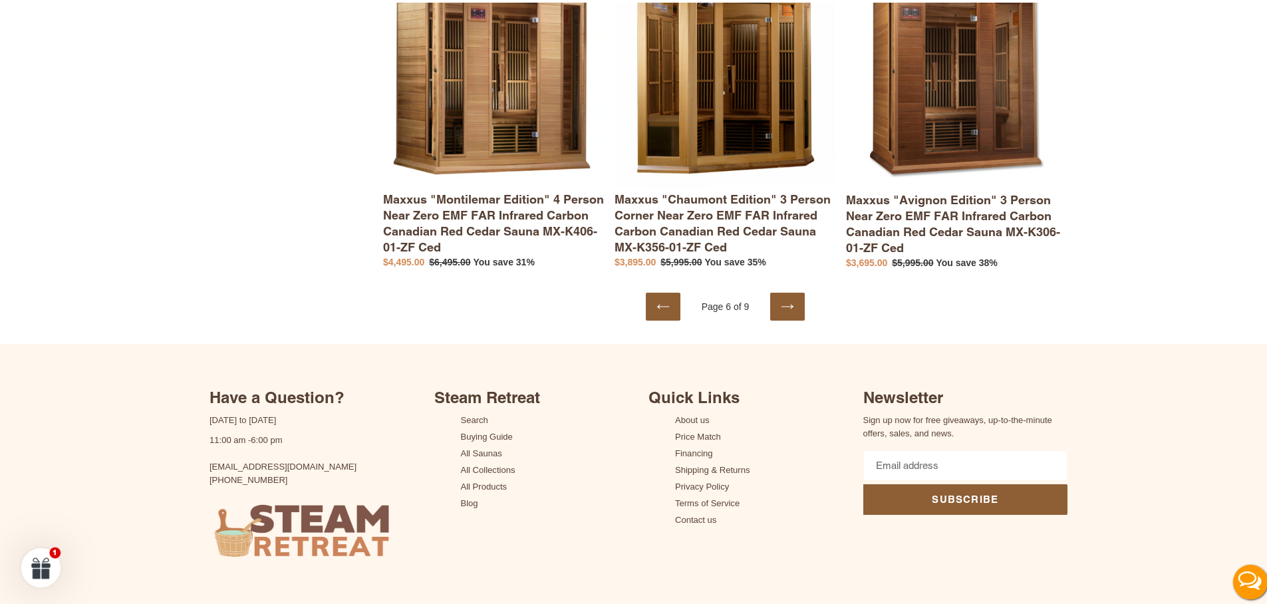
scroll to position [2510, 0]
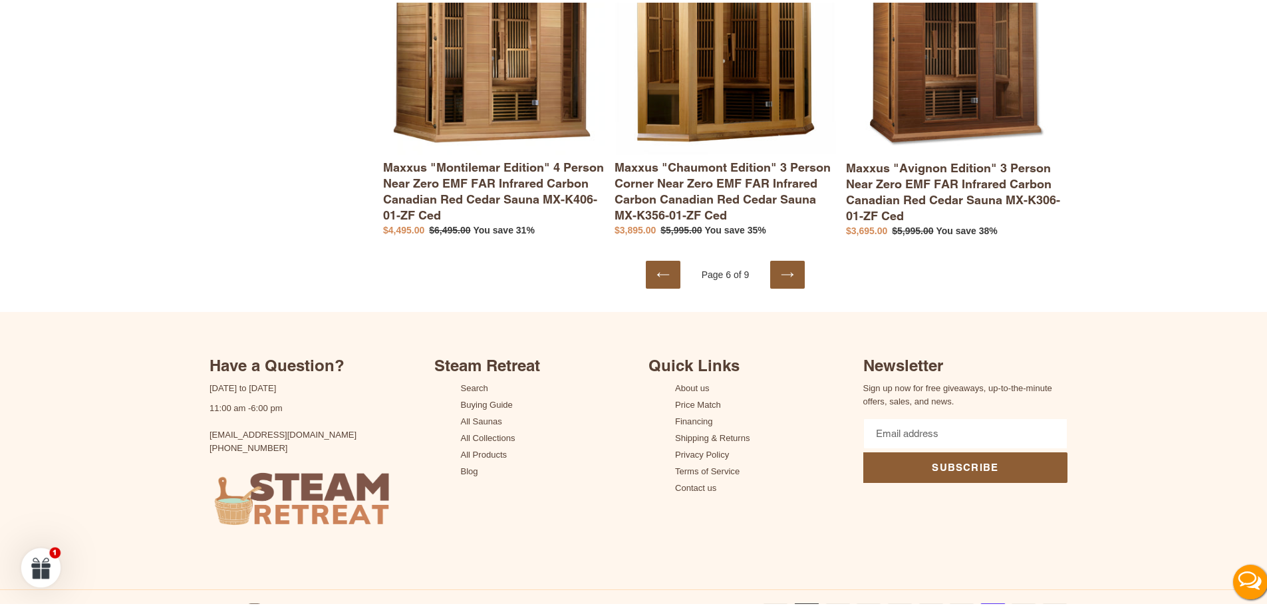
click at [787, 265] on icon at bounding box center [787, 271] width 13 height 13
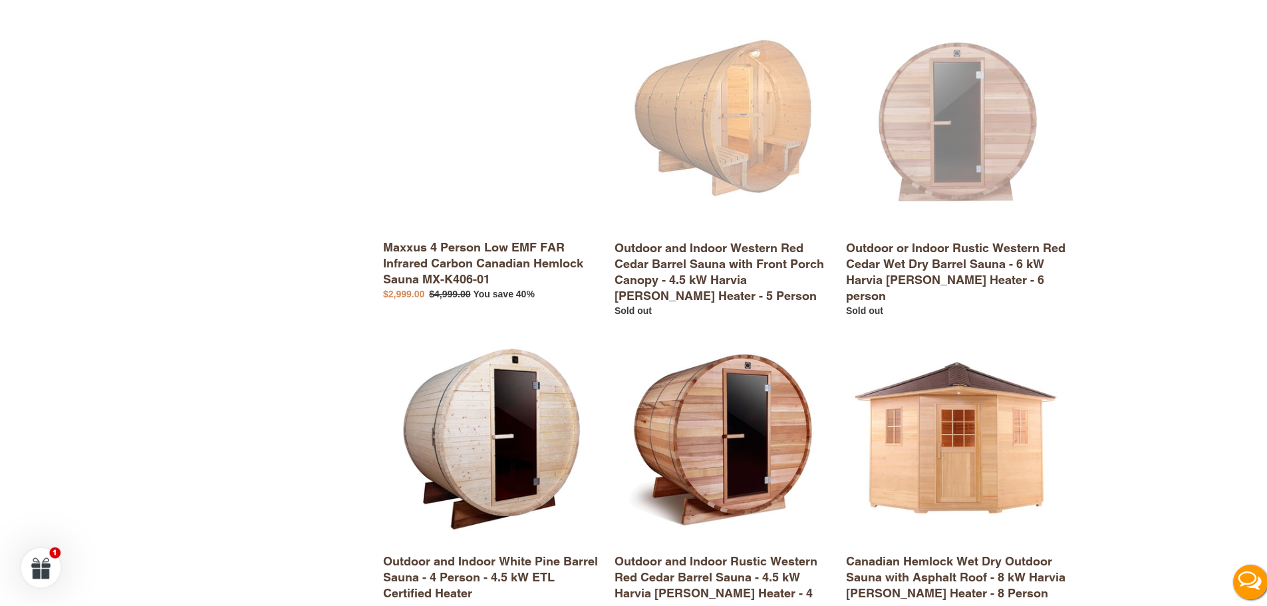
scroll to position [2260, 0]
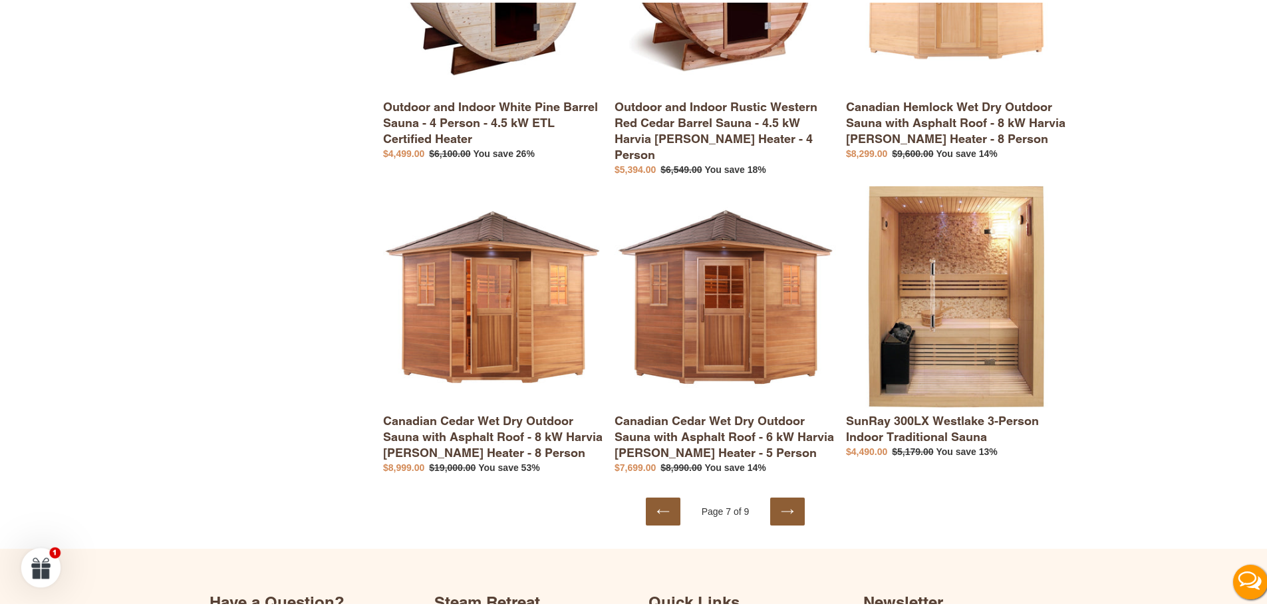
click at [782, 502] on icon at bounding box center [787, 508] width 13 height 13
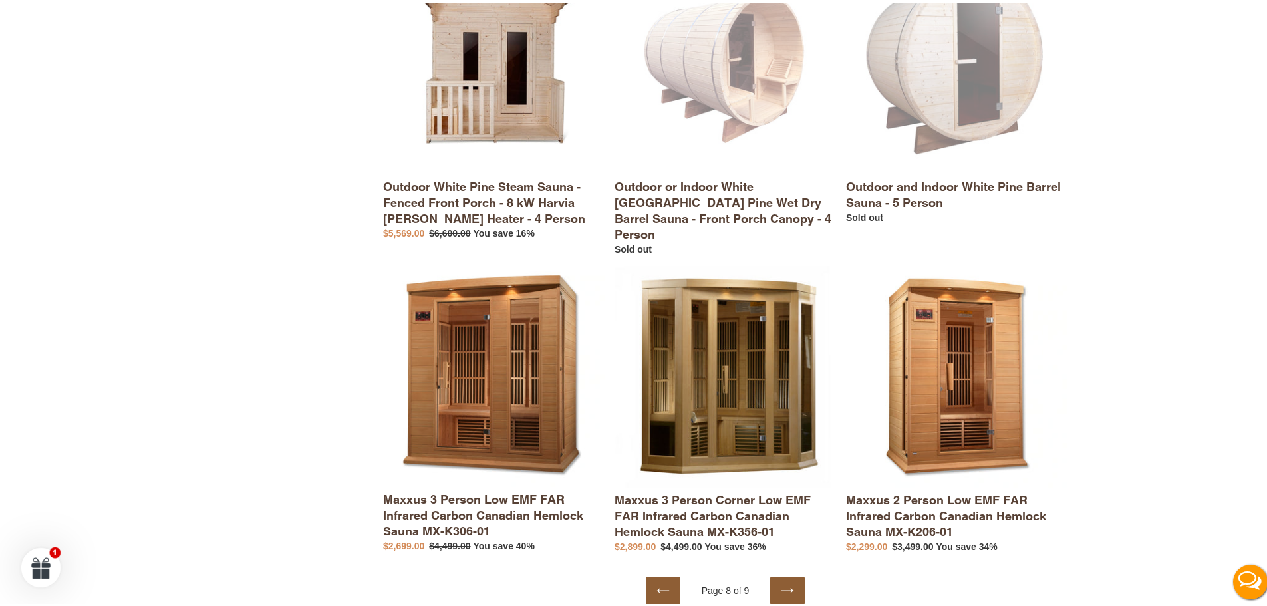
scroll to position [2327, 0]
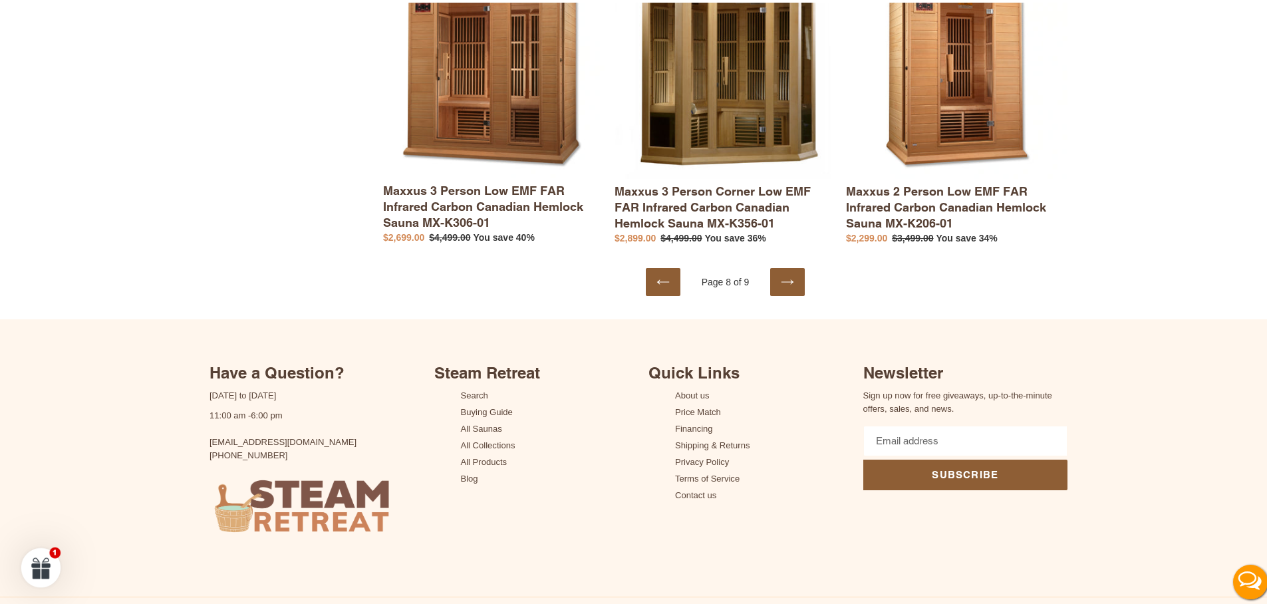
click at [775, 265] on link "Next page" at bounding box center [787, 279] width 35 height 28
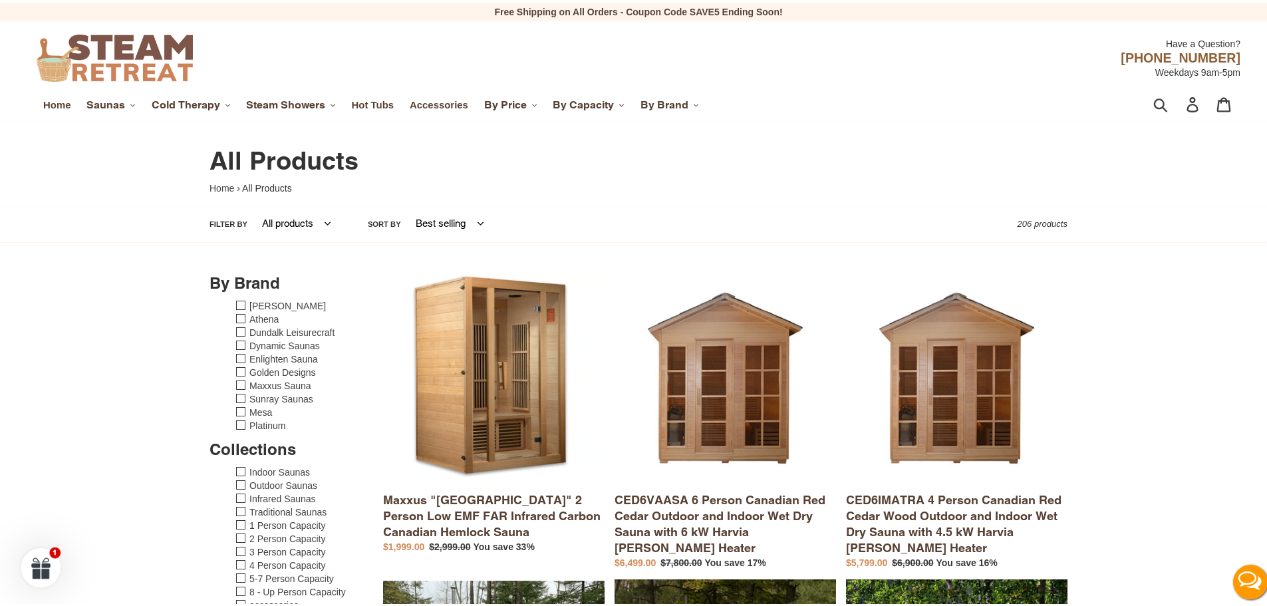
click at [595, 102] on span "By Capacity" at bounding box center [582, 102] width 61 height 13
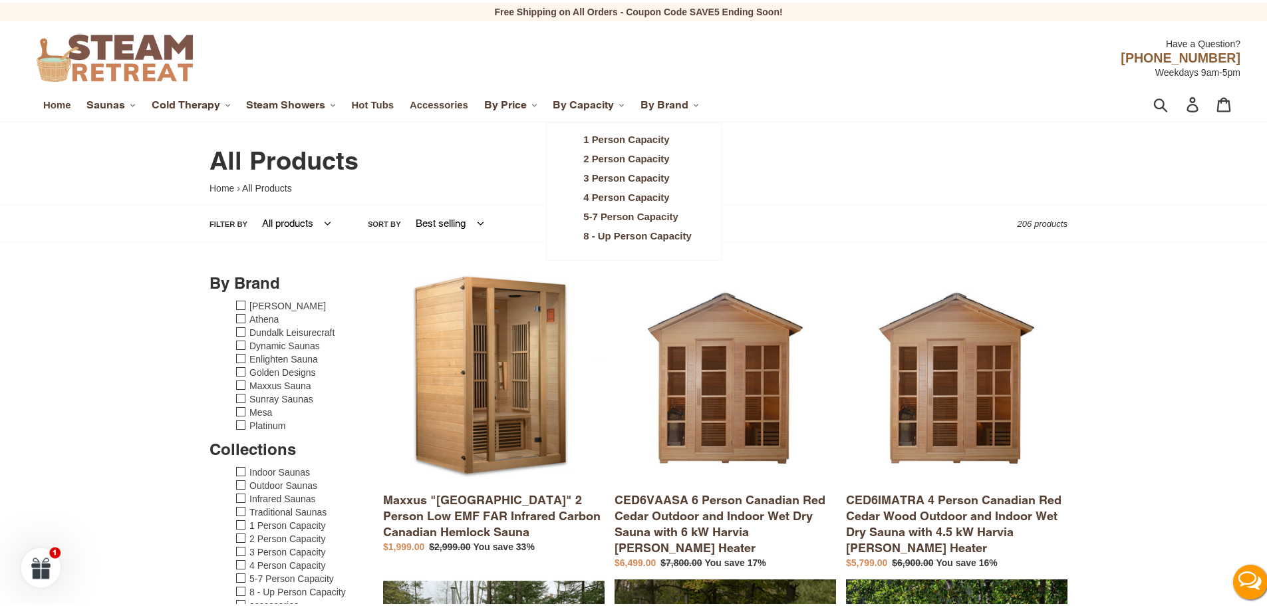
click at [634, 233] on span "8 - Up Person Capacity" at bounding box center [637, 233] width 108 height 12
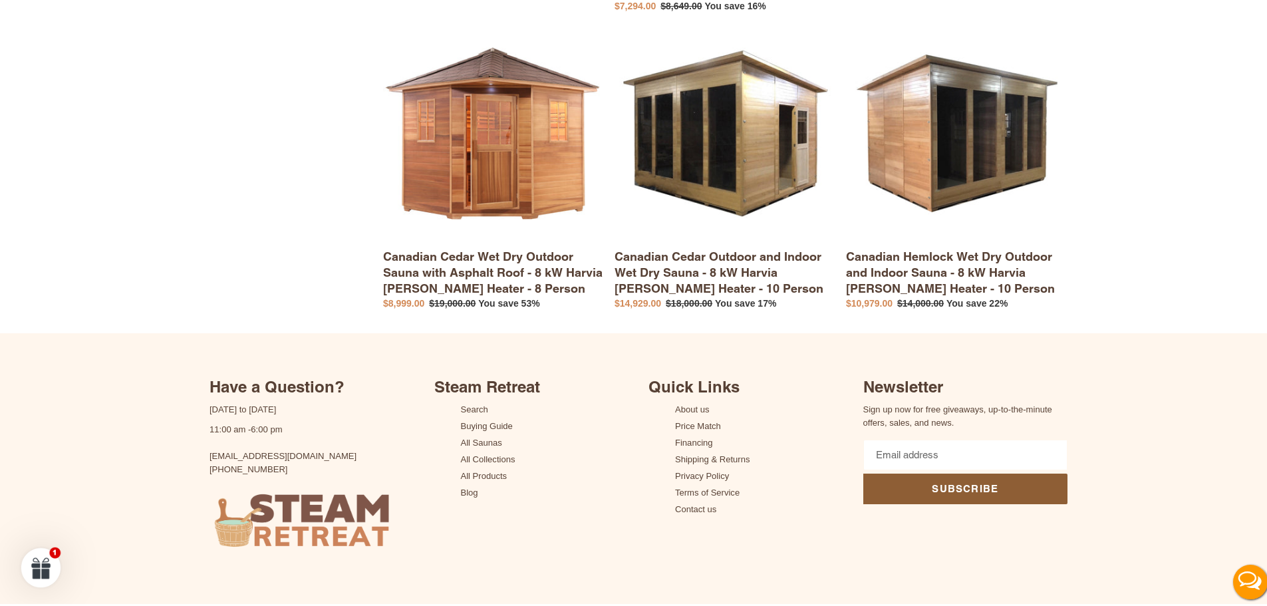
scroll to position [626, 0]
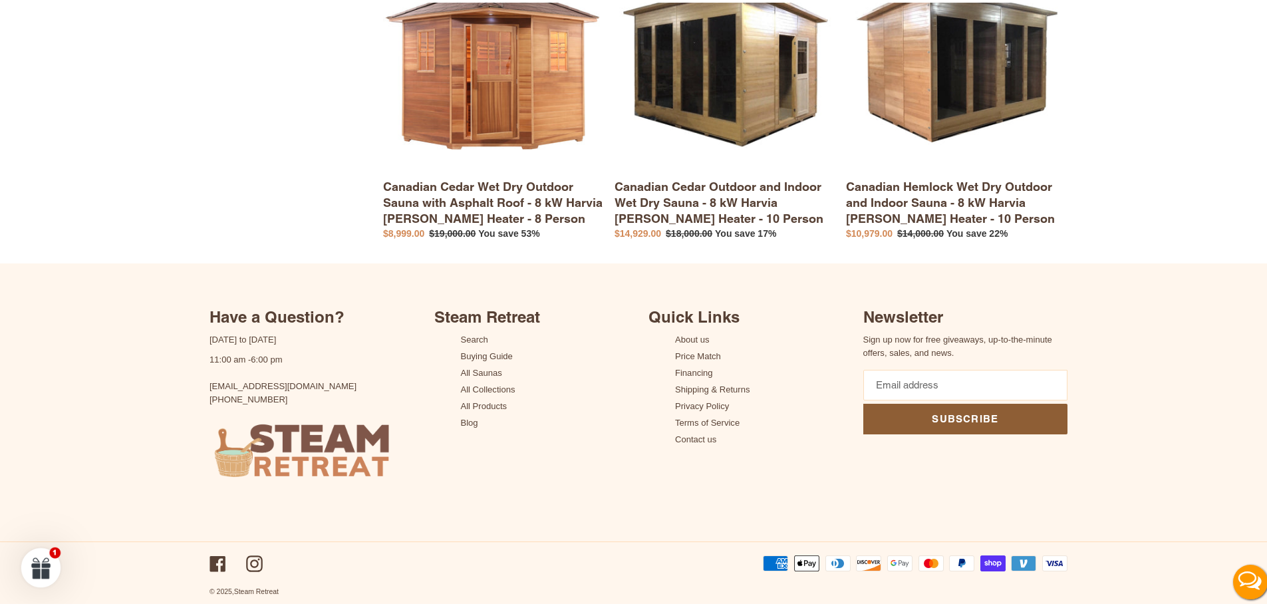
click at [924, 373] on input "Email address" at bounding box center [965, 382] width 205 height 31
click at [1019, 235] on link "Canadian Hemlock Wet Dry Outdoor and Indoor Sauna - 8 kW Harvia [PERSON_NAME] H…" at bounding box center [956, 93] width 221 height 287
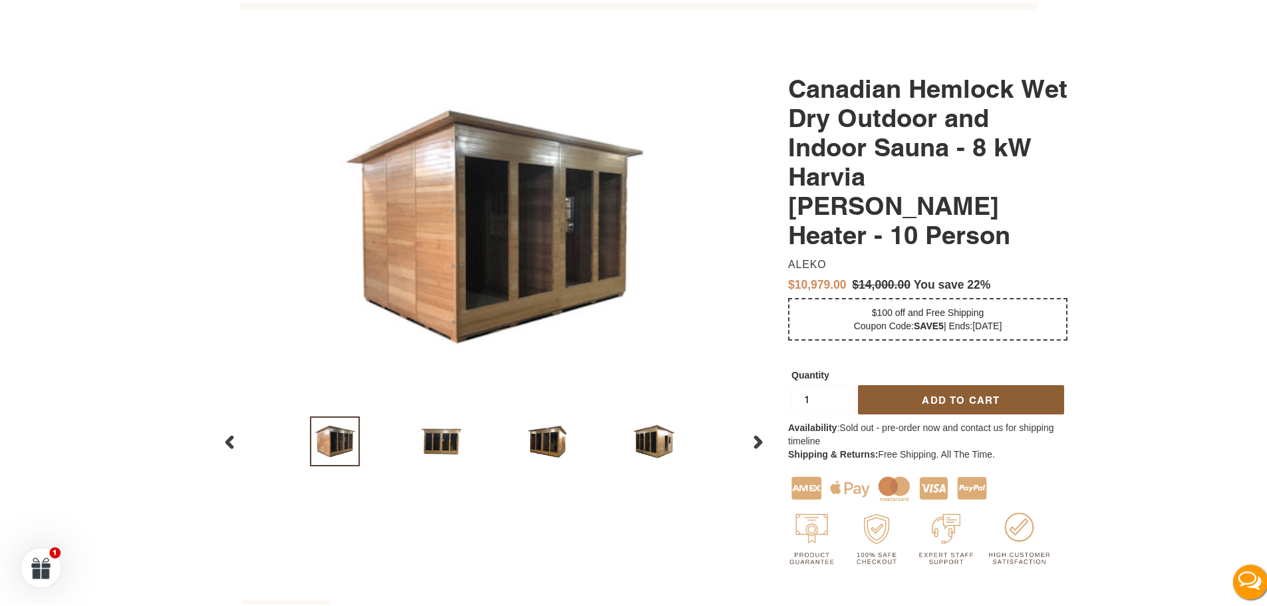
scroll to position [465, 0]
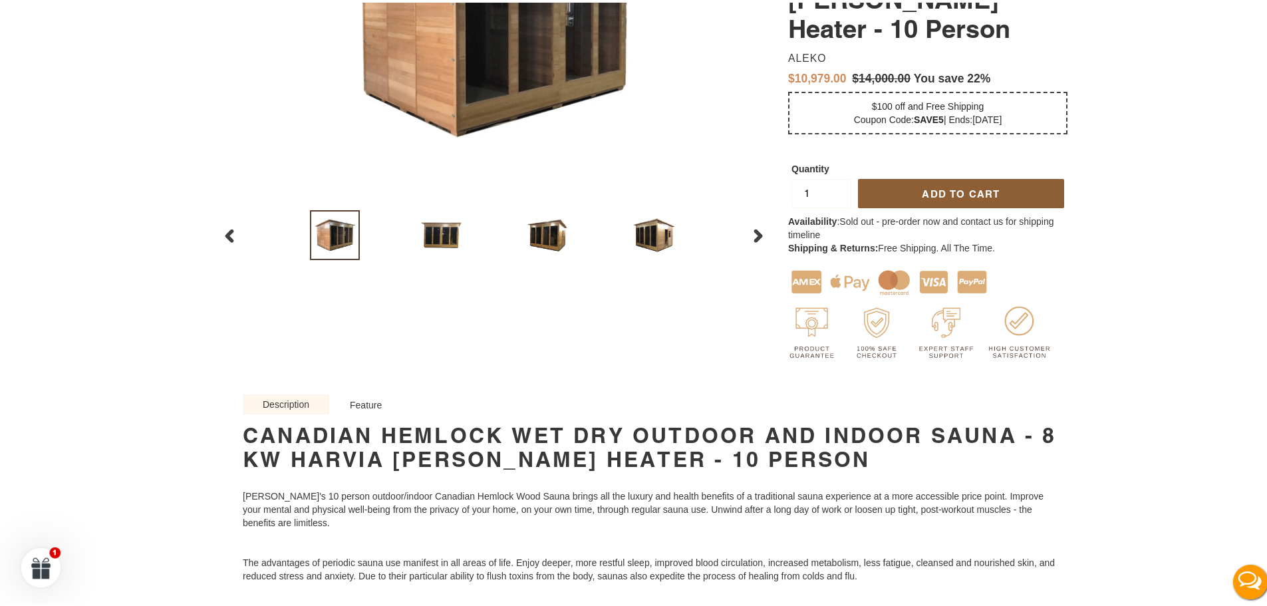
click at [755, 217] on div "Previous slide" at bounding box center [494, 232] width 566 height 57
click at [650, 231] on img at bounding box center [654, 232] width 50 height 50
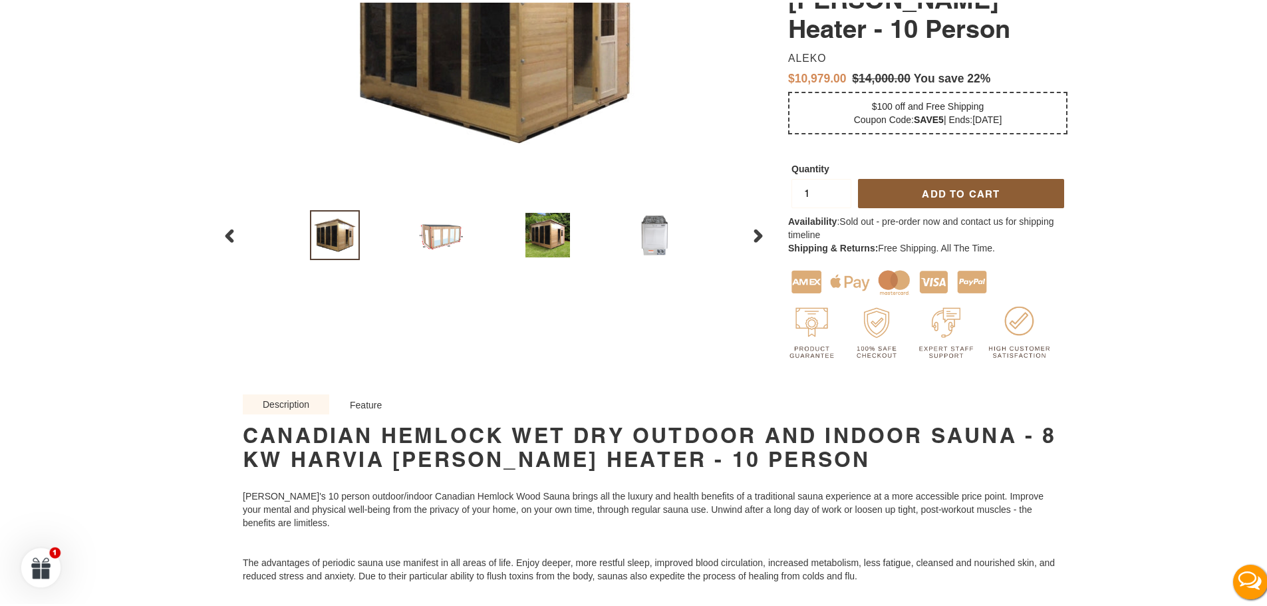
click at [632, 234] on img at bounding box center [654, 232] width 50 height 50
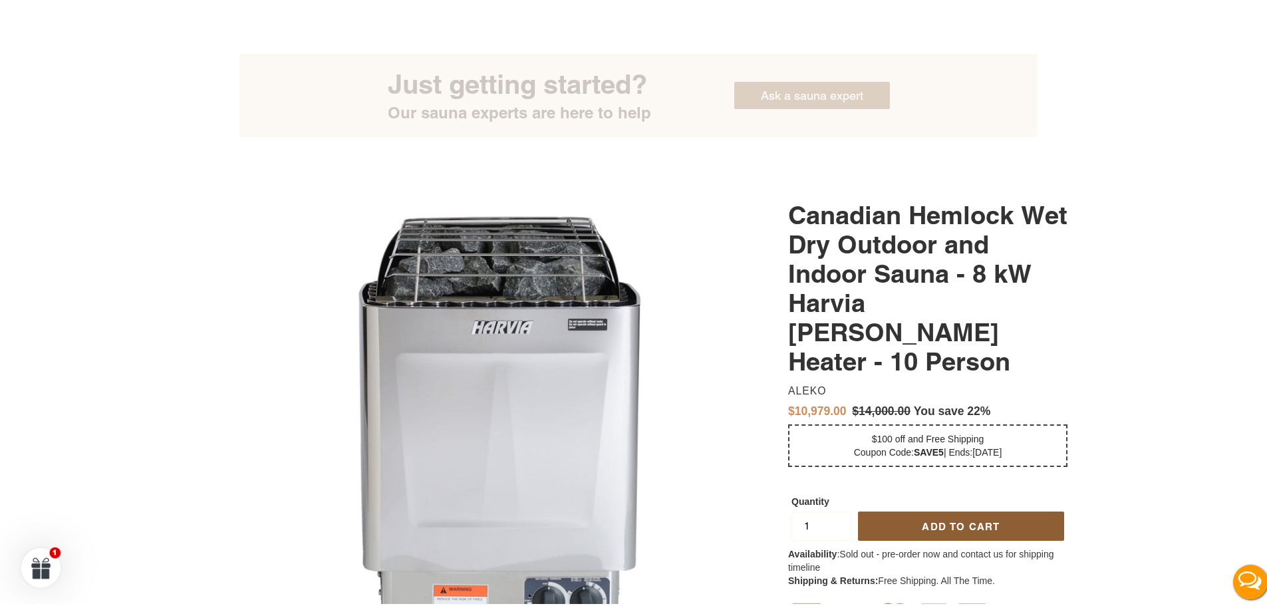
scroll to position [532, 0]
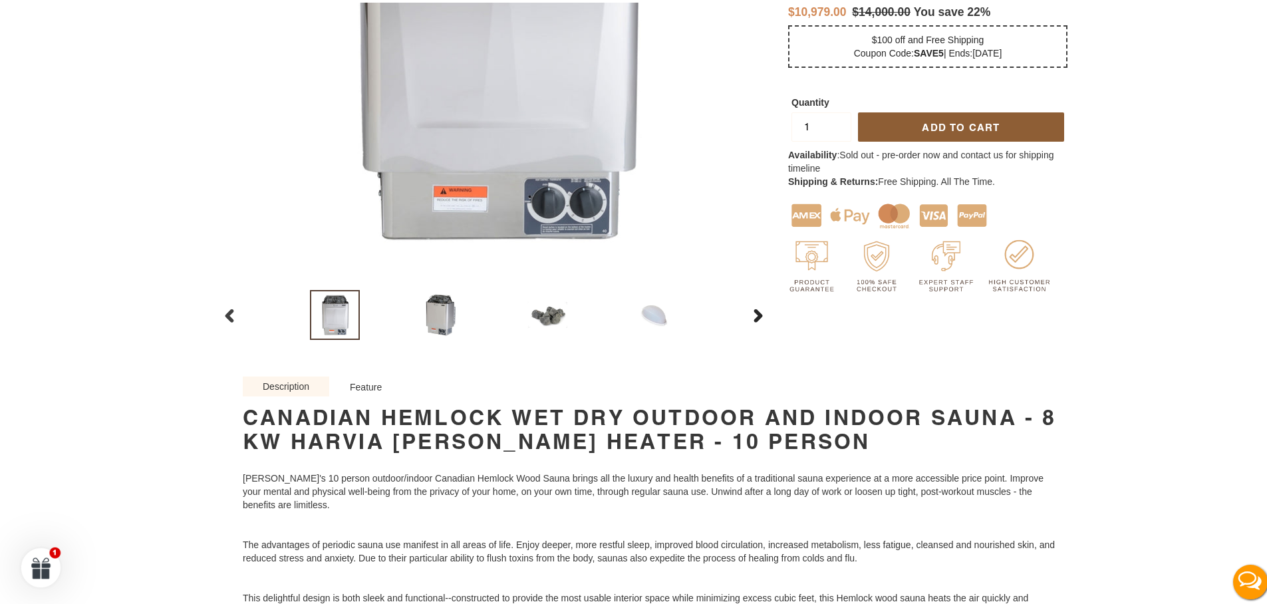
click at [754, 308] on icon "button" at bounding box center [758, 312] width 9 height 13
click at [523, 303] on img at bounding box center [548, 312] width 50 height 50
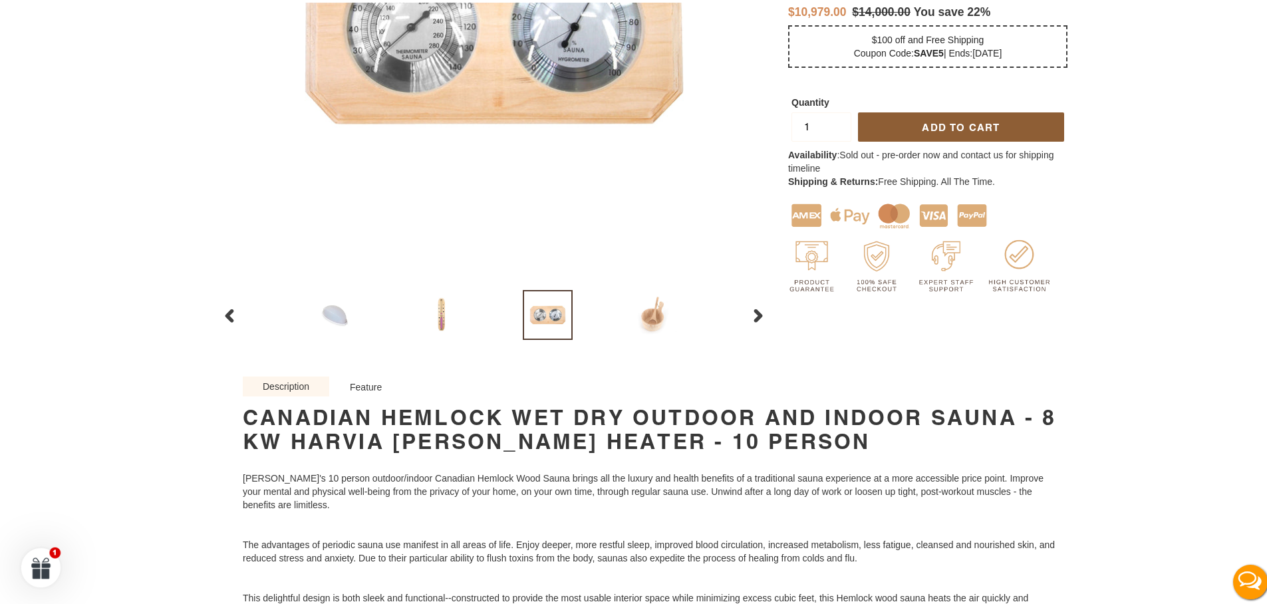
click at [648, 316] on img at bounding box center [654, 312] width 50 height 50
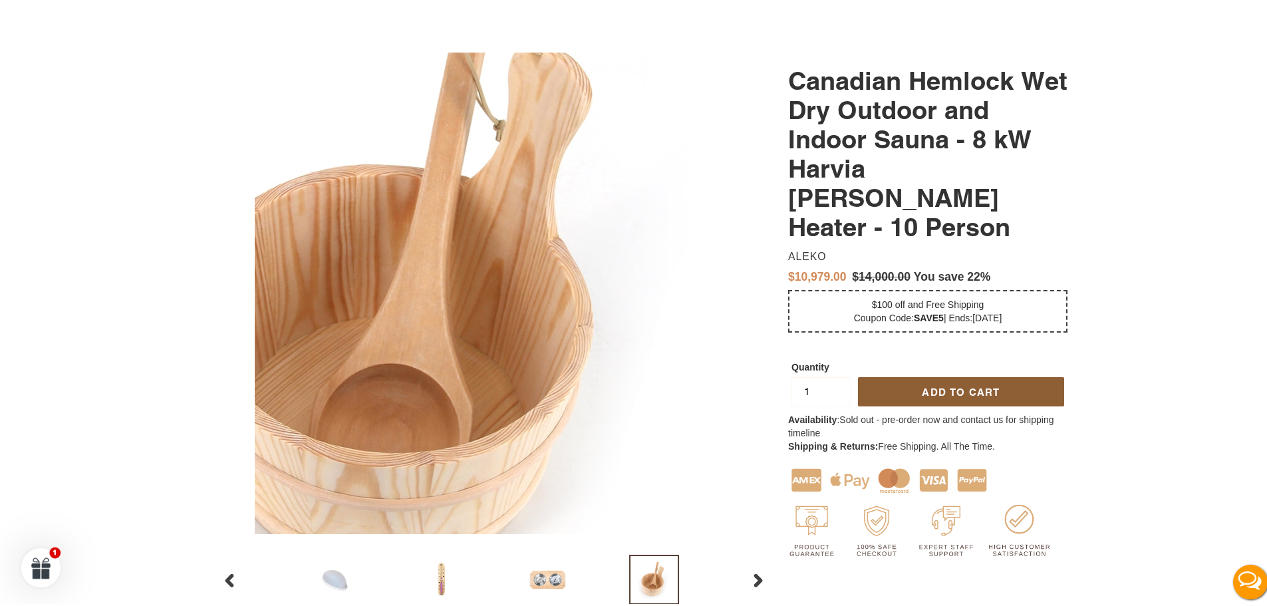
scroll to position [266, 0]
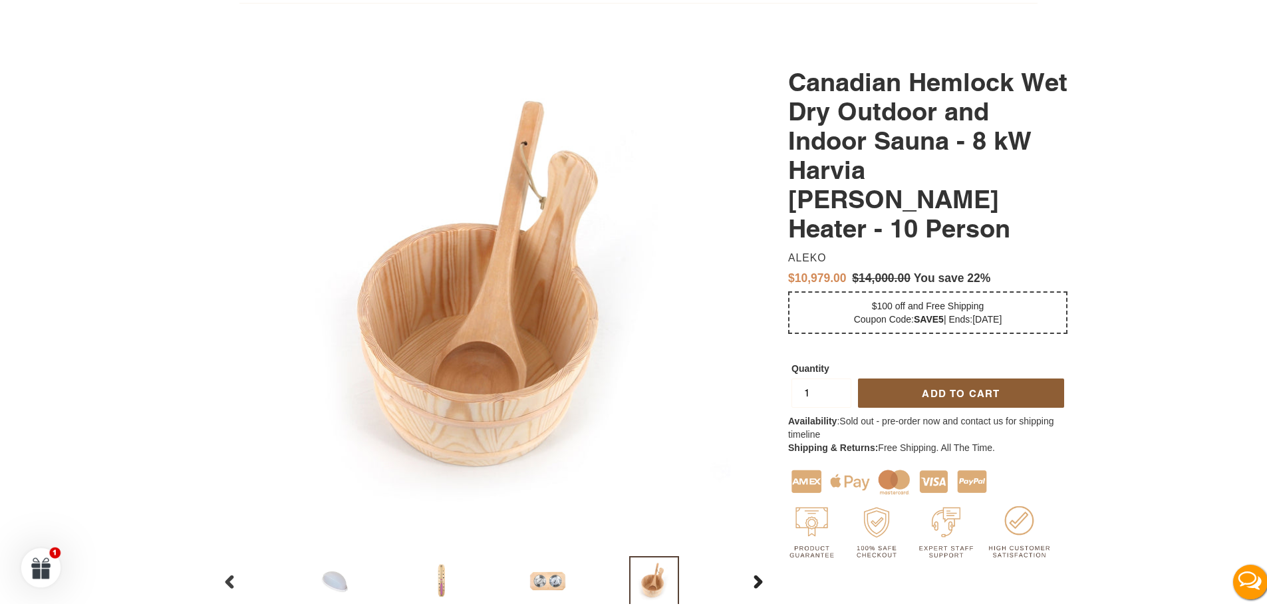
click at [757, 582] on icon "button" at bounding box center [757, 578] width 13 height 13
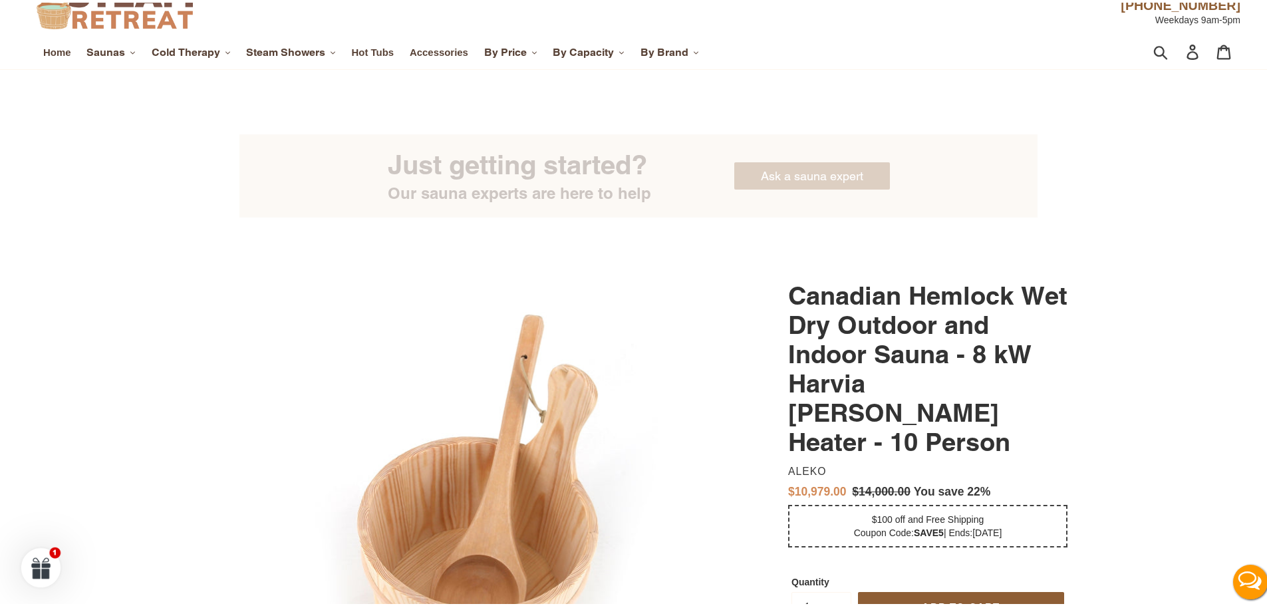
scroll to position [0, 0]
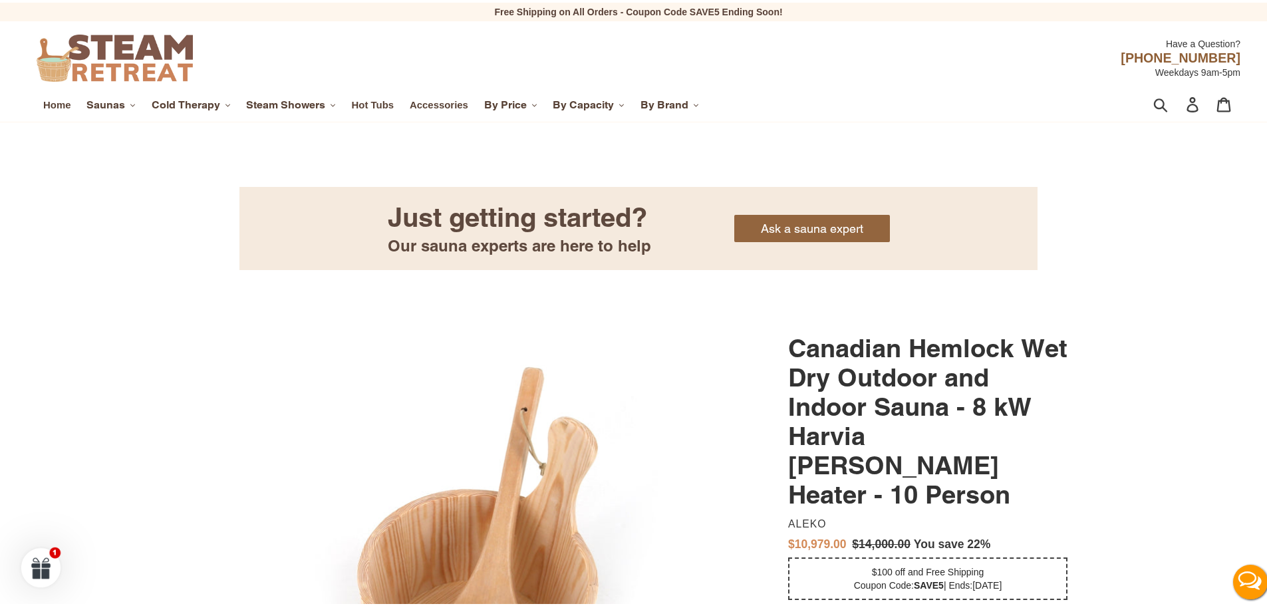
click at [920, 564] on span "$100 off and Free Shipping Coupon Code: SAVE5 | Ends: [DATE]" at bounding box center [928, 576] width 148 height 24
click at [899, 564] on span "$100 off and Free Shipping Coupon Code: SAVE5 | Ends: [DATE]" at bounding box center [928, 576] width 148 height 24
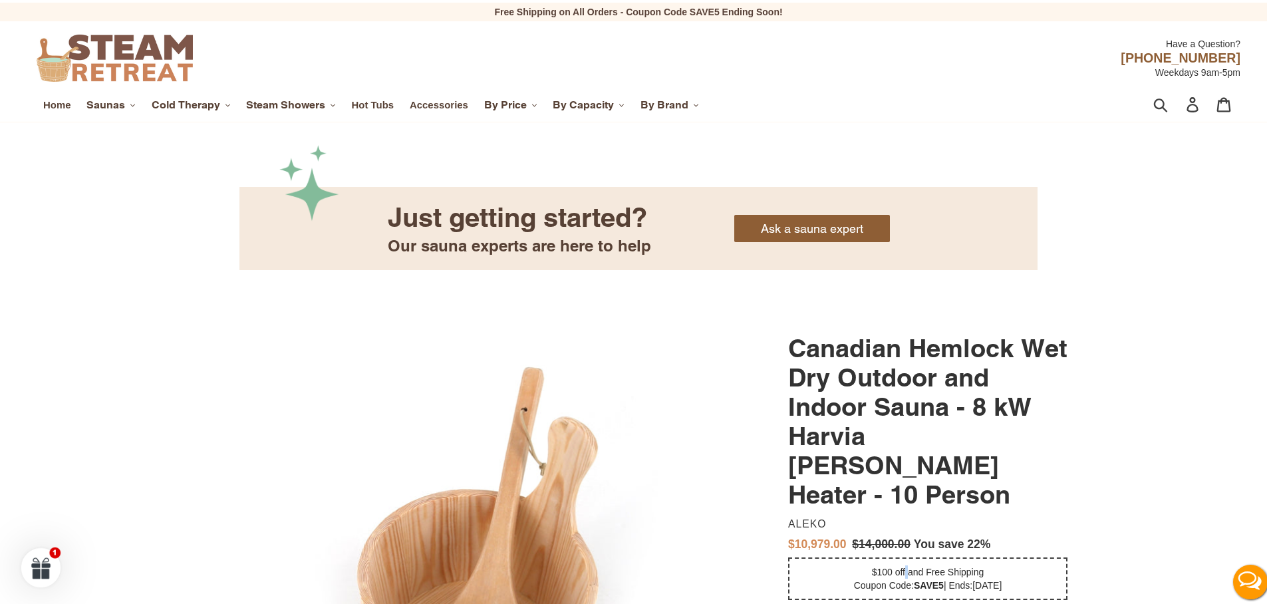
click at [899, 564] on span "$100 off and Free Shipping Coupon Code: SAVE5 | Ends: [DATE]" at bounding box center [928, 576] width 148 height 24
click at [310, 187] on img at bounding box center [309, 180] width 60 height 76
click at [425, 104] on span "Accessories" at bounding box center [439, 102] width 59 height 12
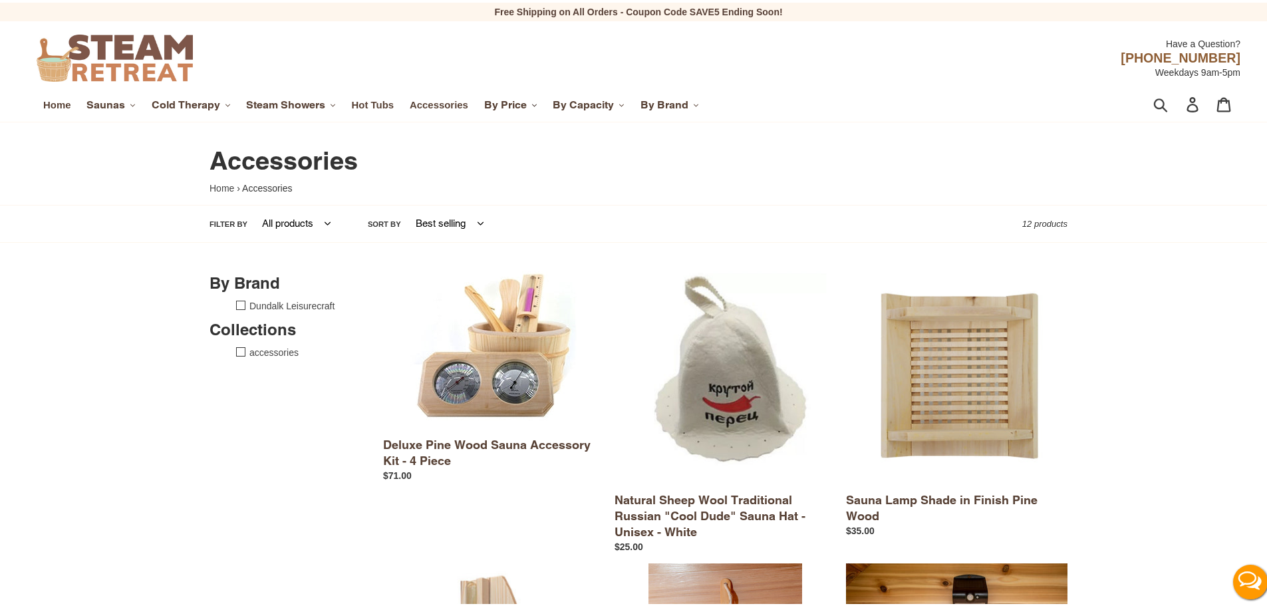
click at [524, 102] on span "By Price" at bounding box center [505, 102] width 43 height 13
click at [543, 139] on span "$1000 - $2000" at bounding box center [547, 137] width 64 height 12
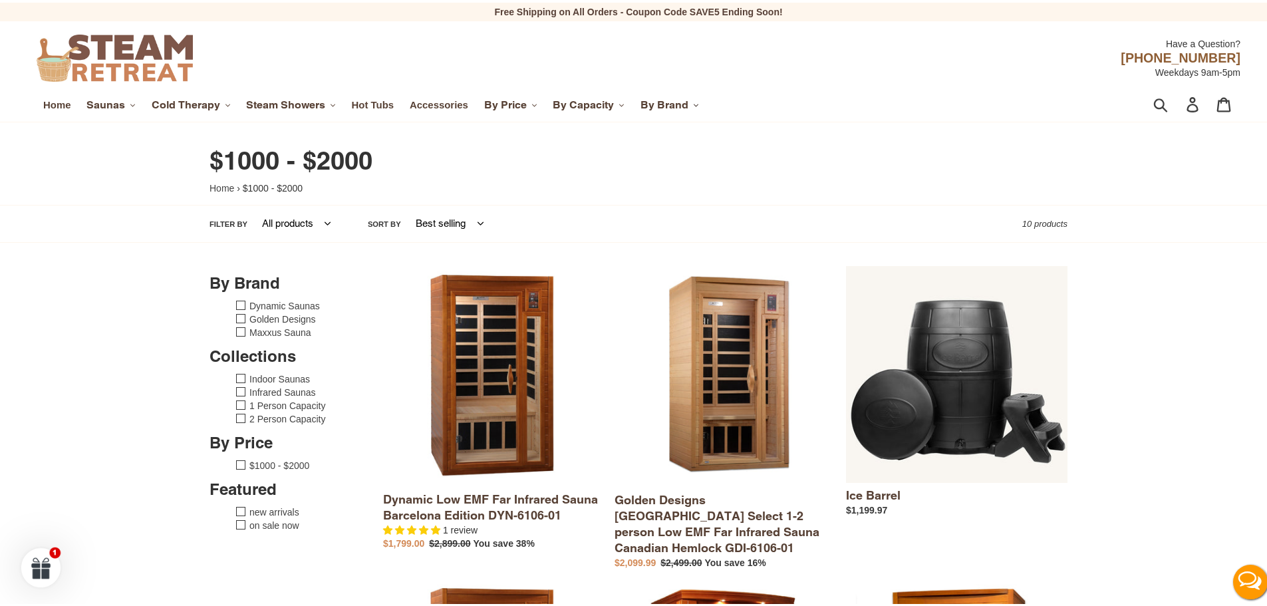
click at [685, 102] on span "By Brand" at bounding box center [664, 102] width 48 height 13
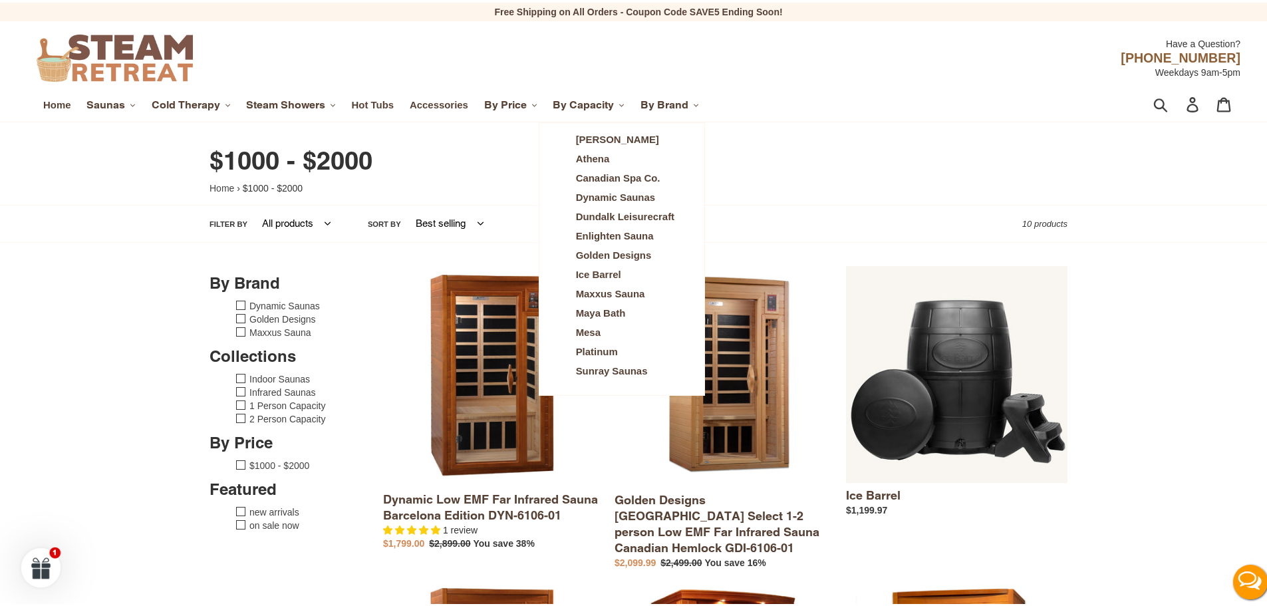
click at [634, 135] on span "[PERSON_NAME]" at bounding box center [617, 137] width 83 height 12
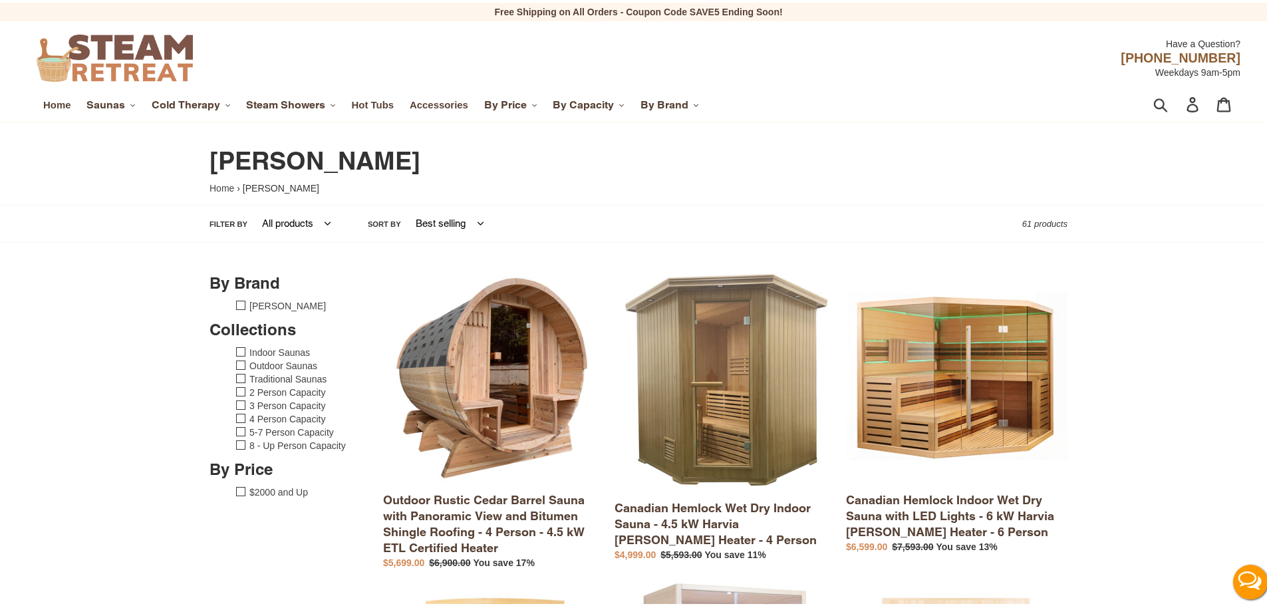
click at [681, 108] on span "By Brand" at bounding box center [664, 102] width 48 height 13
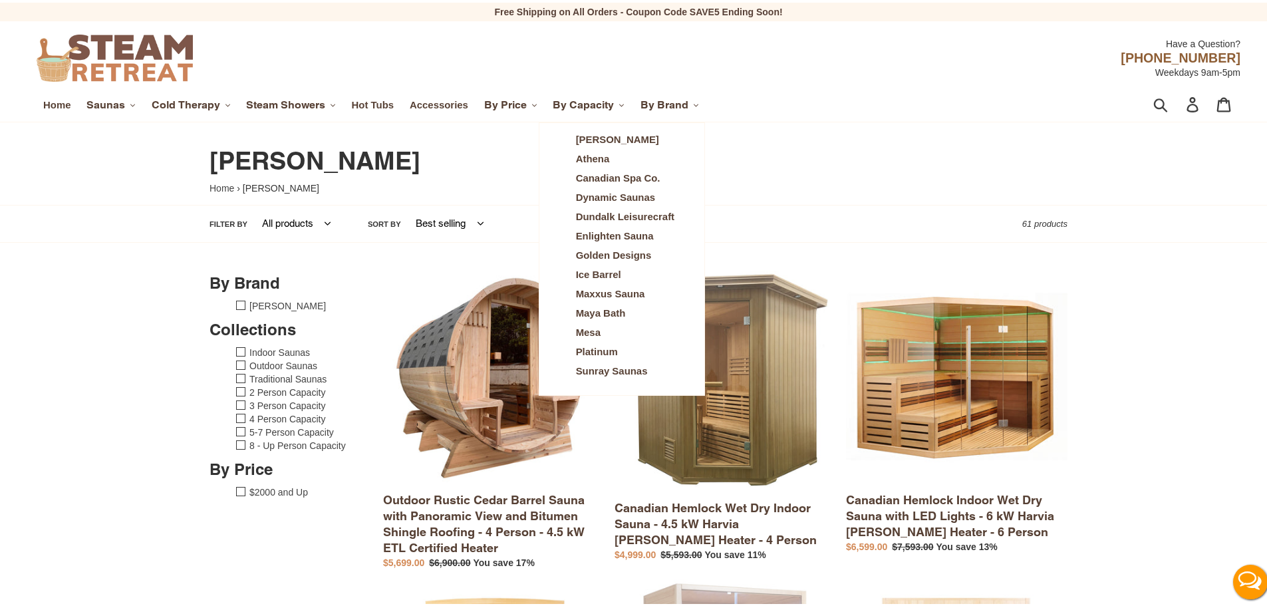
click at [615, 160] on link "Athena" at bounding box center [625, 156] width 118 height 19
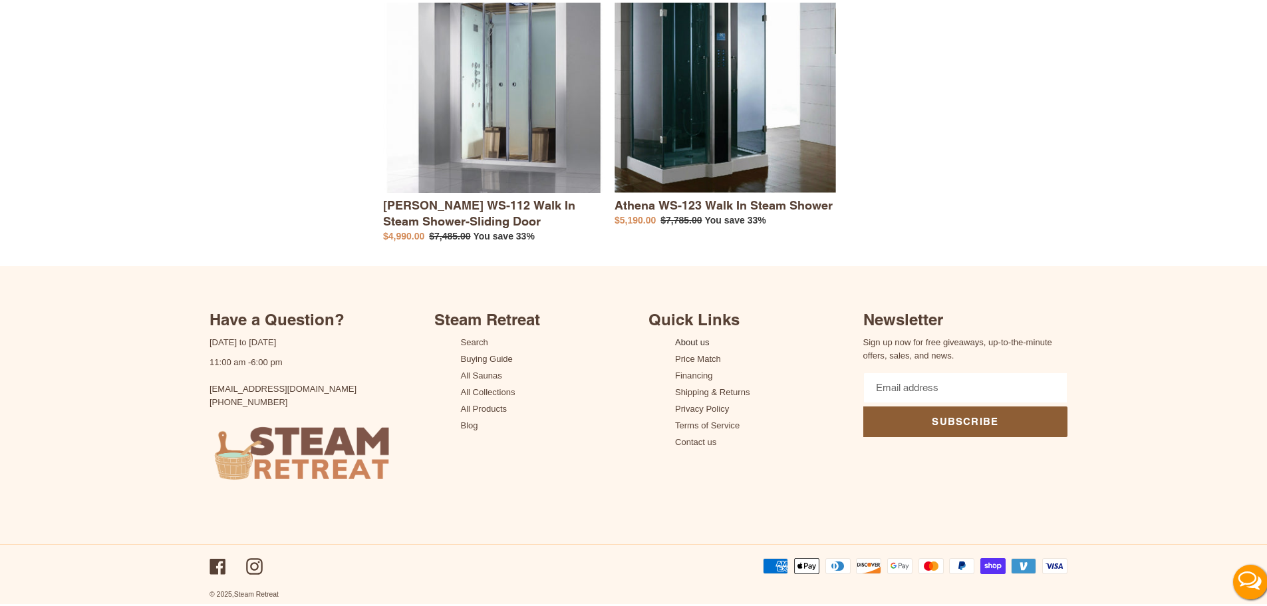
scroll to position [44, 0]
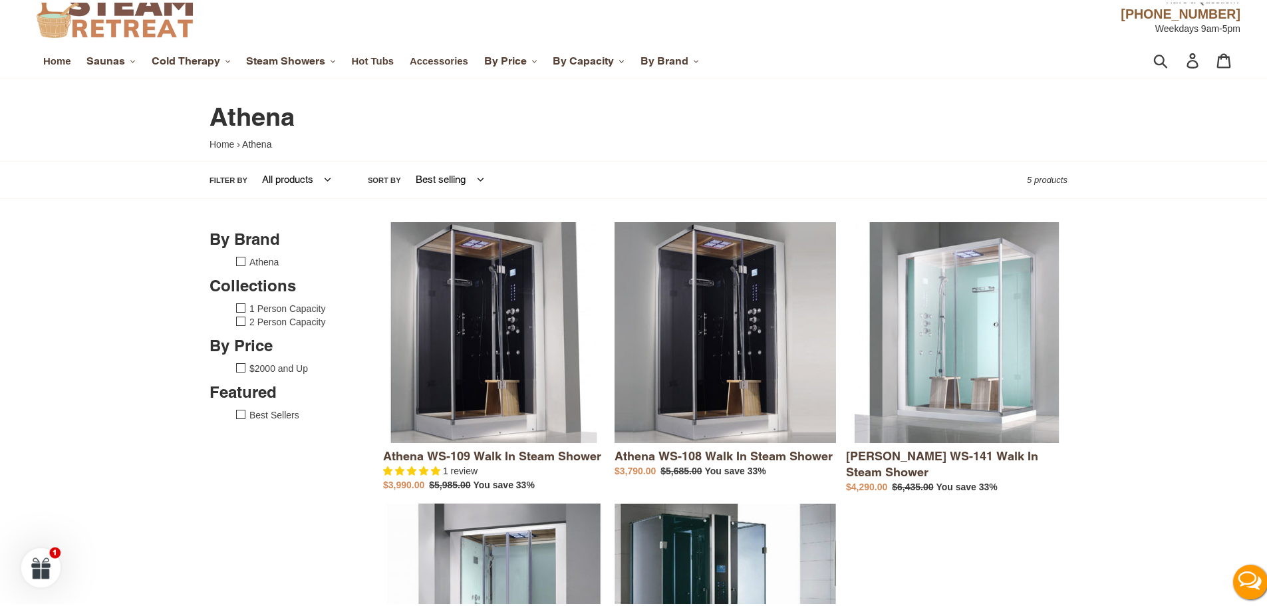
click at [597, 57] on span "By Capacity" at bounding box center [582, 58] width 61 height 13
click at [29, 550] on span at bounding box center [41, 565] width 56 height 56
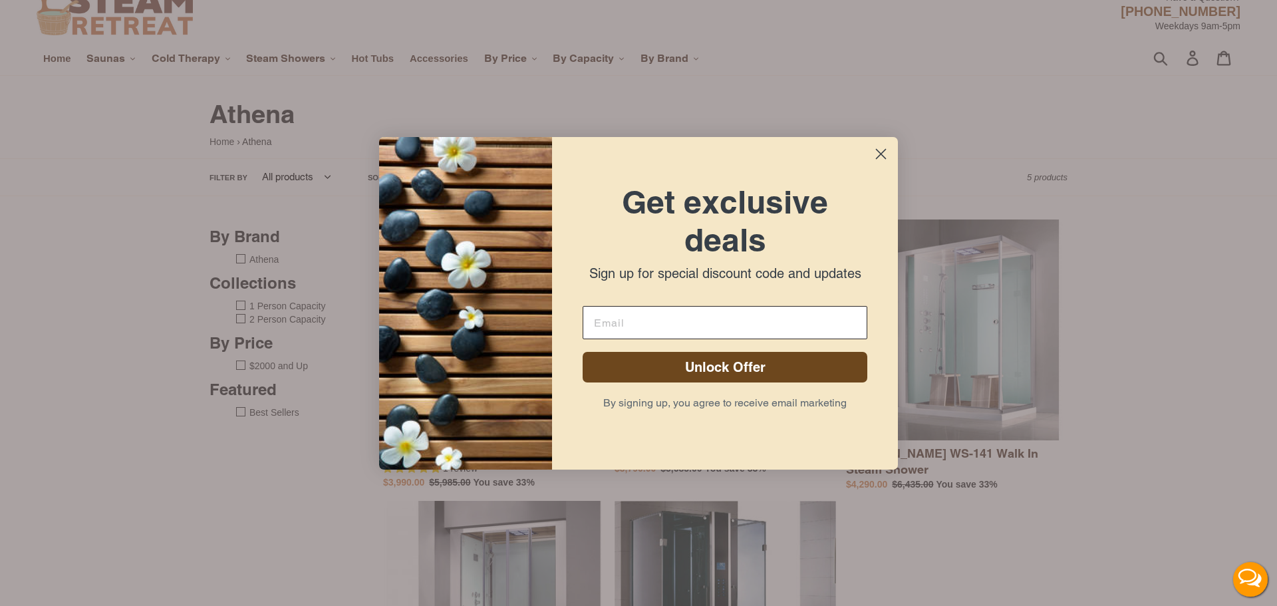
click at [881, 152] on circle "Close dialog" at bounding box center [881, 153] width 22 height 22
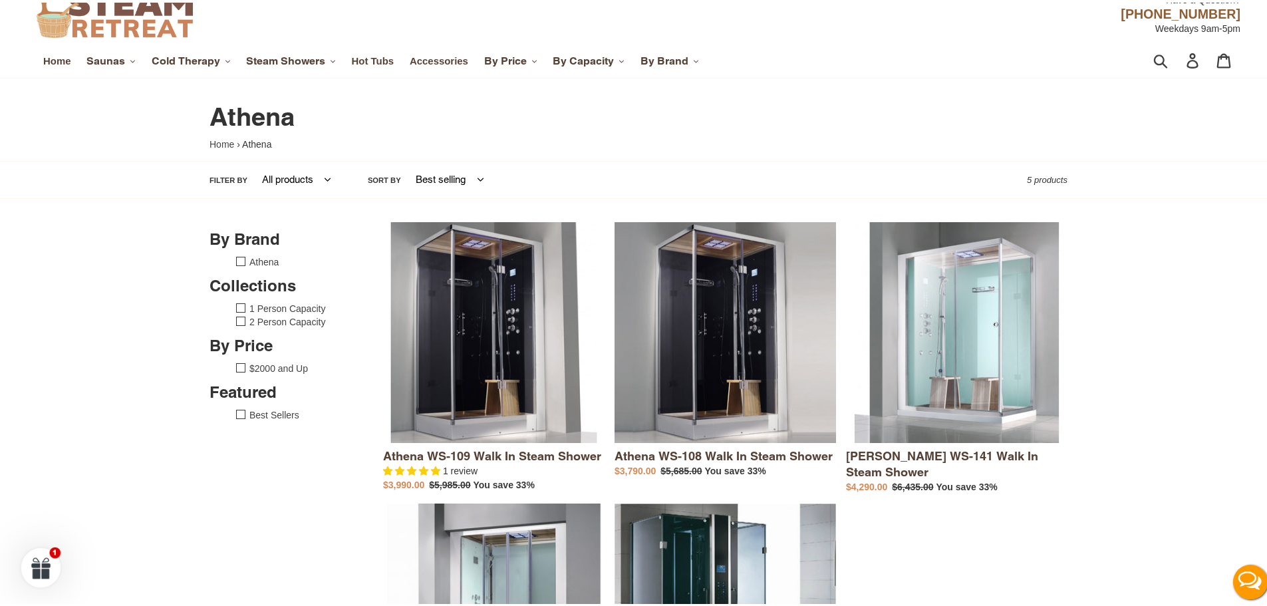
click at [35, 567] on div at bounding box center [41, 569] width 45 height 11
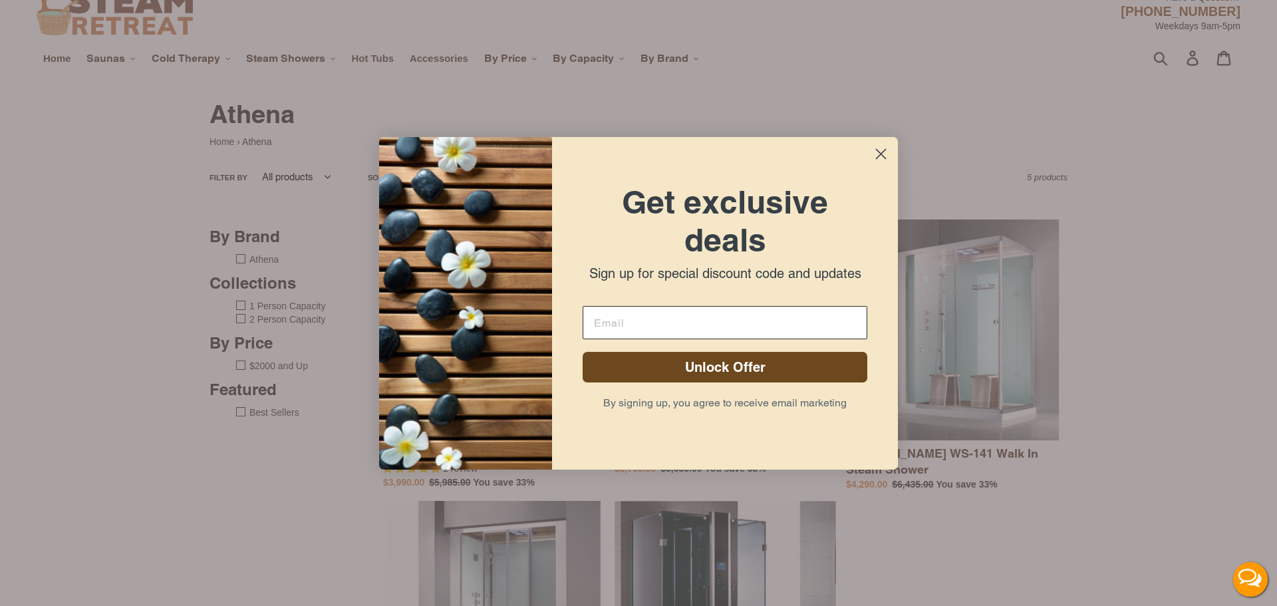
click at [878, 158] on circle "Close dialog" at bounding box center [881, 153] width 22 height 22
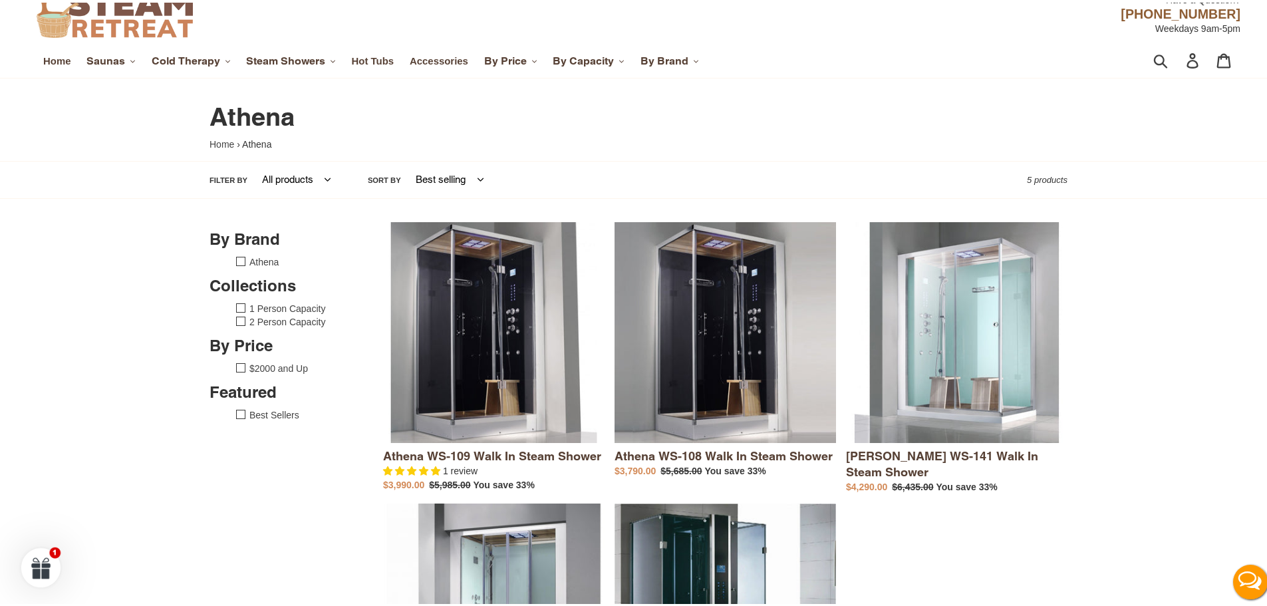
click at [1247, 572] on button "Live Chat" at bounding box center [1249, 578] width 53 height 53
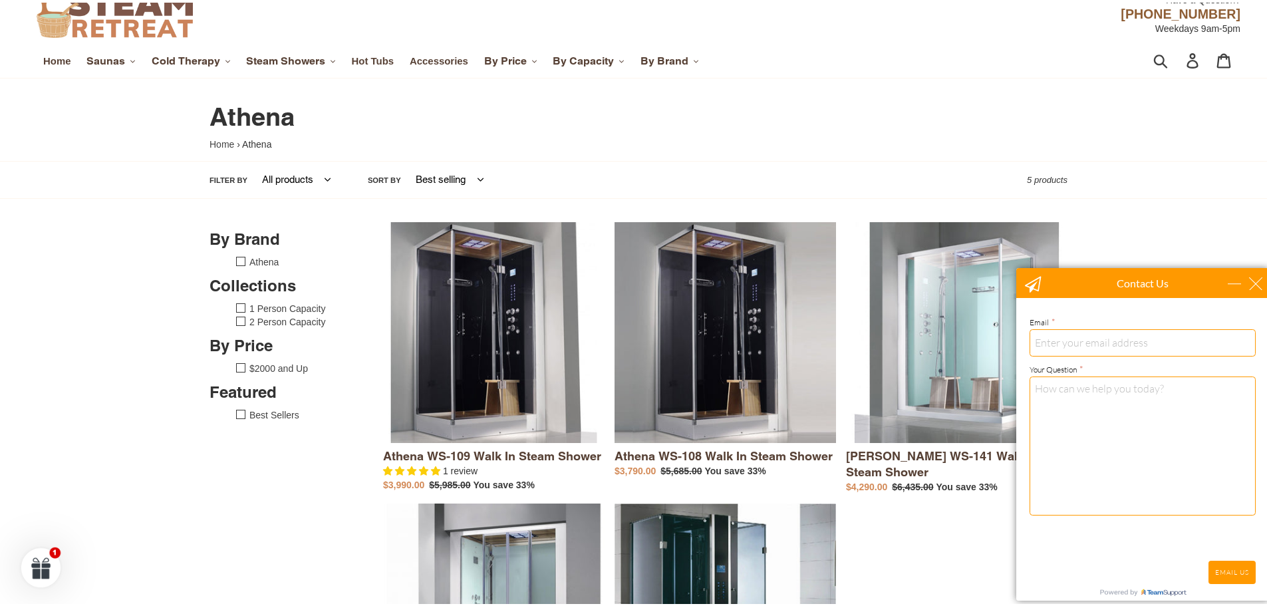
scroll to position [0, 0]
click at [1100, 348] on input "email" at bounding box center [1142, 341] width 226 height 27
click at [1253, 281] on div "close" at bounding box center [1255, 282] width 13 height 13
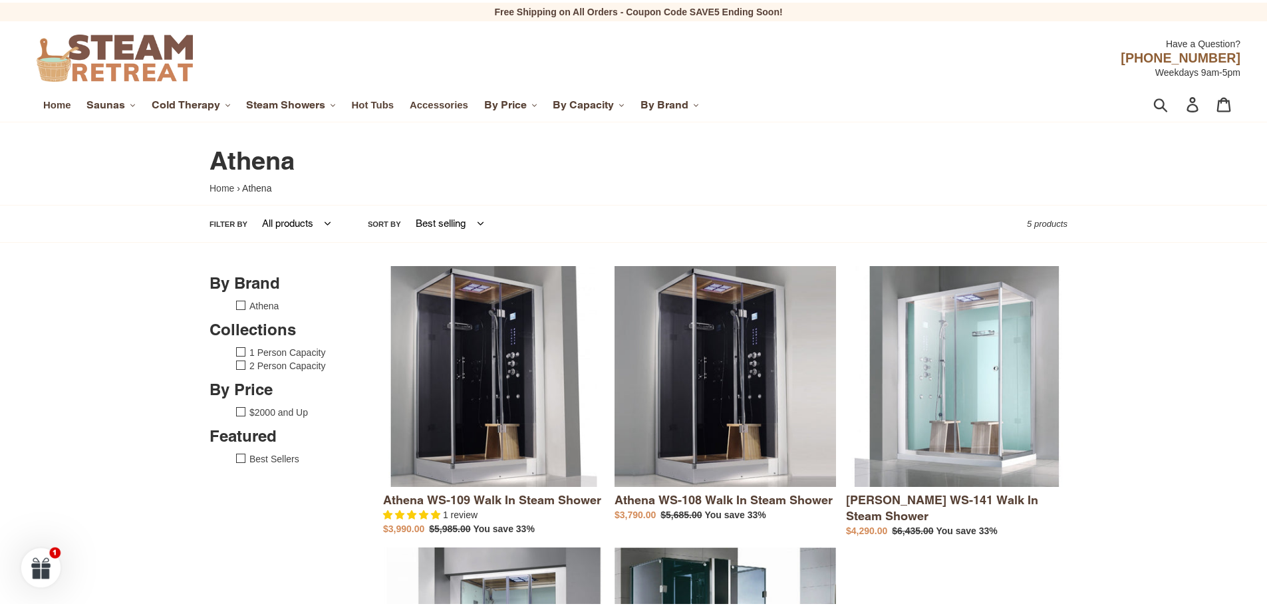
click at [374, 100] on span "Hot Tubs" at bounding box center [373, 102] width 43 height 12
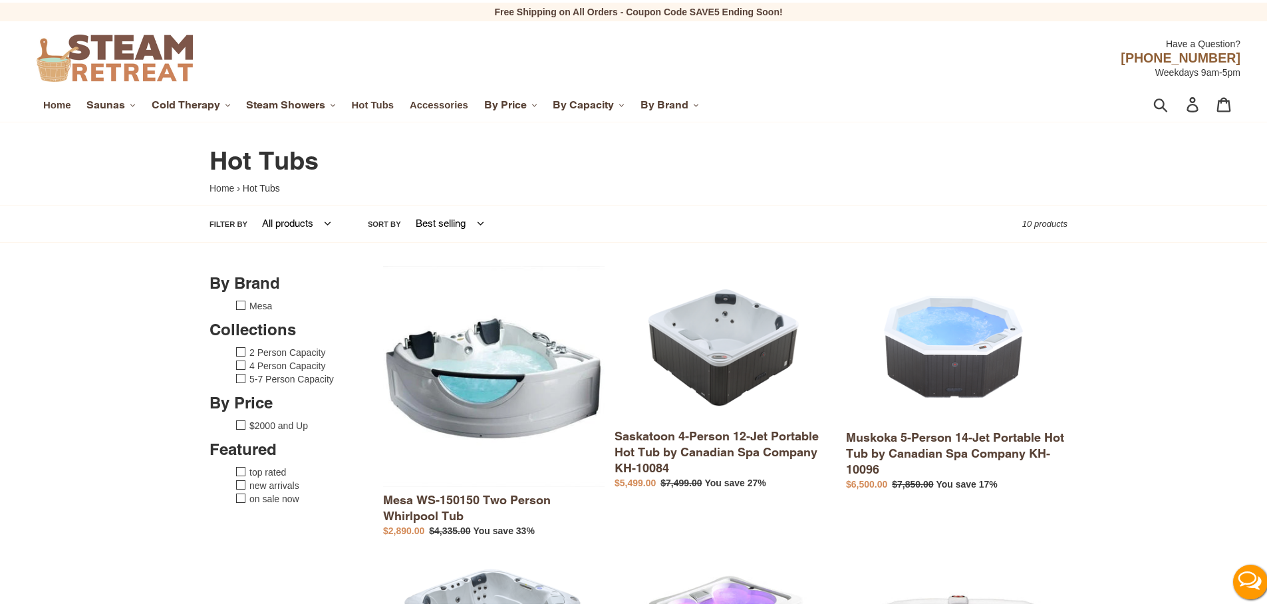
click at [693, 6] on p "Free Shipping on All Orders - Coupon Code SAVE5 Ending Soon!" at bounding box center [638, 9] width 1277 height 19
click at [179, 104] on span "Cold Therapy" at bounding box center [186, 102] width 68 height 13
click at [62, 108] on link "Home" at bounding box center [57, 102] width 41 height 17
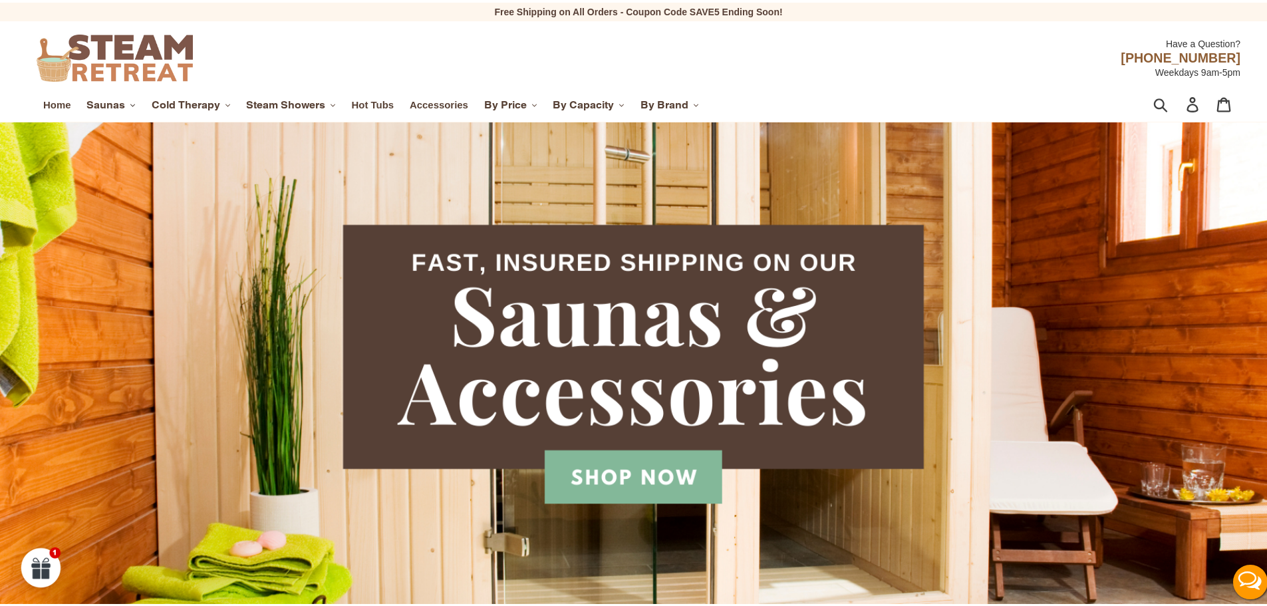
click at [130, 101] on icon ".cls-1{fill:#231f20}" at bounding box center [132, 102] width 5 height 5
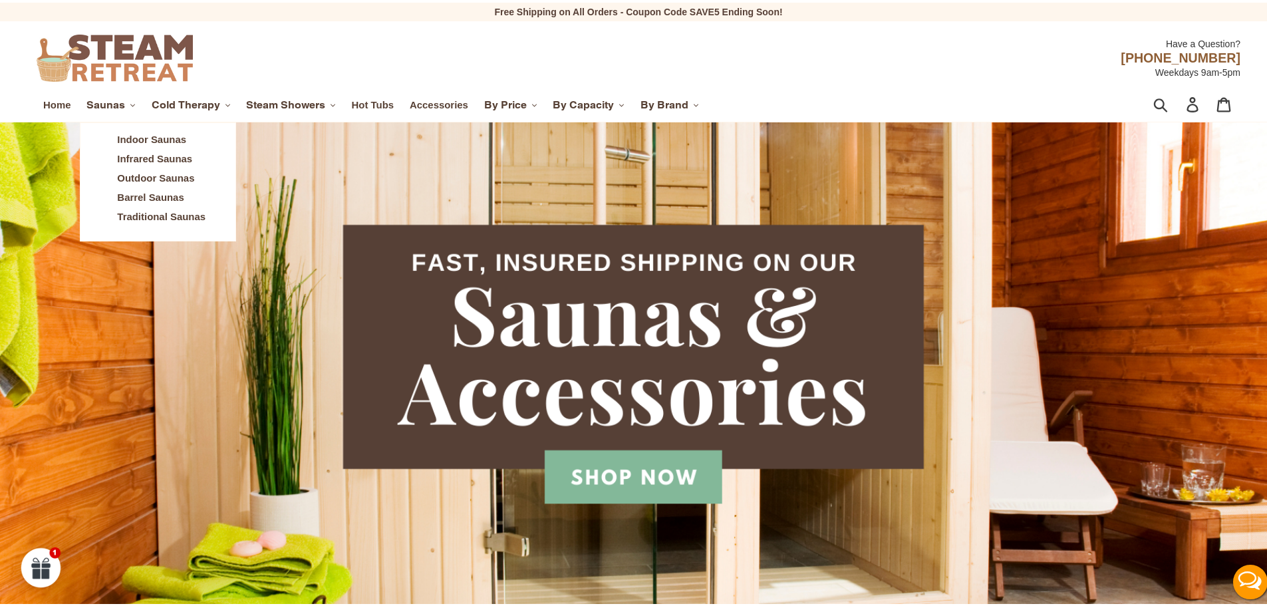
click at [152, 221] on link "Traditional Saunas" at bounding box center [161, 214] width 108 height 19
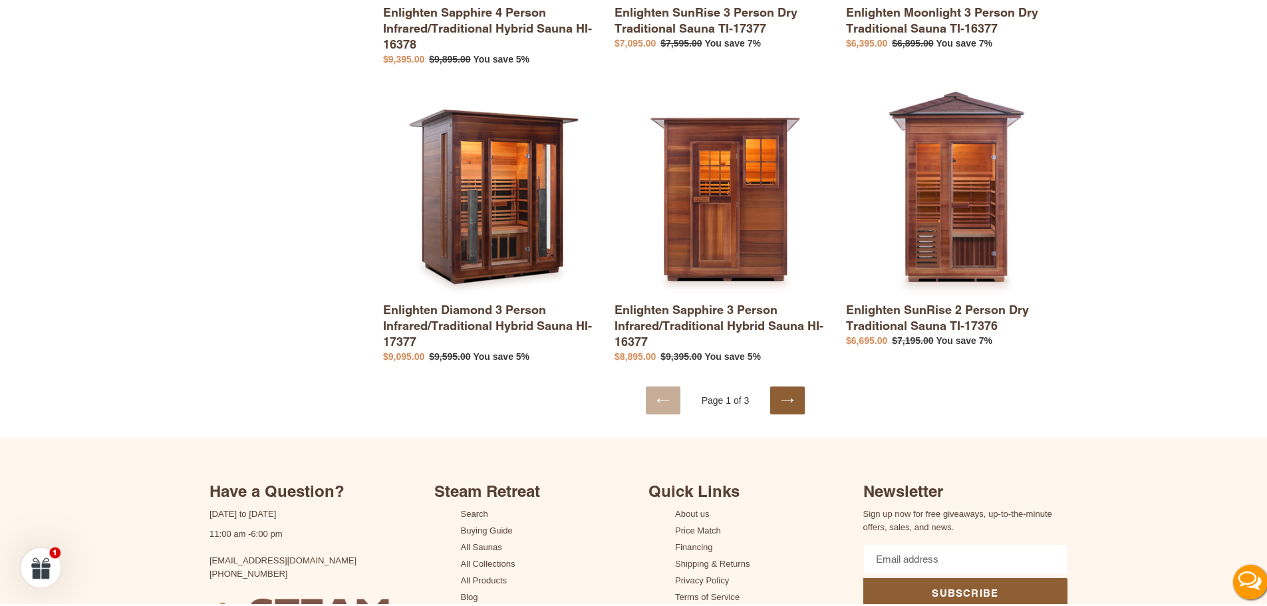
scroll to position [2446, 0]
